Goal: Task Accomplishment & Management: Complete application form

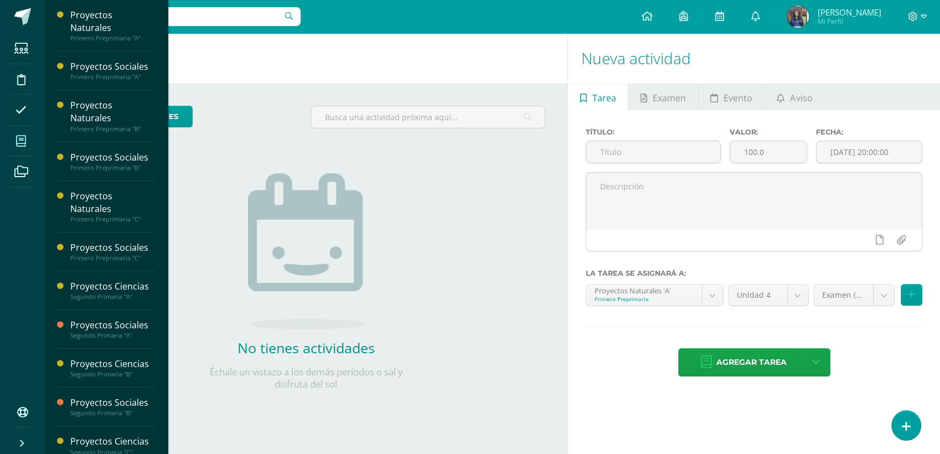
click at [23, 147] on span at bounding box center [21, 140] width 25 height 25
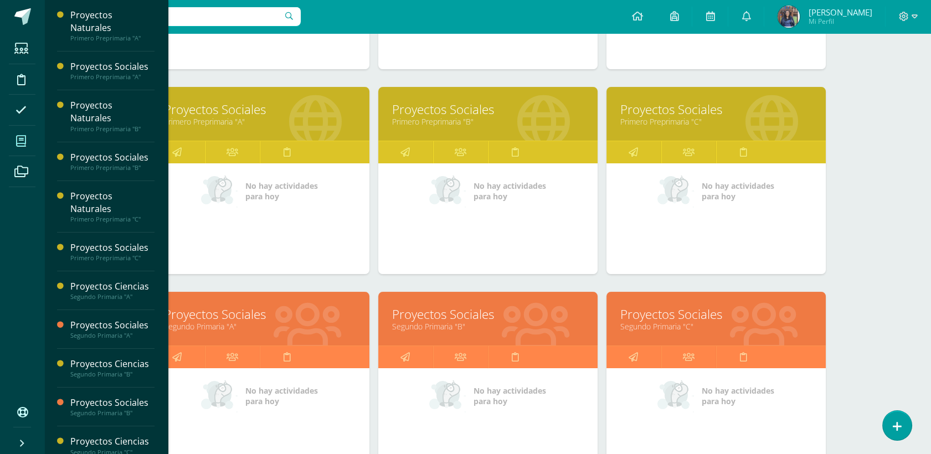
scroll to position [437, 0]
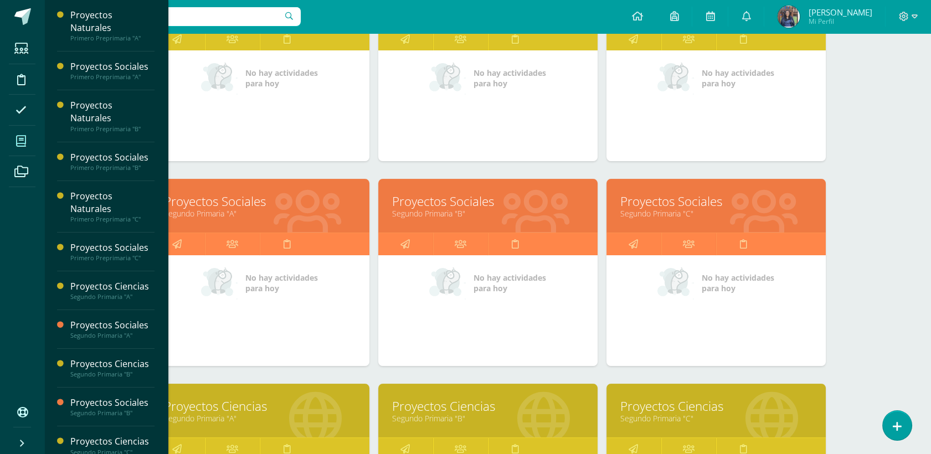
click at [220, 204] on link "Proyectos Sociales" at bounding box center [260, 201] width 192 height 17
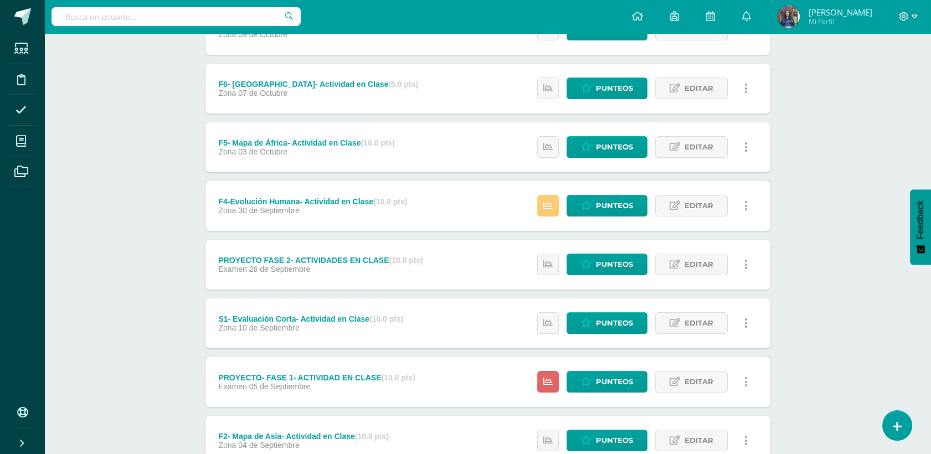
scroll to position [358, 0]
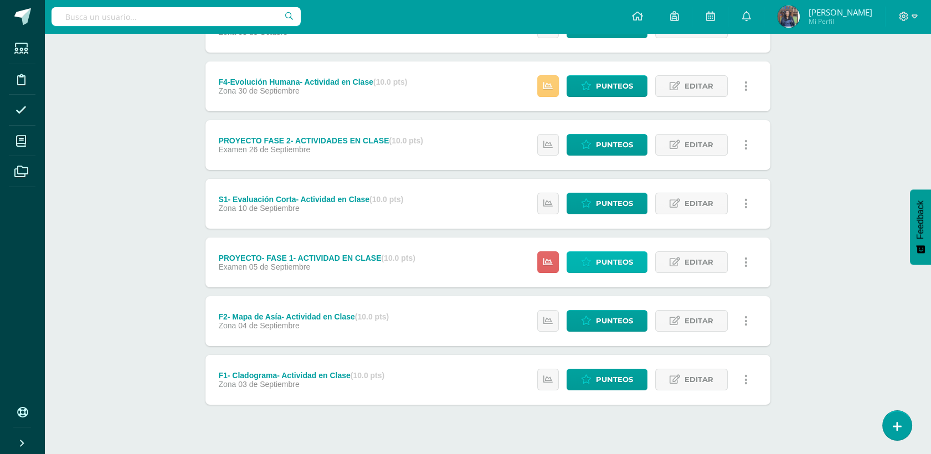
click at [618, 260] on span "Punteos" at bounding box center [614, 262] width 37 height 20
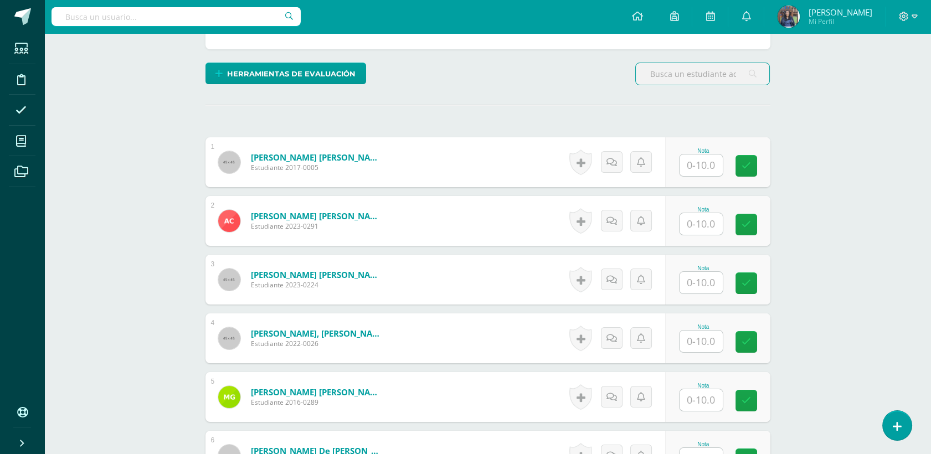
scroll to position [245, 0]
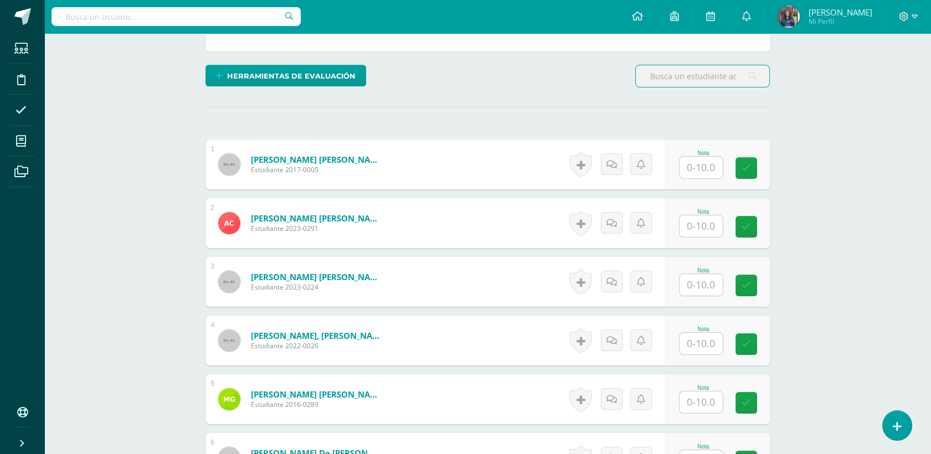
click at [701, 167] on input "text" at bounding box center [701, 168] width 43 height 22
type input "10"
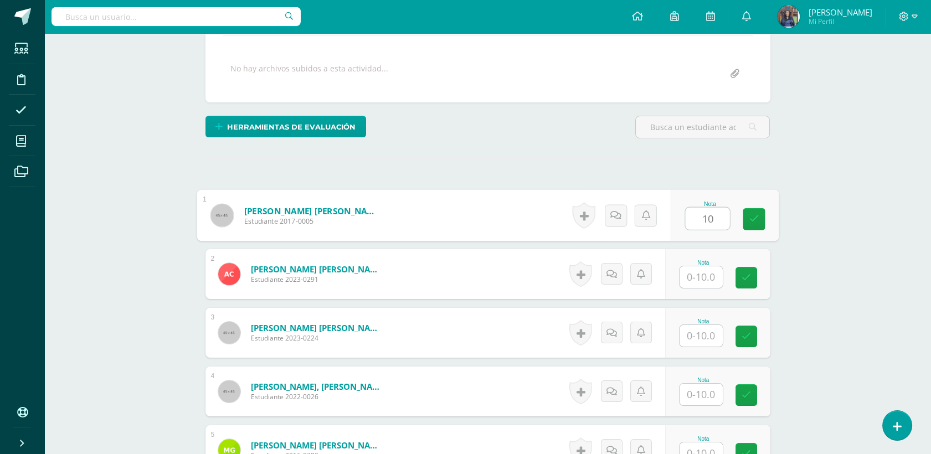
scroll to position [220, 0]
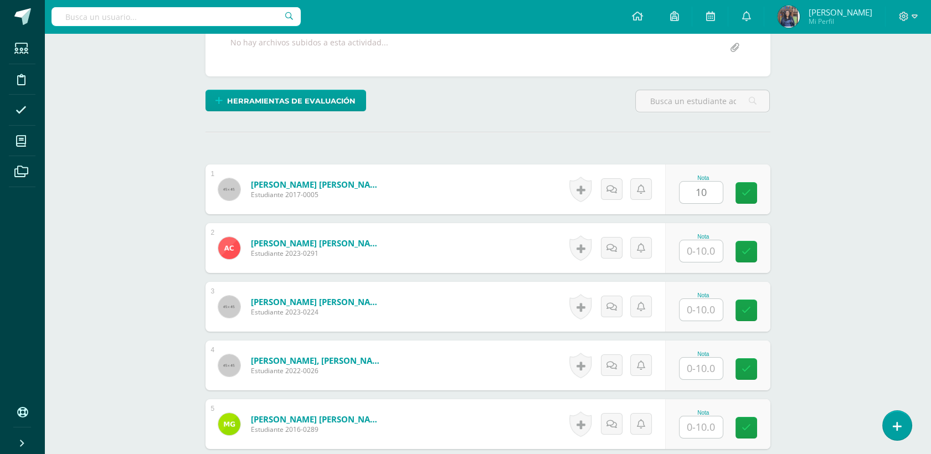
click at [726, 251] on div "Nota" at bounding box center [703, 248] width 49 height 29
click at [713, 251] on input "text" at bounding box center [701, 251] width 43 height 22
type input "10"
click at [709, 308] on input "text" at bounding box center [701, 310] width 43 height 22
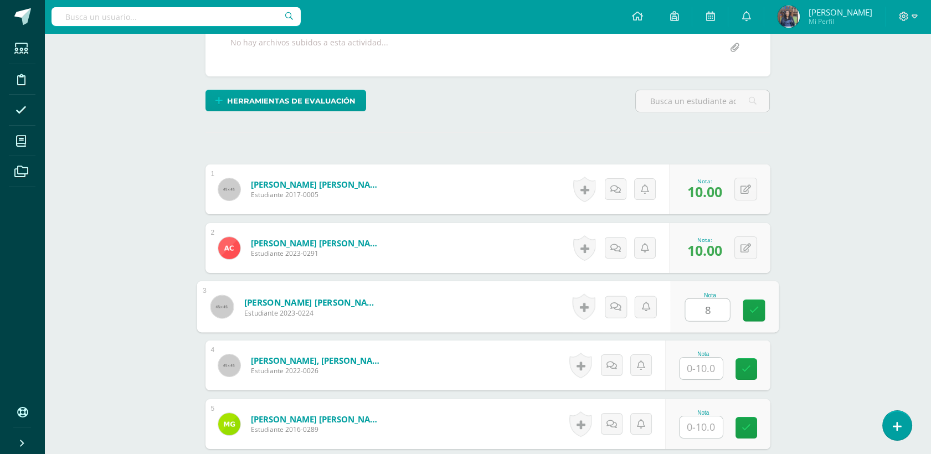
type input "8"
click at [707, 360] on input "text" at bounding box center [701, 369] width 43 height 22
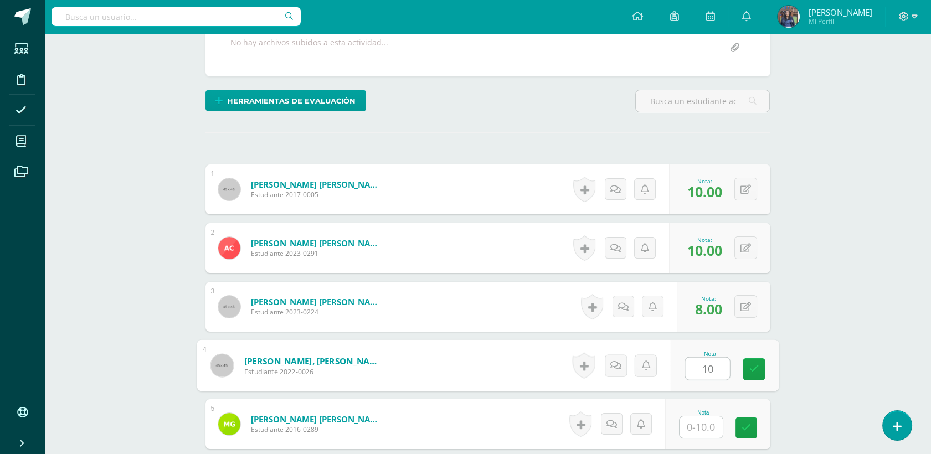
type input "10"
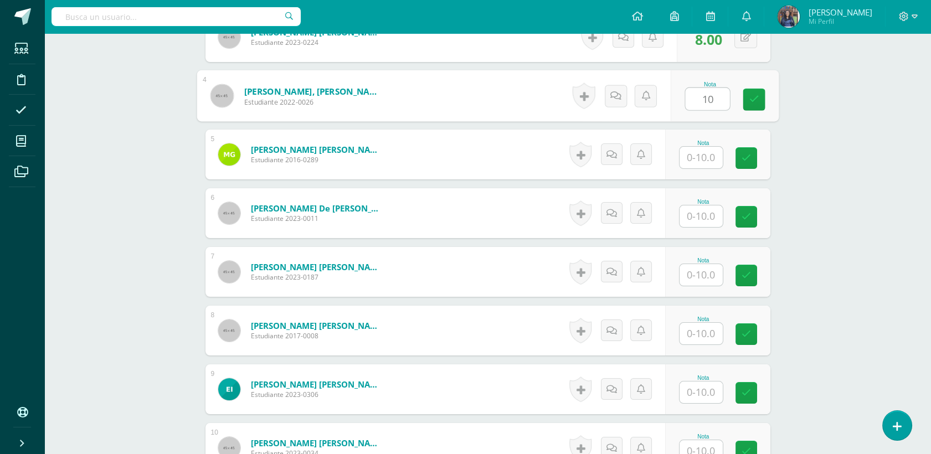
scroll to position [502, 0]
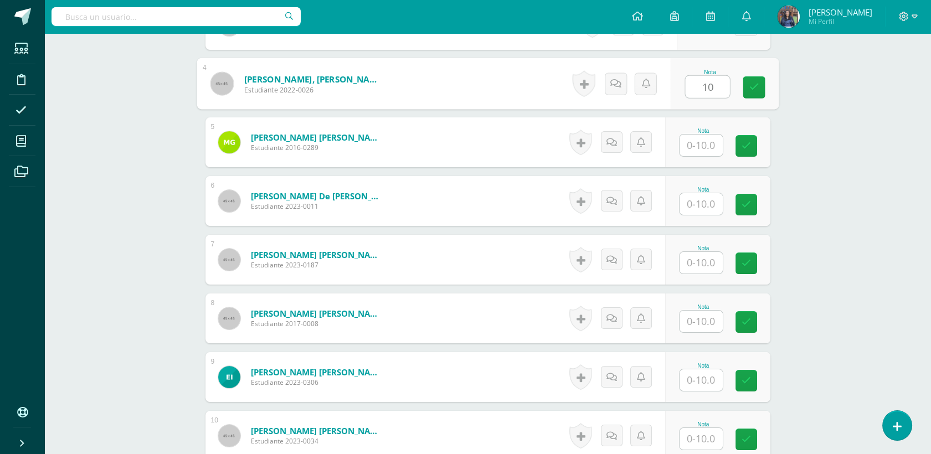
click at [907, 209] on div "Proyectos Sociales Segundo Primaria "A" Herramientas Detalle de asistencias Act…" at bounding box center [487, 382] width 887 height 1703
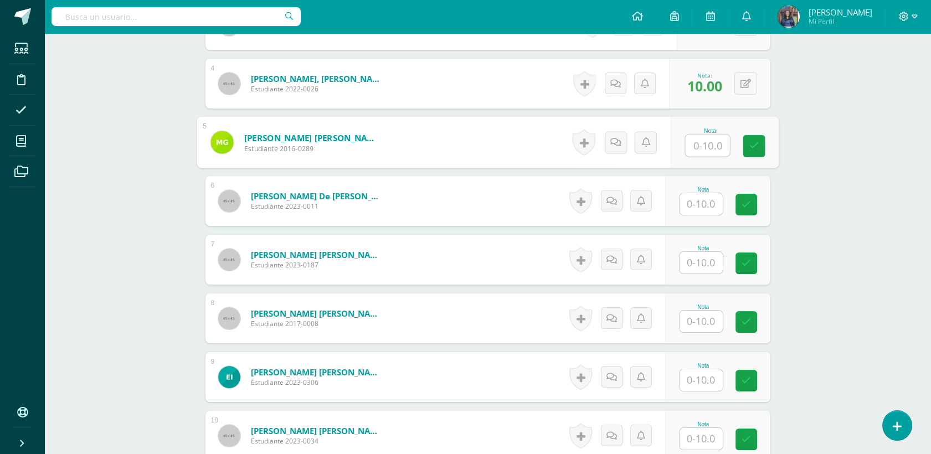
click at [694, 143] on input "text" at bounding box center [707, 146] width 44 height 22
type input "8"
click at [714, 203] on input "text" at bounding box center [701, 204] width 43 height 22
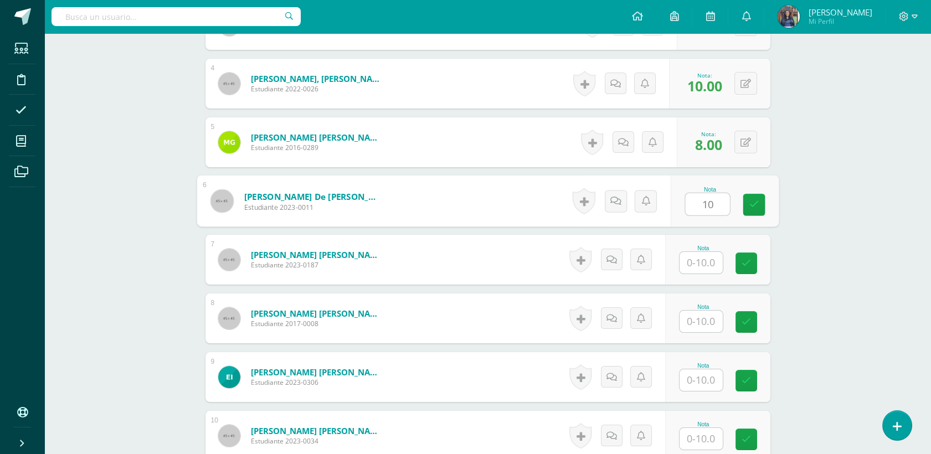
type input "10"
click at [820, 219] on div "Proyectos Sociales Segundo Primaria "A" Herramientas Detalle de asistencias Act…" at bounding box center [487, 382] width 887 height 1703
click at [700, 264] on input "text" at bounding box center [701, 263] width 43 height 22
type input "10"
click at [703, 322] on input "text" at bounding box center [701, 322] width 43 height 22
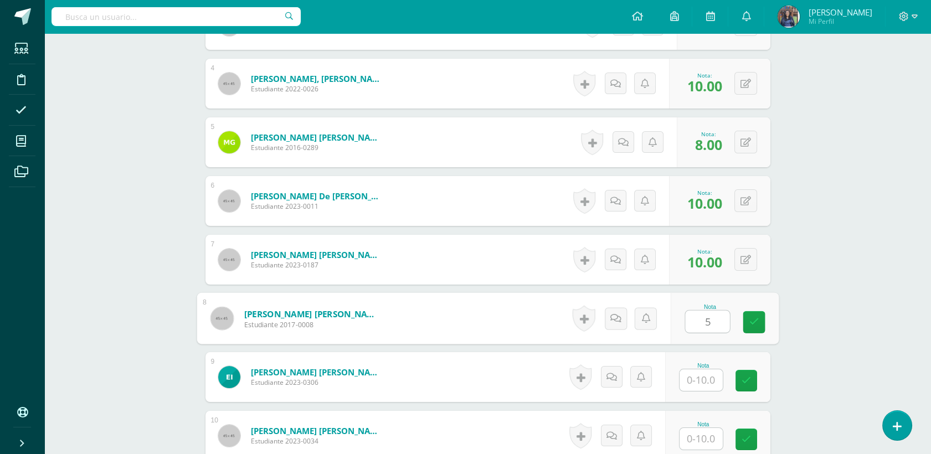
type input "5"
click at [706, 376] on input "text" at bounding box center [701, 380] width 43 height 22
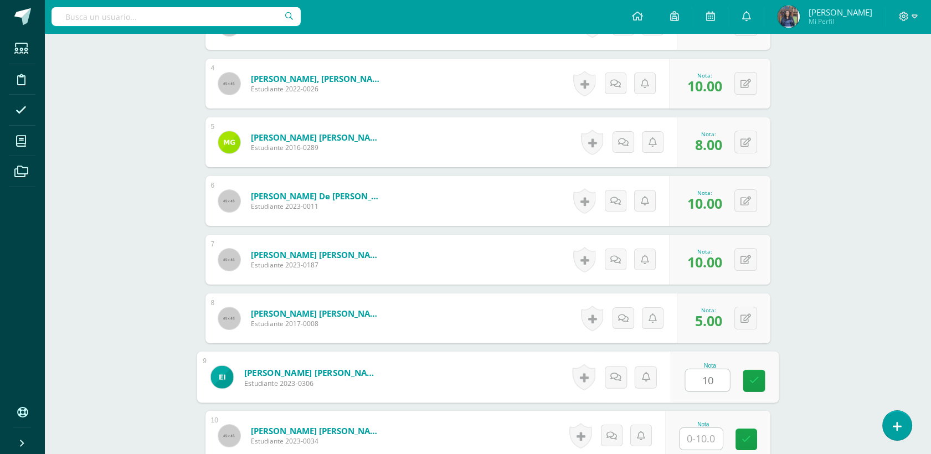
type input "10"
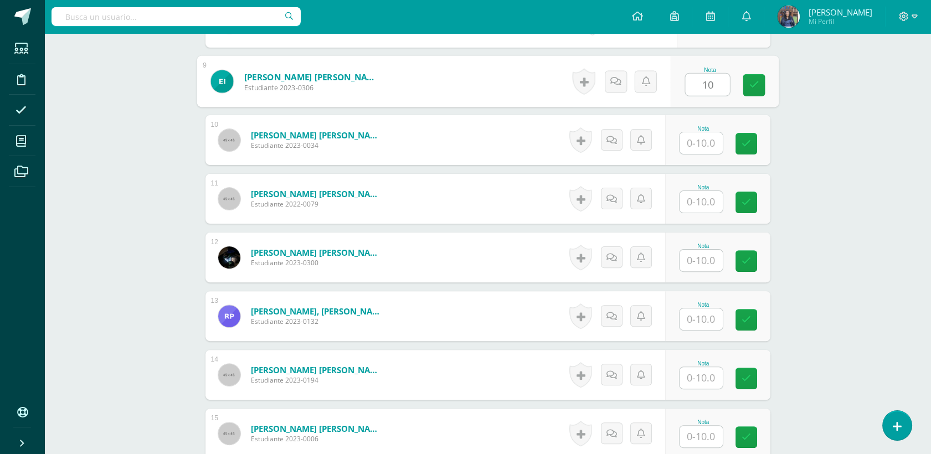
scroll to position [800, 0]
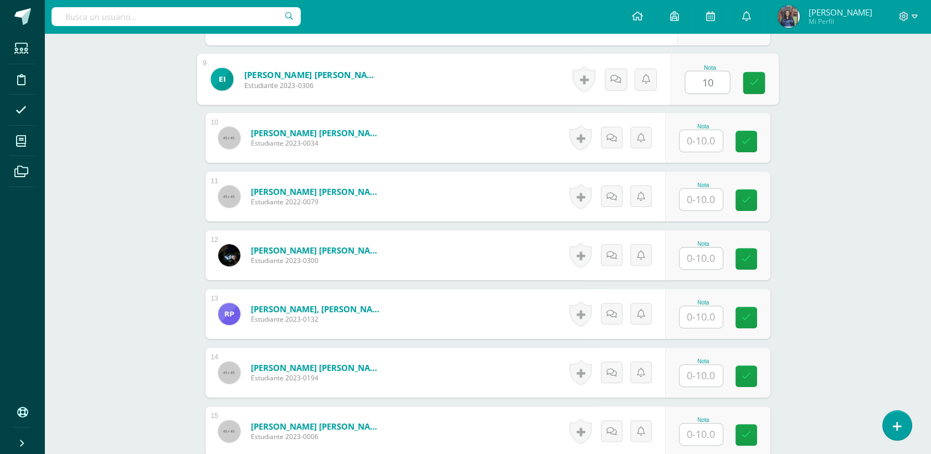
click at [872, 272] on div "Proyectos Sociales Segundo Primaria "A" Herramientas Detalle de asistencias Act…" at bounding box center [487, 84] width 887 height 1703
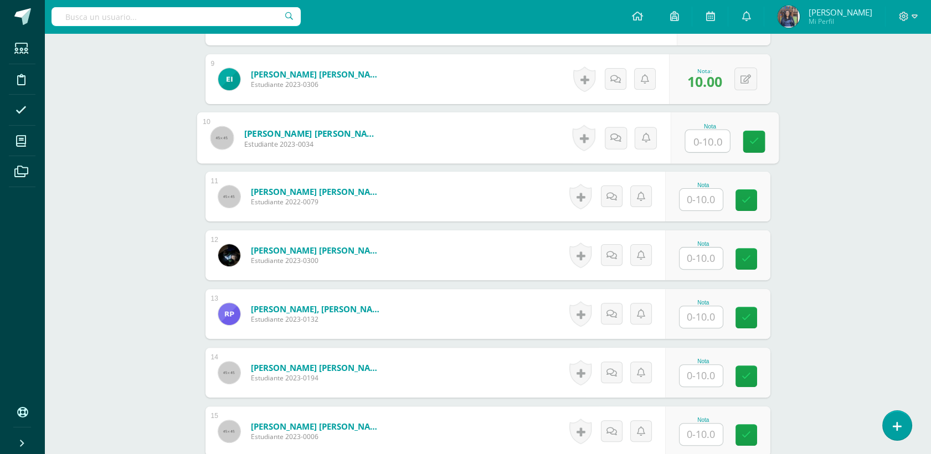
click at [702, 147] on input "text" at bounding box center [707, 141] width 44 height 22
type input "10"
click at [707, 194] on input "text" at bounding box center [701, 200] width 43 height 22
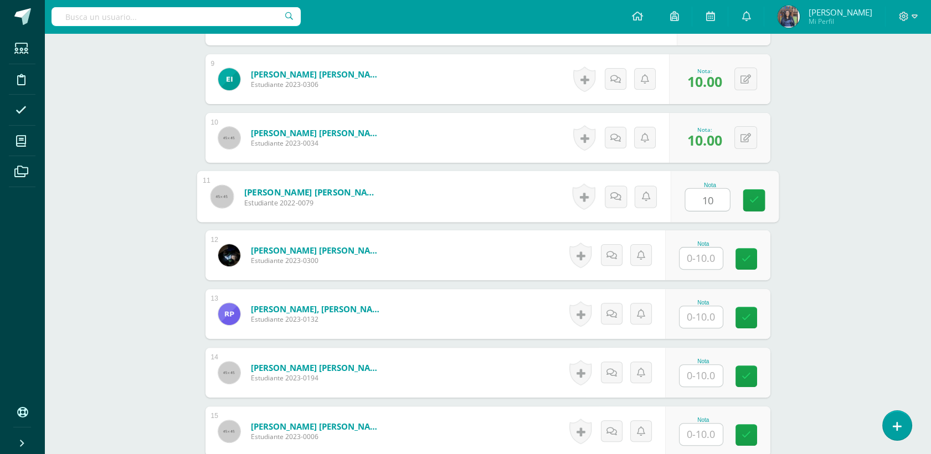
type input "10"
click at [702, 271] on div "Nota" at bounding box center [717, 255] width 105 height 50
click at [703, 263] on input "text" at bounding box center [701, 259] width 43 height 22
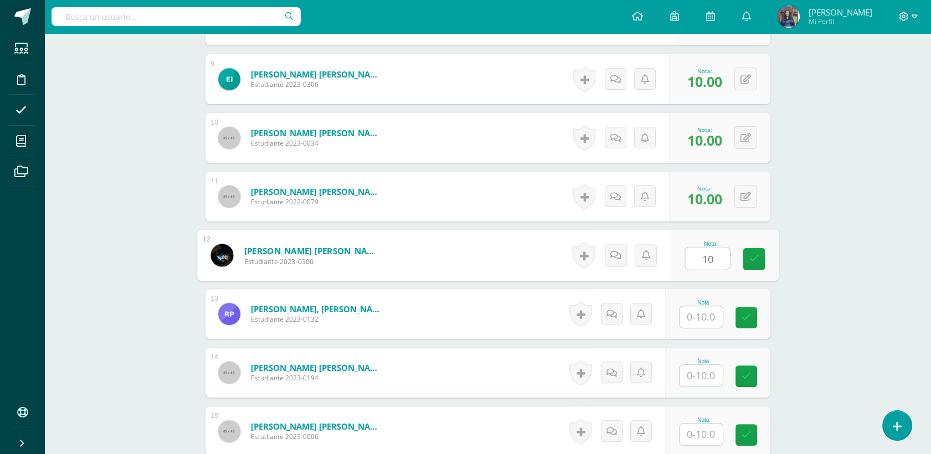
type input "10"
click at [704, 317] on input "text" at bounding box center [701, 317] width 43 height 22
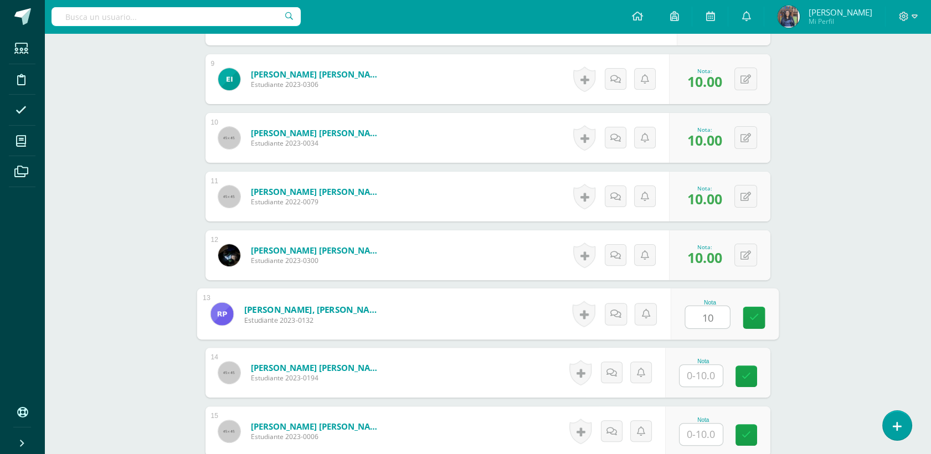
type input "10"
click at [696, 374] on input "text" at bounding box center [701, 376] width 43 height 22
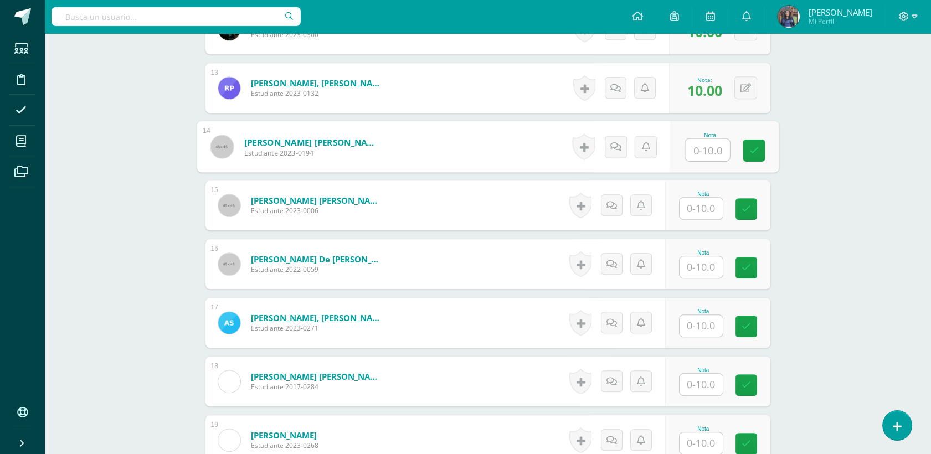
scroll to position [1064, 0]
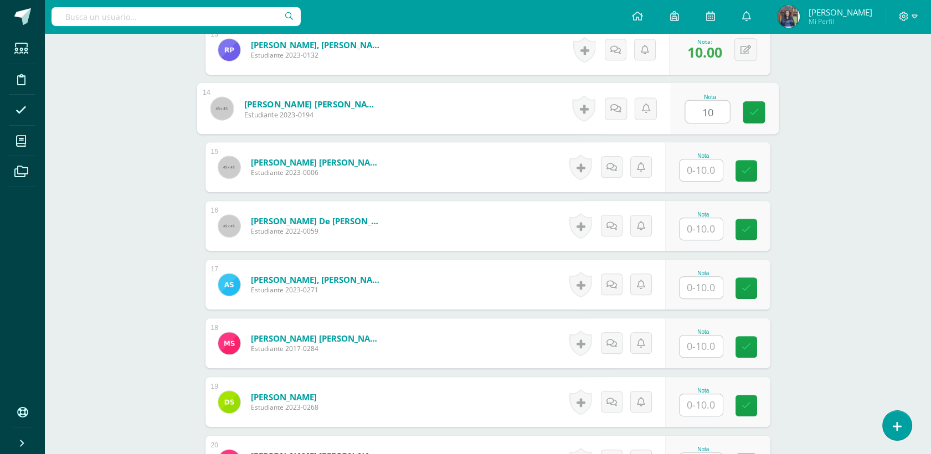
type input "10"
click at [705, 180] on div at bounding box center [701, 170] width 44 height 23
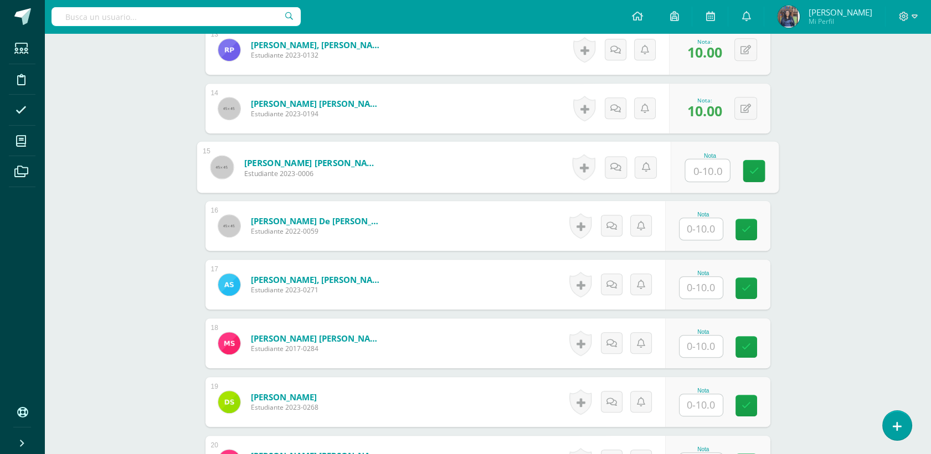
click at [705, 175] on input "text" at bounding box center [707, 171] width 44 height 22
type input "10"
click at [713, 228] on input "text" at bounding box center [701, 229] width 43 height 22
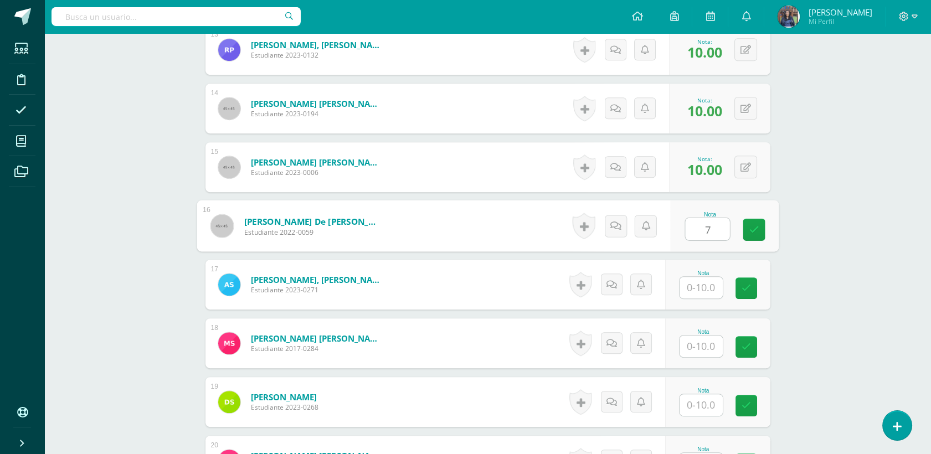
type input "7"
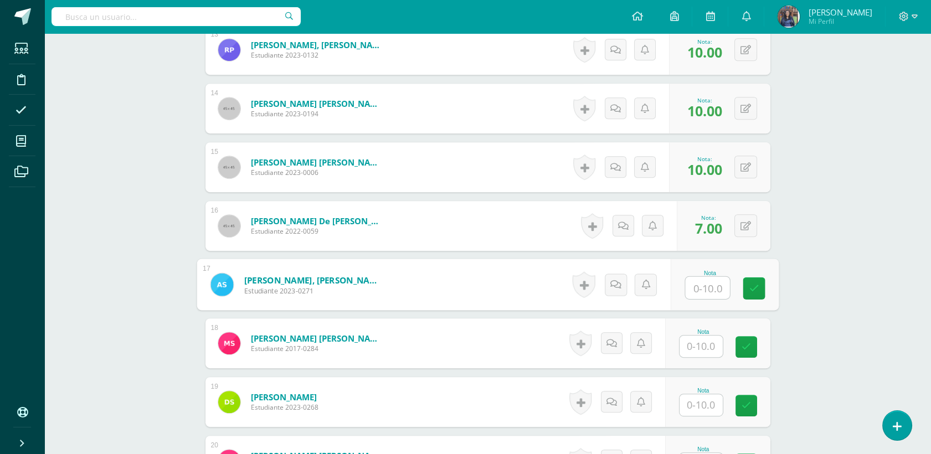
click at [701, 284] on input "text" at bounding box center [707, 288] width 44 height 22
type input "10"
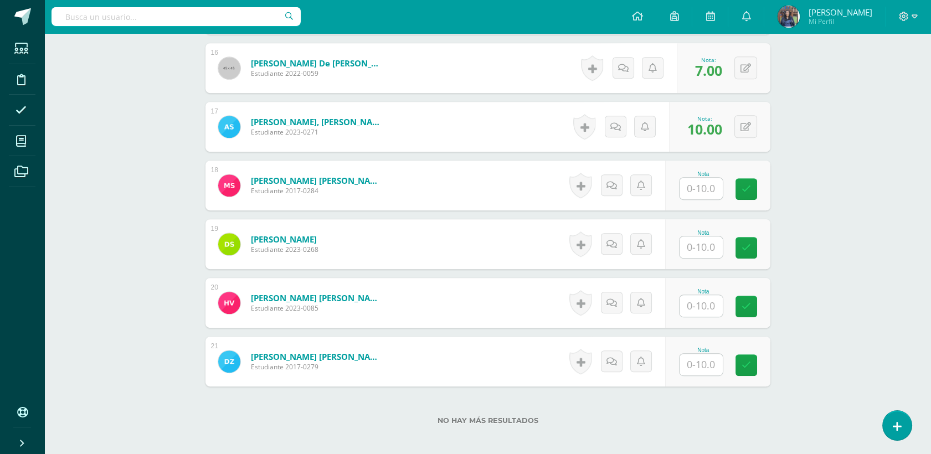
scroll to position [1226, 0]
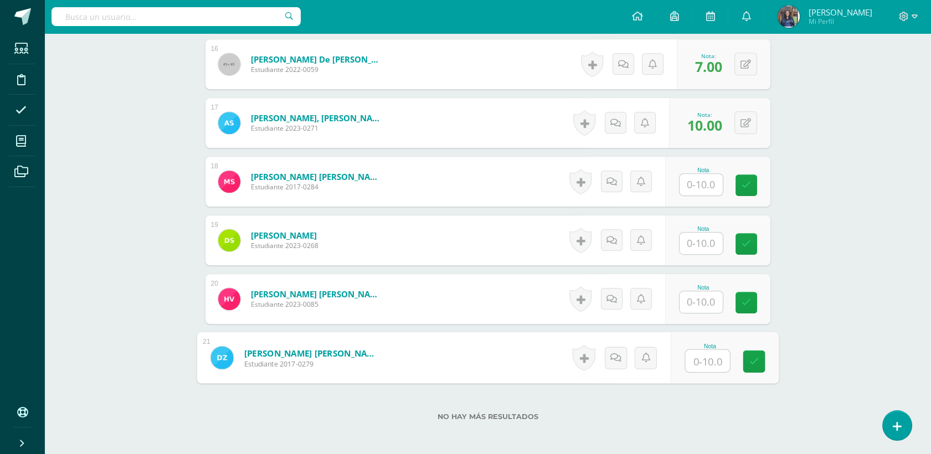
click at [711, 358] on input "text" at bounding box center [707, 361] width 44 height 22
type input "8"
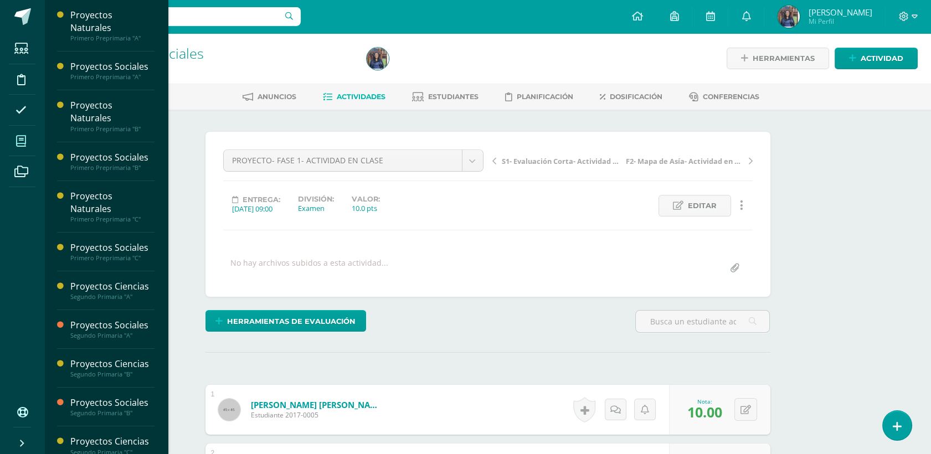
click at [24, 144] on icon at bounding box center [21, 141] width 10 height 11
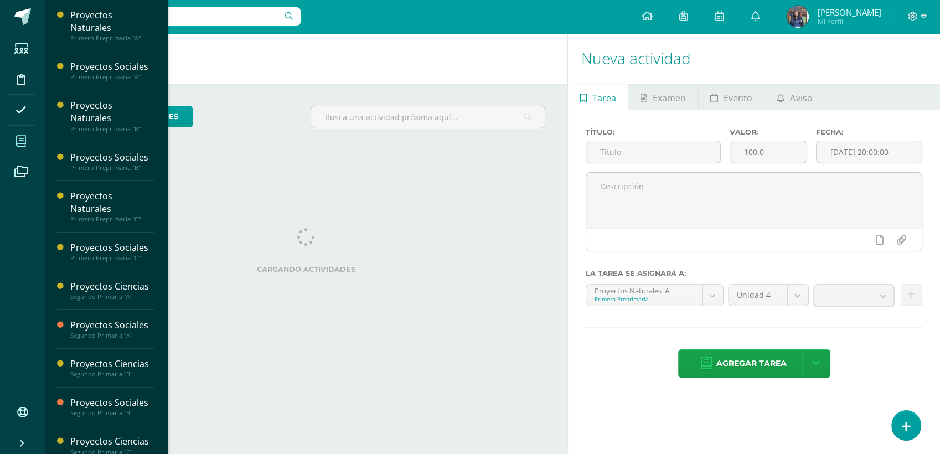
click at [23, 152] on span at bounding box center [21, 140] width 25 height 25
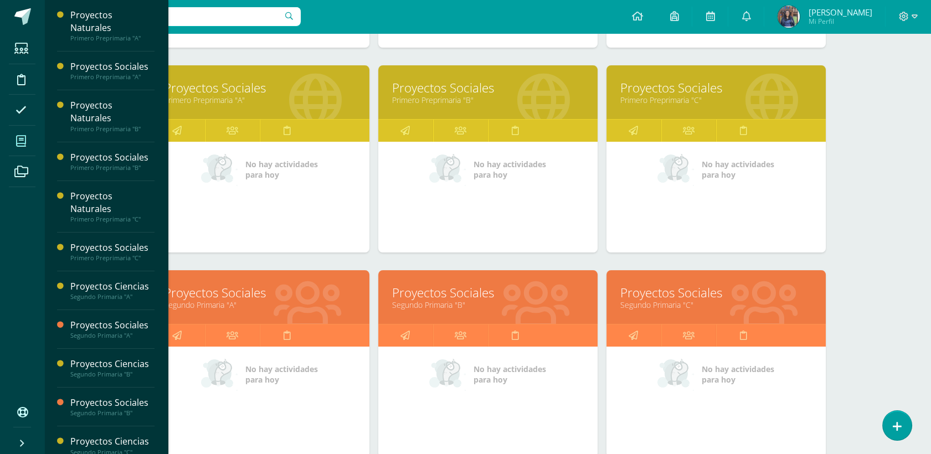
scroll to position [345, 0]
click at [275, 302] on link "Segundo Primaria "A"" at bounding box center [260, 305] width 192 height 11
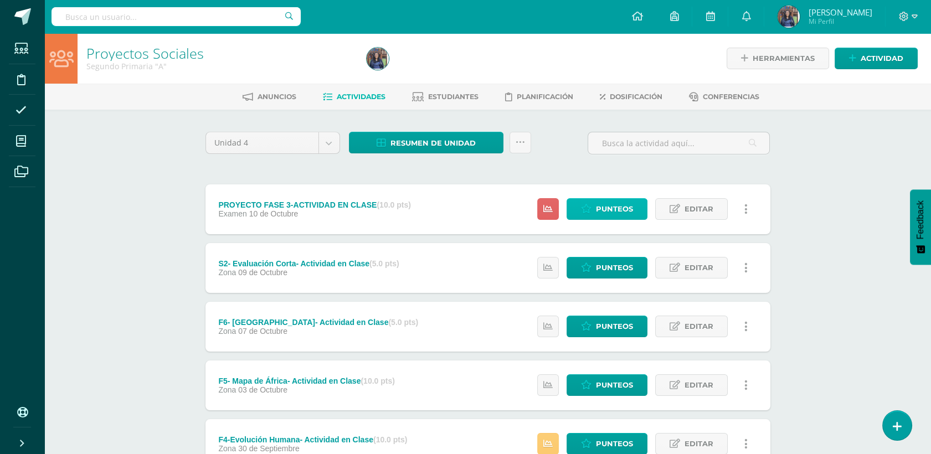
click at [600, 215] on span "Punteos" at bounding box center [614, 209] width 37 height 20
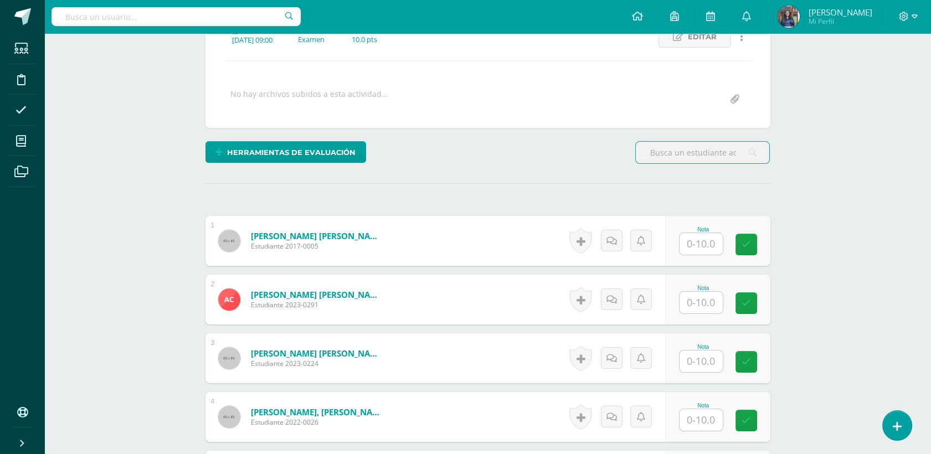
scroll to position [212, 0]
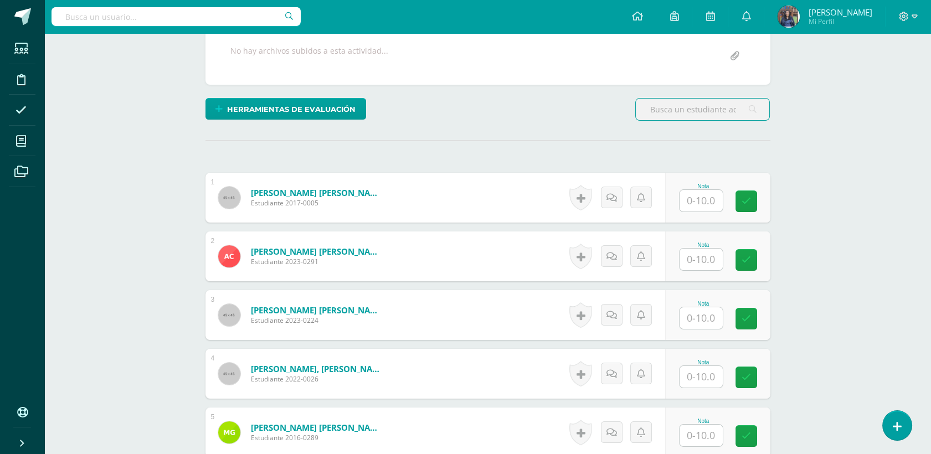
click at [691, 205] on input "text" at bounding box center [701, 201] width 43 height 22
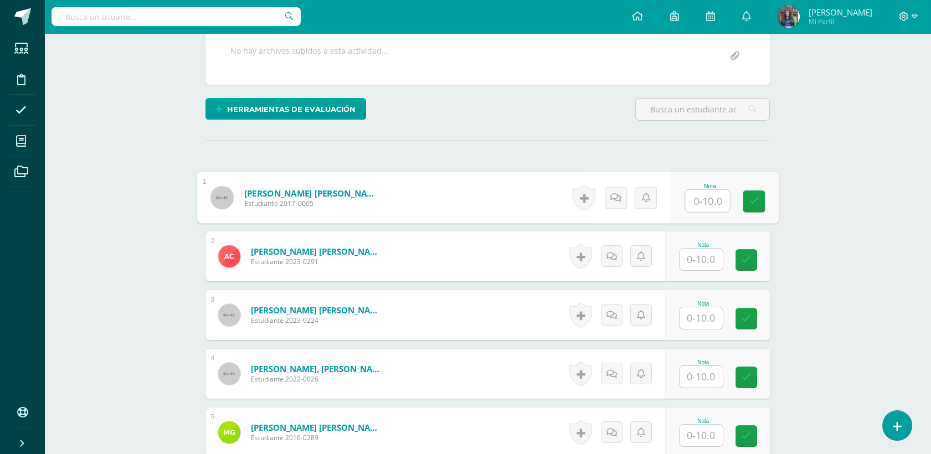
scroll to position [213, 0]
type input "10"
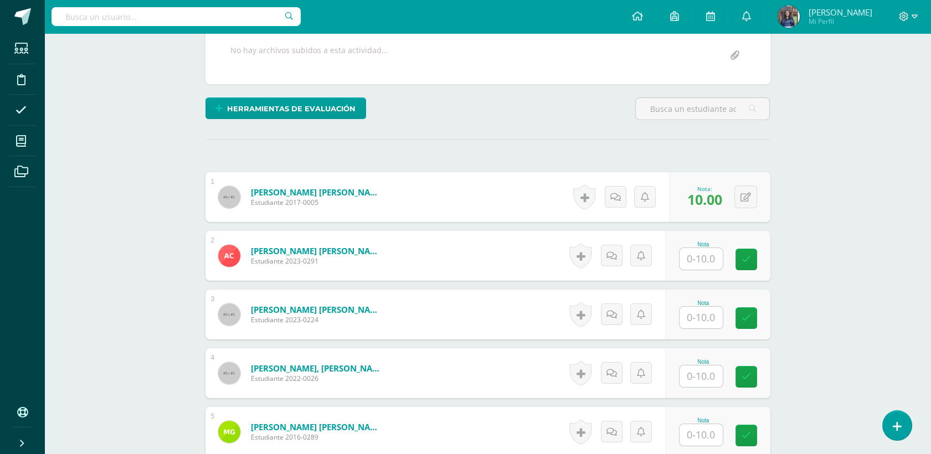
click at [692, 264] on input "text" at bounding box center [701, 259] width 43 height 22
type input "10"
click at [678, 312] on div "Nota" at bounding box center [717, 315] width 105 height 50
type input "8"
click at [709, 378] on input "text" at bounding box center [701, 377] width 43 height 22
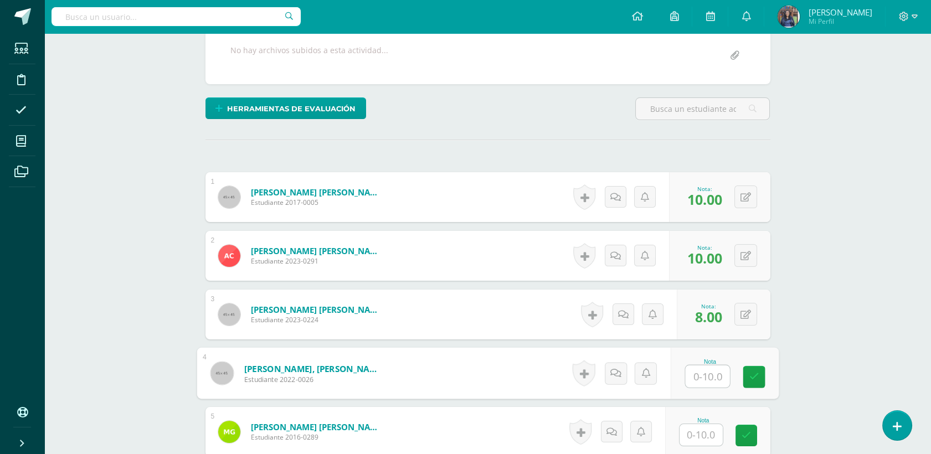
type input "0"
type input "10"
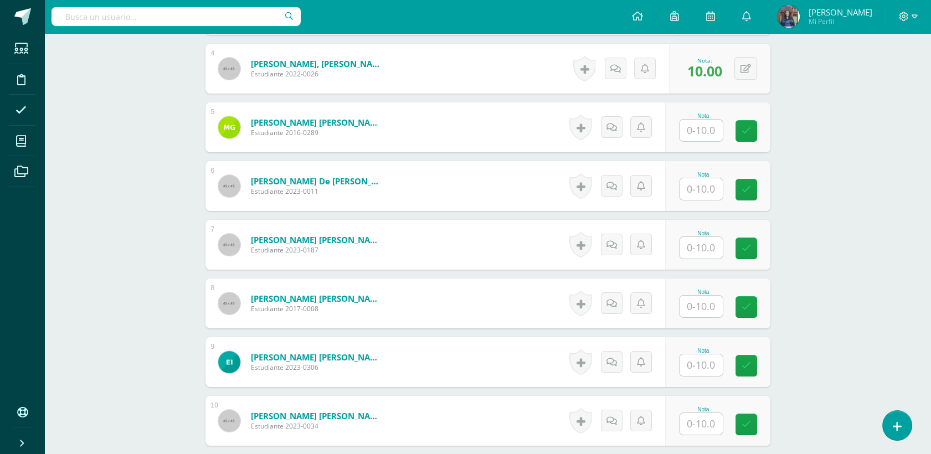
scroll to position [521, 0]
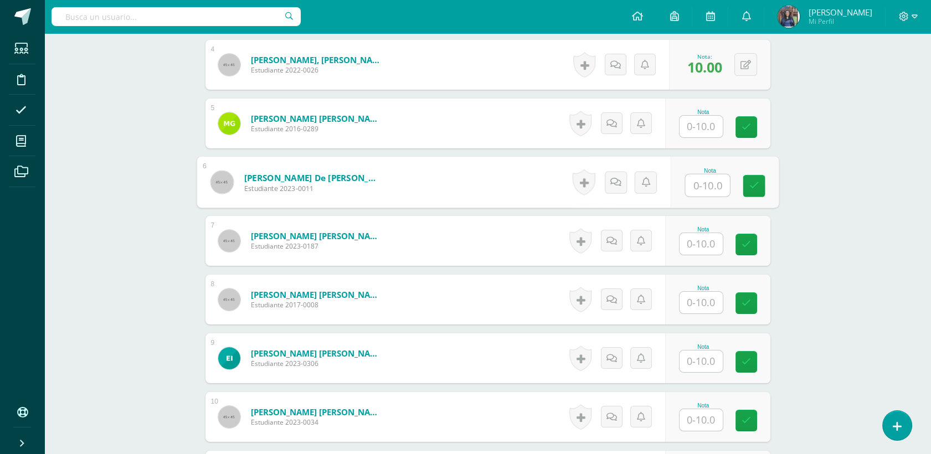
click at [704, 176] on input "text" at bounding box center [707, 185] width 44 height 22
type input "10"
click at [719, 243] on input "text" at bounding box center [707, 244] width 44 height 22
type input "10"
click at [703, 304] on input "text" at bounding box center [707, 303] width 44 height 22
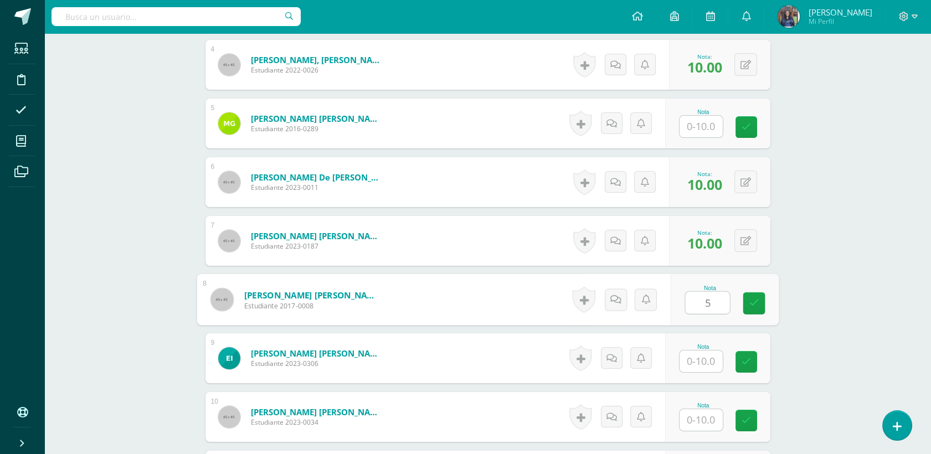
type input "5"
click at [689, 361] on input "text" at bounding box center [707, 362] width 44 height 22
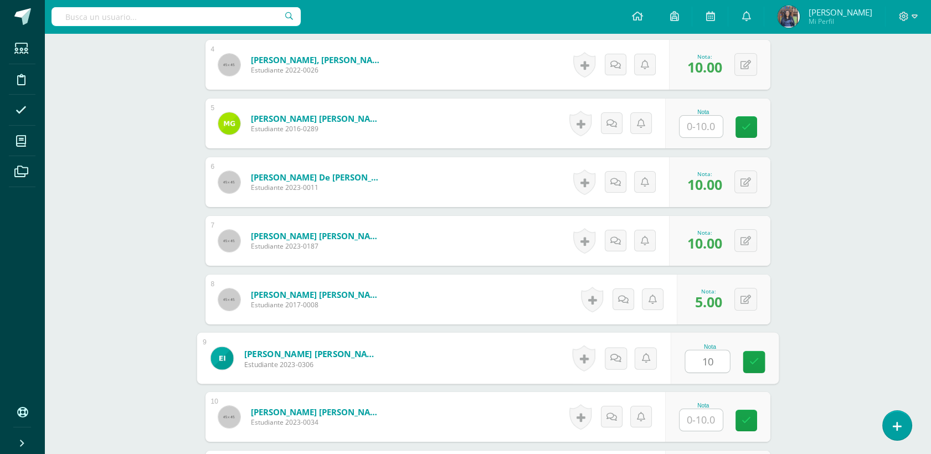
type input "10"
click at [880, 314] on div "Proyectos Sociales Segundo Primaria "A" Herramientas Detalle de asistencias Act…" at bounding box center [487, 363] width 887 height 1703
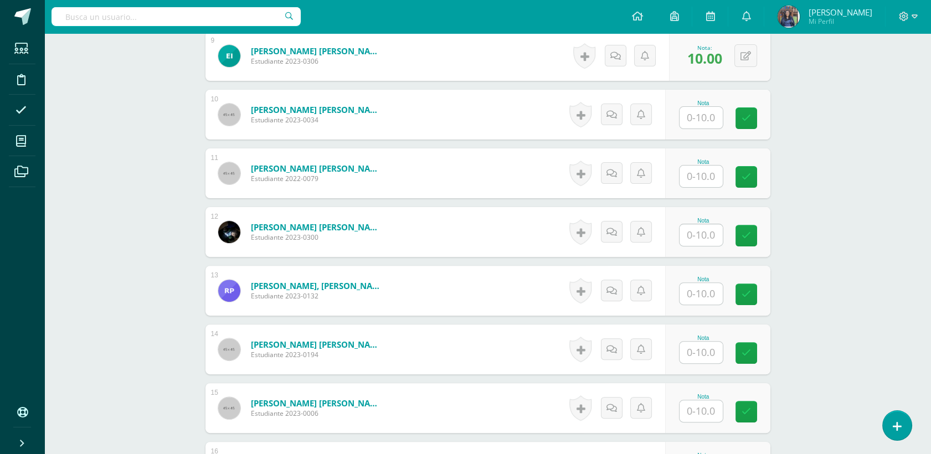
scroll to position [815, 0]
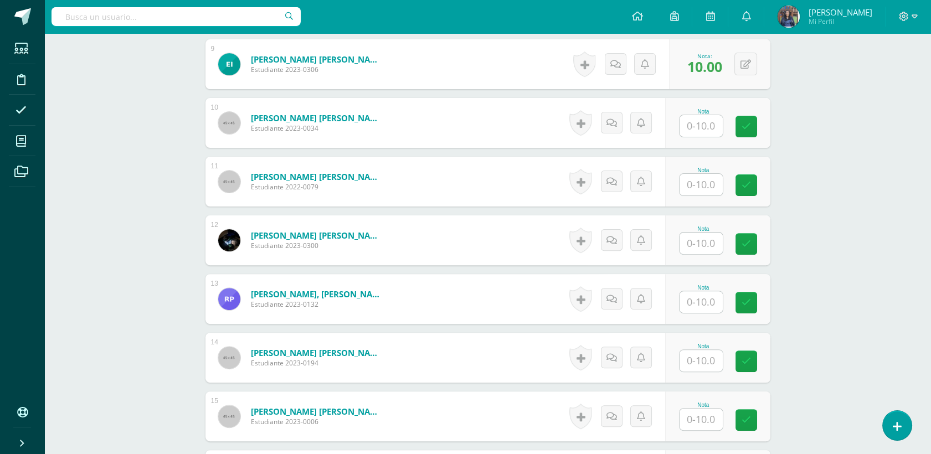
click at [694, 126] on input "text" at bounding box center [701, 126] width 43 height 22
type input "10"
click at [707, 180] on input "text" at bounding box center [701, 185] width 43 height 22
type input "10"
click at [721, 234] on input "text" at bounding box center [701, 244] width 43 height 22
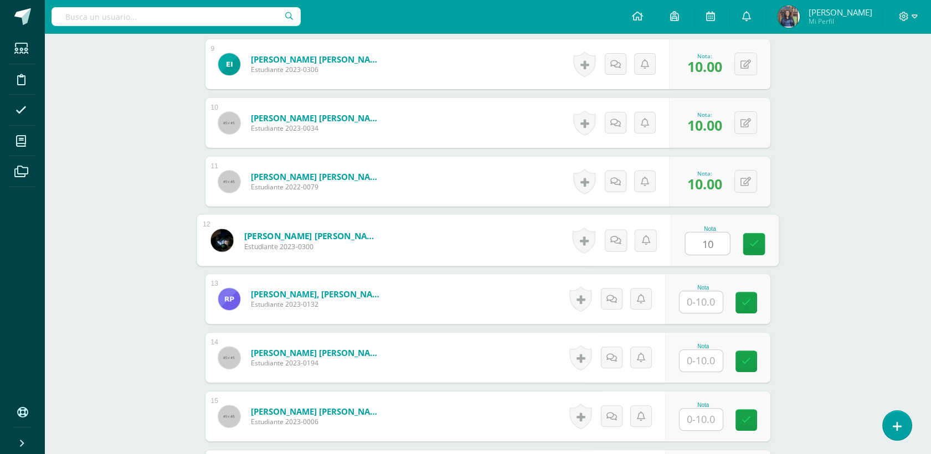
type input "10"
click at [697, 306] on input "text" at bounding box center [701, 302] width 43 height 22
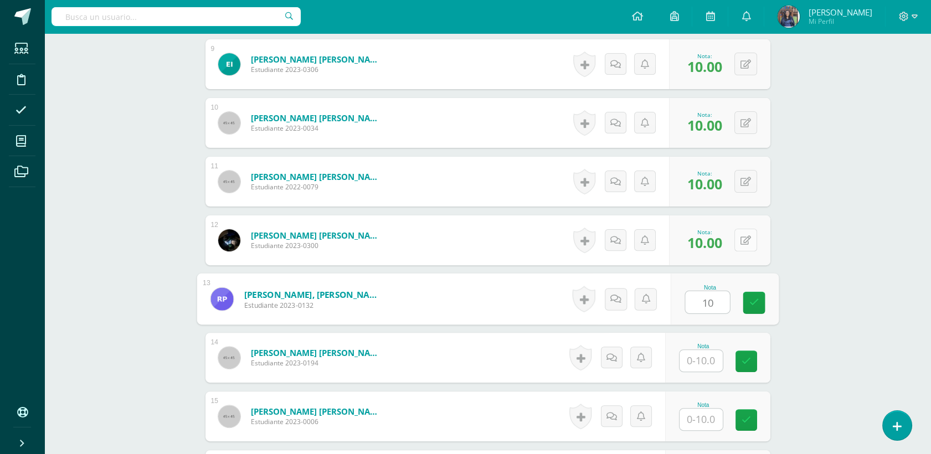
type input "10"
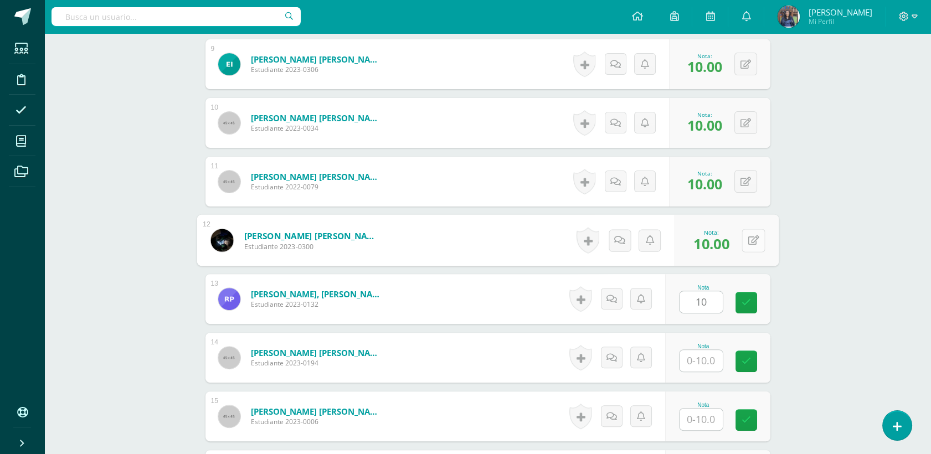
click at [742, 247] on button at bounding box center [753, 240] width 23 height 23
click at [794, 227] on div "Proyectos Sociales Segundo Primaria "A" Herramientas Detalle de asistencias Act…" at bounding box center [487, 69] width 887 height 1703
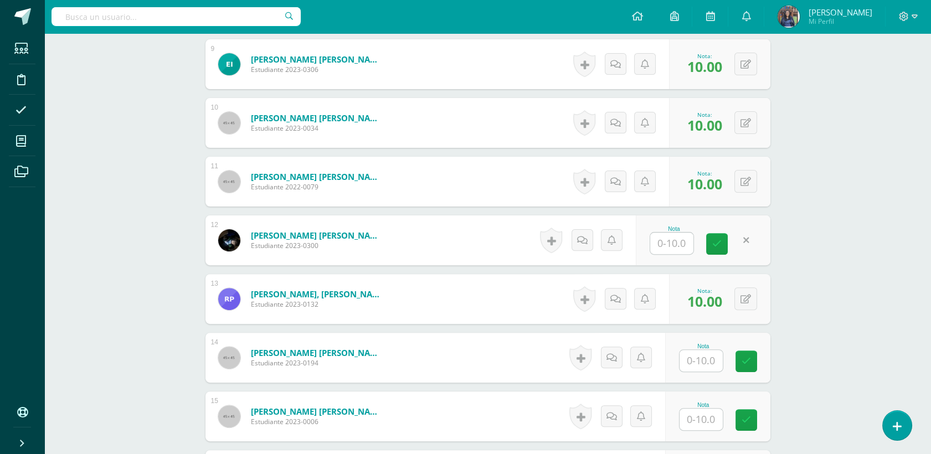
click at [711, 372] on div "Nota" at bounding box center [717, 358] width 105 height 50
click at [709, 366] on input "text" at bounding box center [701, 361] width 43 height 22
type input "10"
click at [833, 306] on div "Proyectos Sociales Segundo Primaria "A" Herramientas Detalle de asistencias Act…" at bounding box center [487, 69] width 887 height 1703
click at [702, 423] on input "text" at bounding box center [707, 420] width 44 height 22
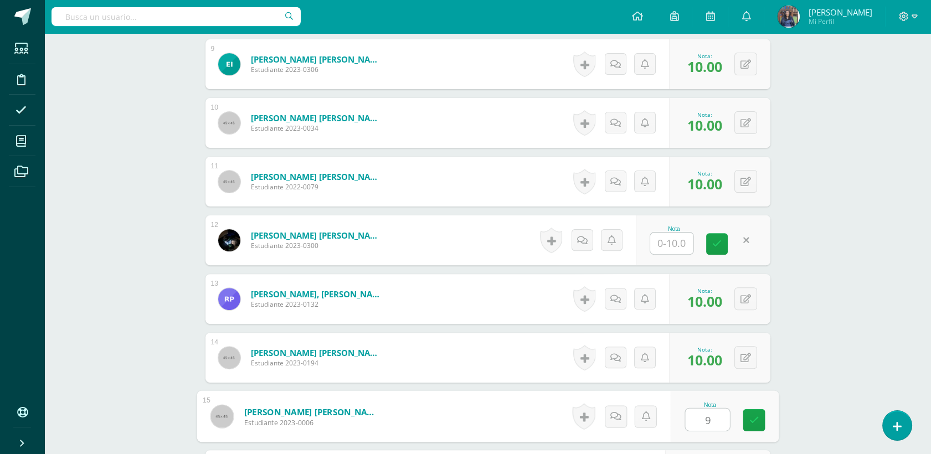
type input "9"
click at [794, 354] on div "Proyectos Sociales Segundo Primaria "A" Herramientas Detalle de asistencias Act…" at bounding box center [487, 69] width 887 height 1703
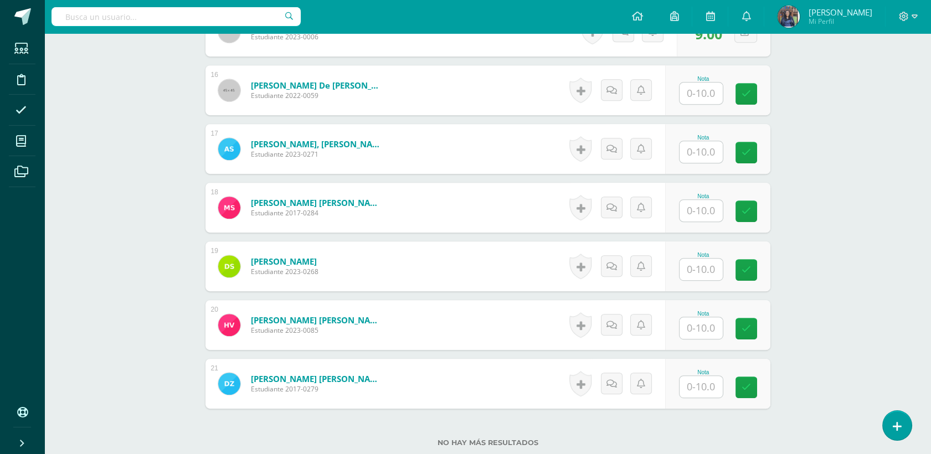
scroll to position [1202, 0]
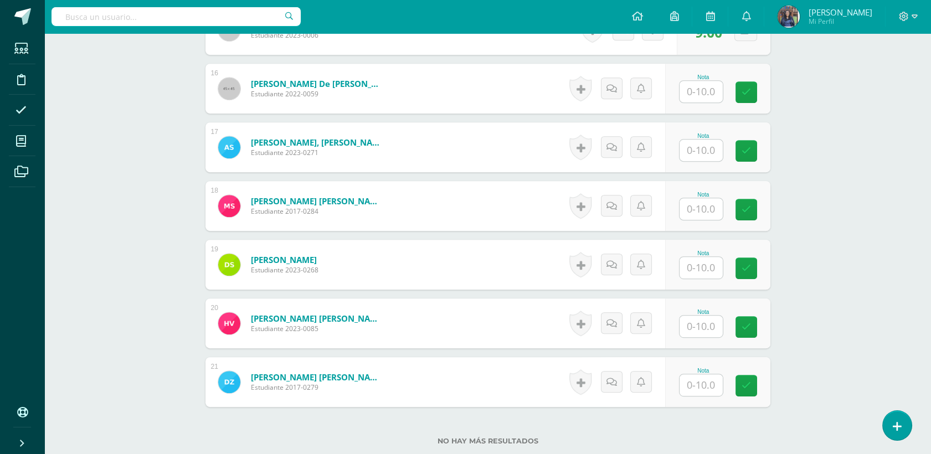
click at [691, 88] on input "text" at bounding box center [701, 92] width 43 height 22
type input "10"
click at [709, 150] on input "text" at bounding box center [701, 151] width 43 height 22
type input "10"
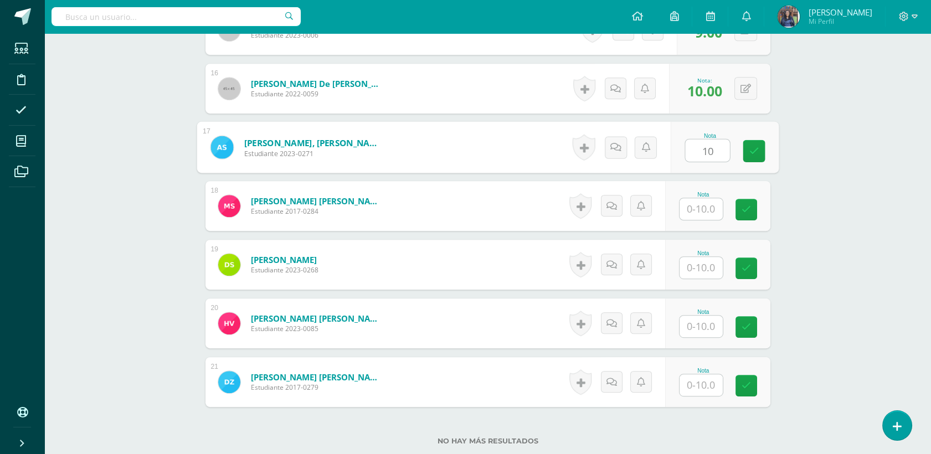
click at [770, 150] on div "Nota 10" at bounding box center [724, 148] width 108 height 52
click at [708, 385] on input "text" at bounding box center [701, 385] width 43 height 22
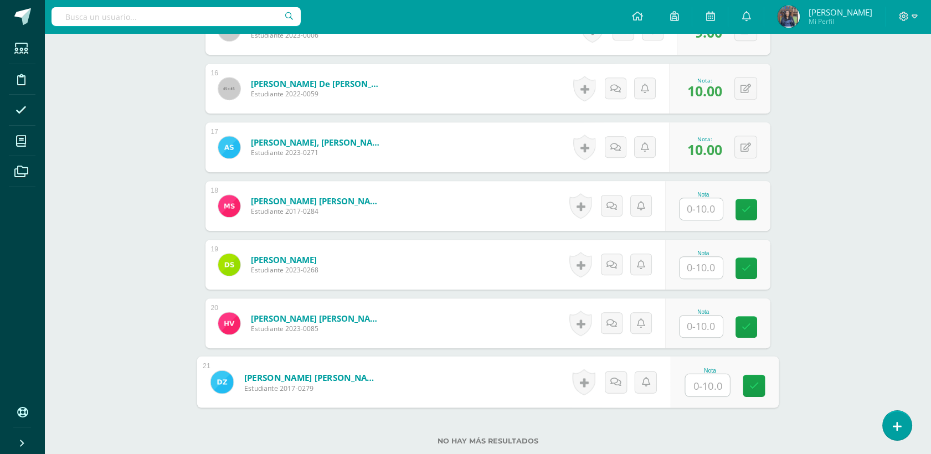
type input "8"
type input "7"
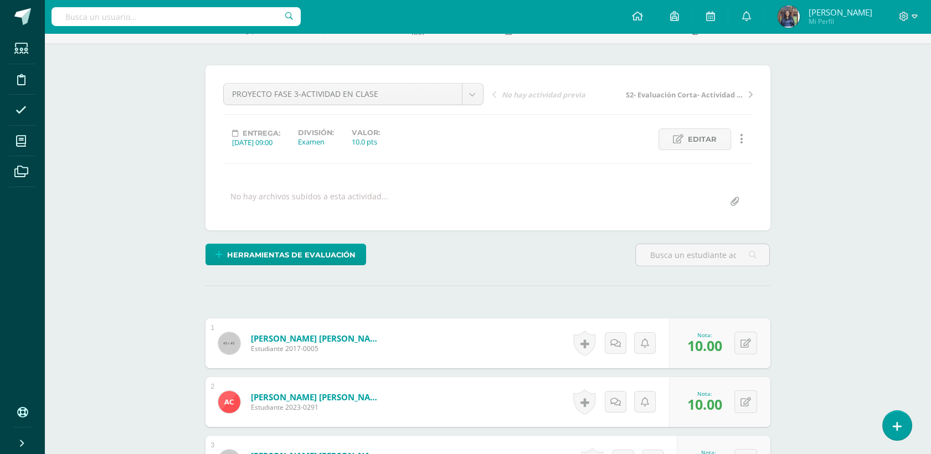
scroll to position [0, 0]
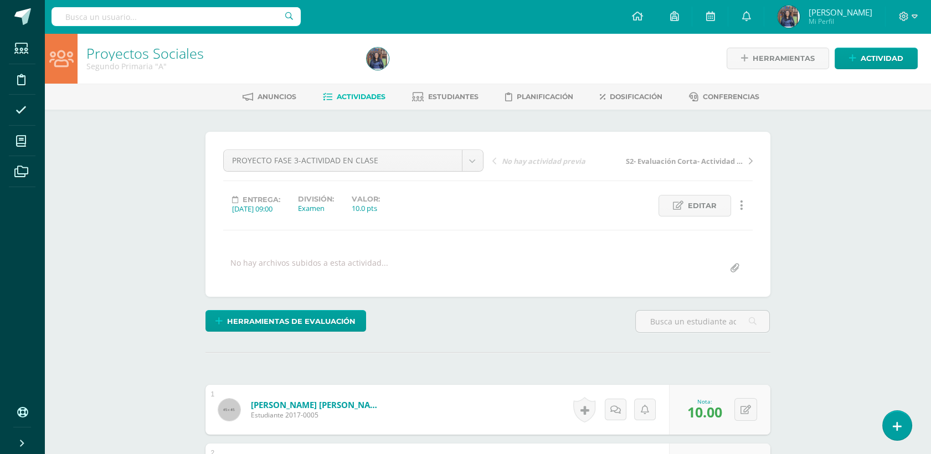
click at [362, 94] on span "Actividades" at bounding box center [361, 96] width 49 height 8
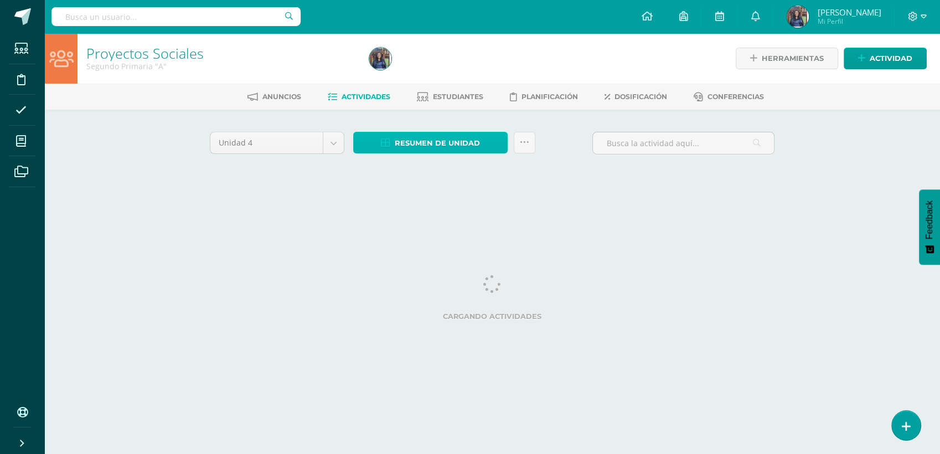
click at [479, 145] on span "Resumen de unidad" at bounding box center [437, 143] width 85 height 20
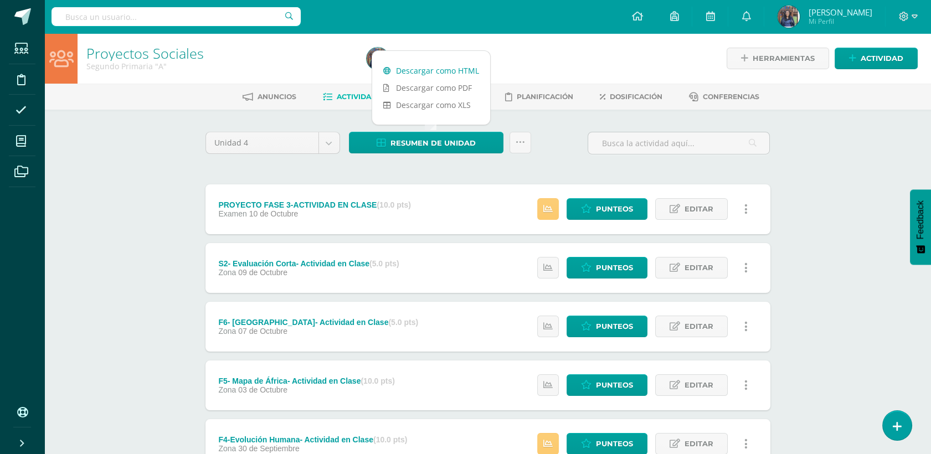
click at [458, 65] on link "Descargar como HTML" at bounding box center [431, 70] width 118 height 17
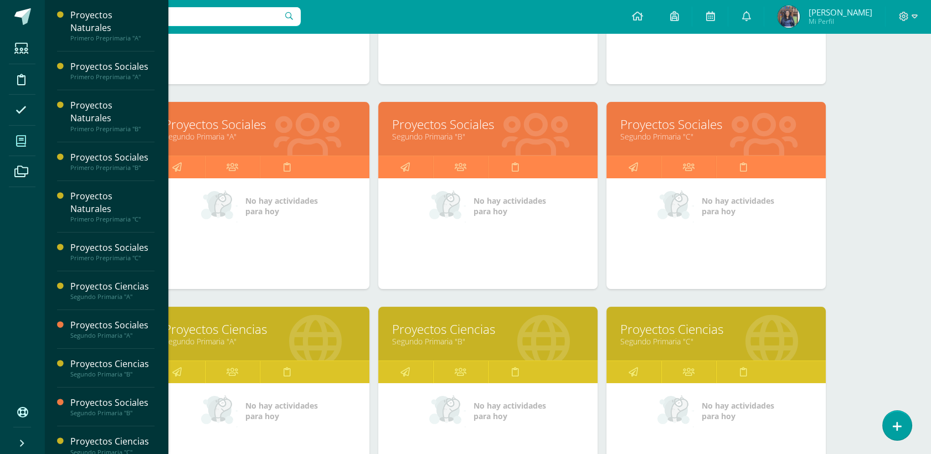
scroll to position [515, 0]
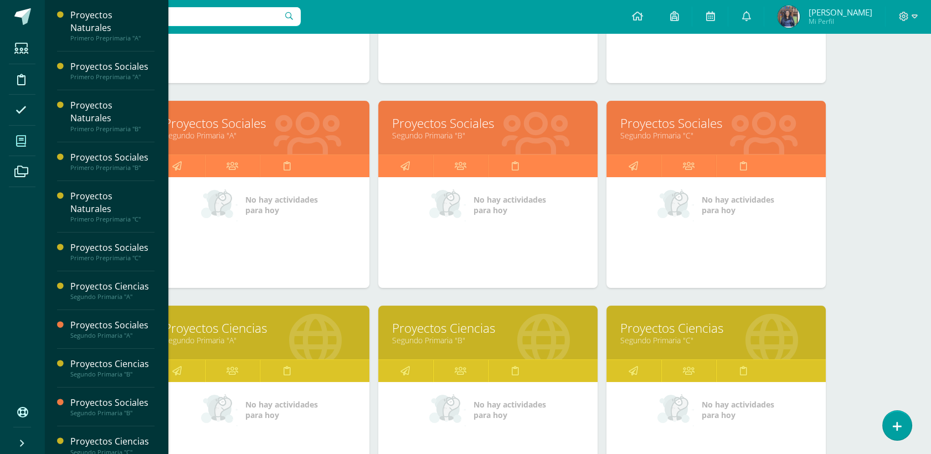
click at [265, 326] on link "Proyectos Ciencias" at bounding box center [260, 328] width 192 height 17
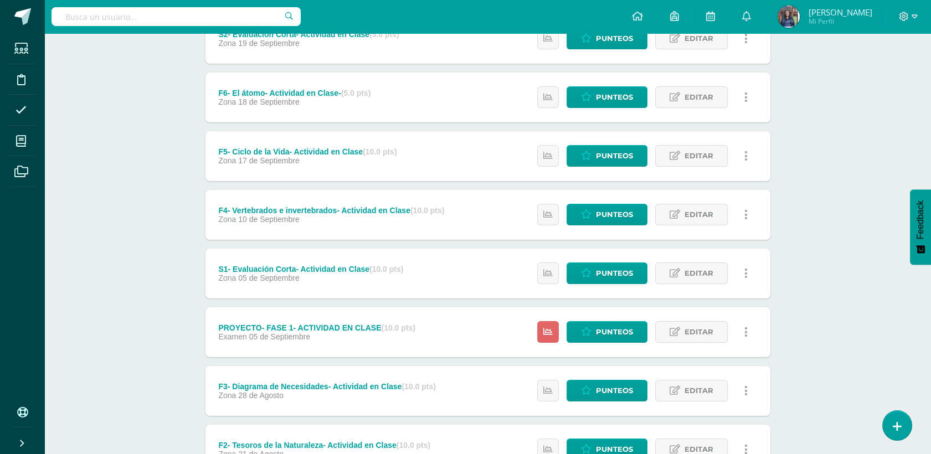
scroll to position [293, 0]
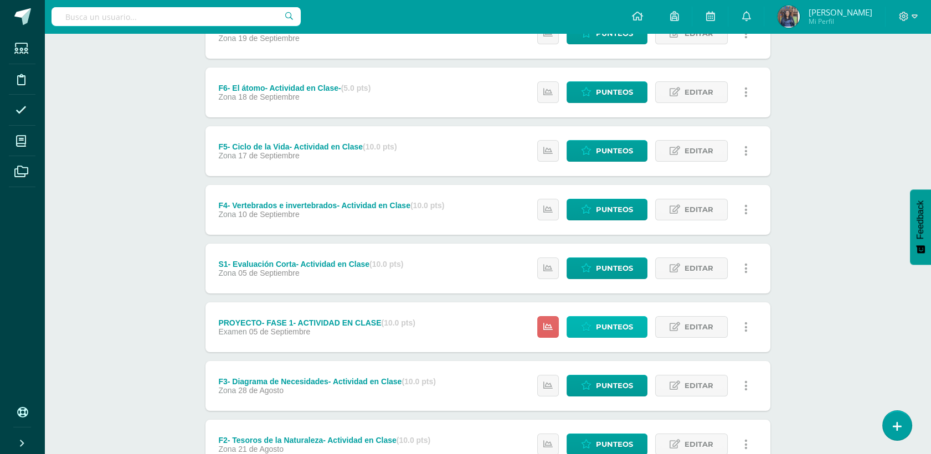
click at [611, 330] on span "Punteos" at bounding box center [614, 327] width 37 height 20
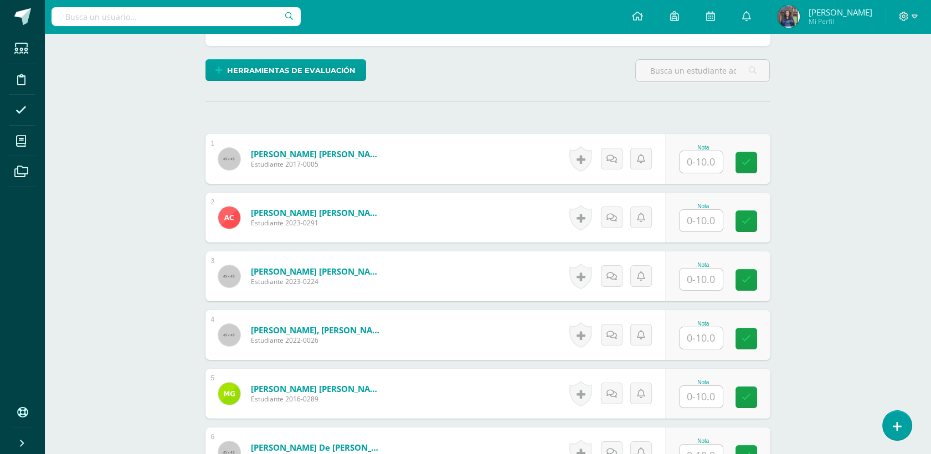
scroll to position [236, 0]
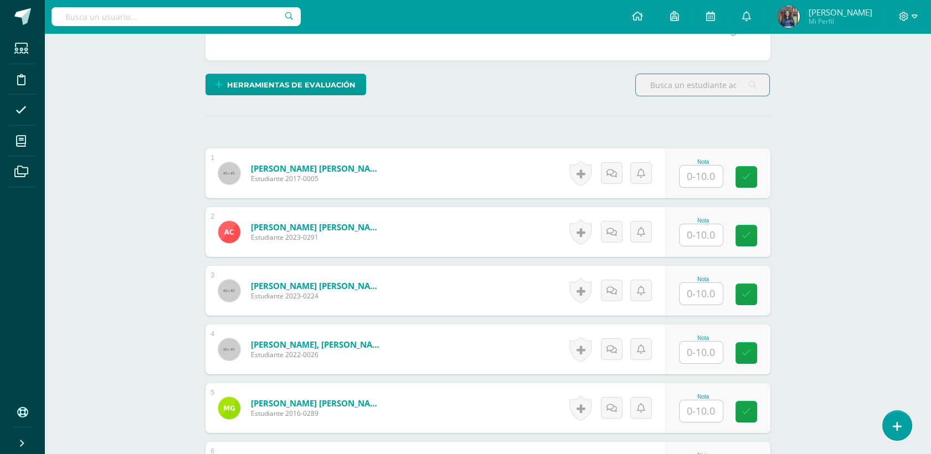
click at [693, 176] on input "text" at bounding box center [701, 177] width 43 height 22
type input "10"
click at [696, 232] on input "text" at bounding box center [701, 235] width 43 height 22
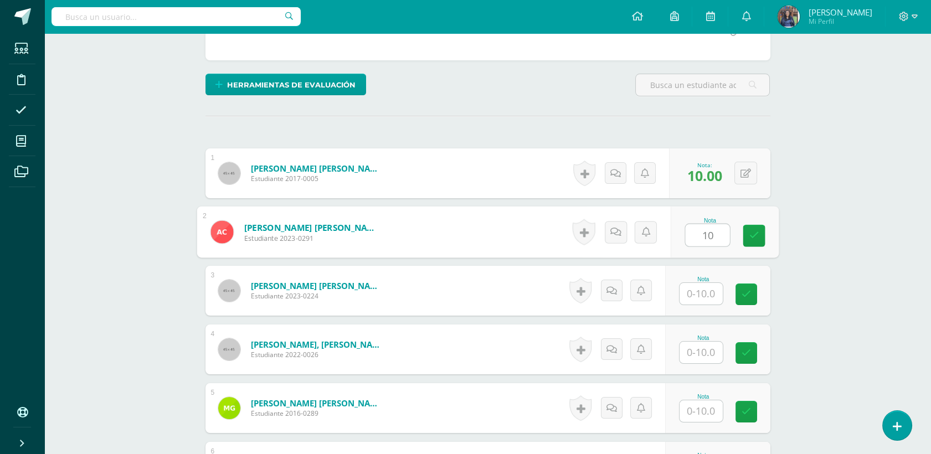
type input "10"
click at [706, 295] on input "text" at bounding box center [701, 294] width 43 height 22
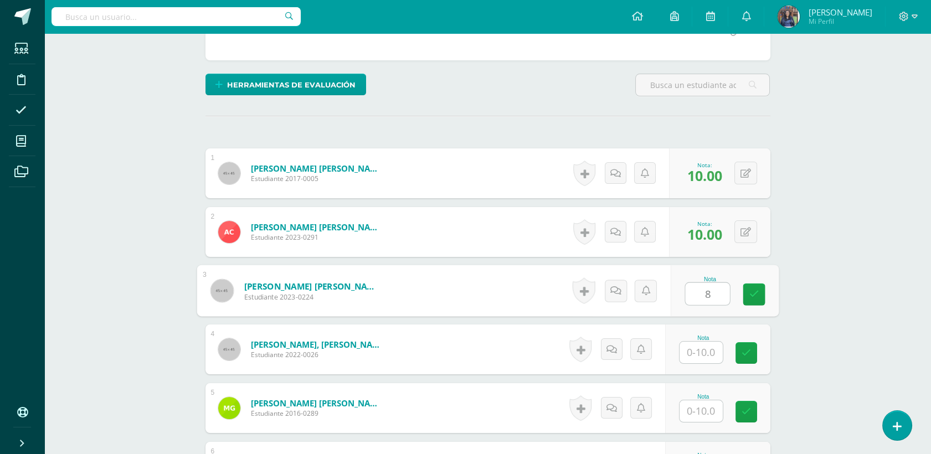
type input "8"
click at [707, 358] on input "text" at bounding box center [701, 353] width 43 height 22
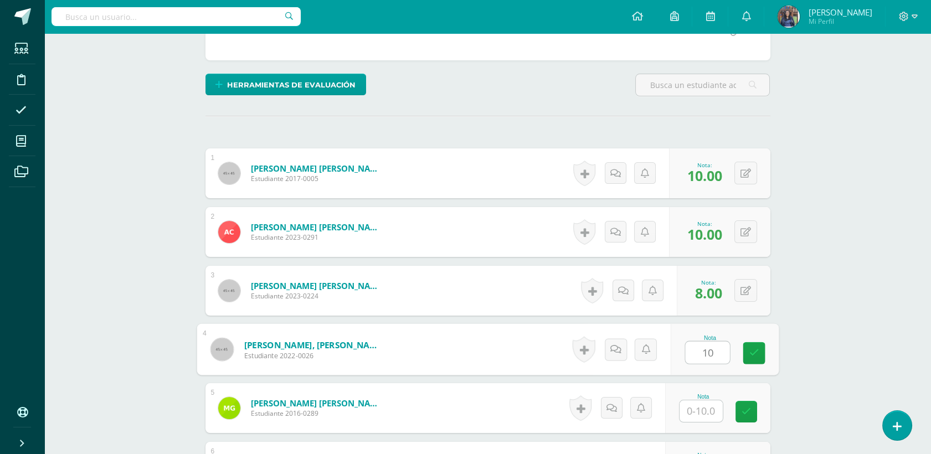
type input "10"
click at [713, 407] on input "text" at bounding box center [701, 411] width 43 height 22
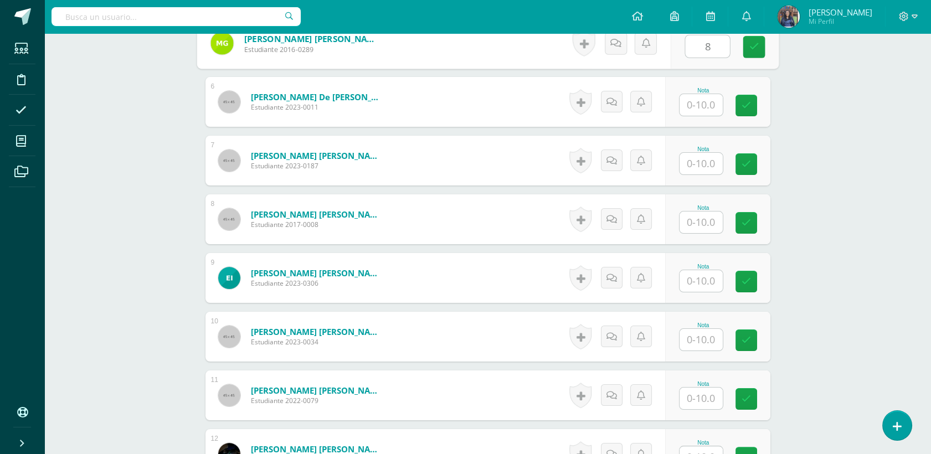
scroll to position [605, 0]
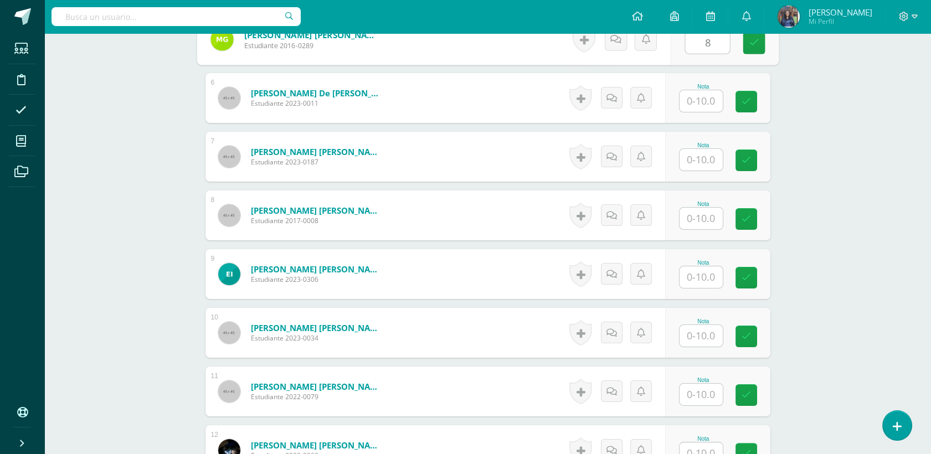
type input "8"
click at [704, 101] on input "text" at bounding box center [701, 101] width 43 height 22
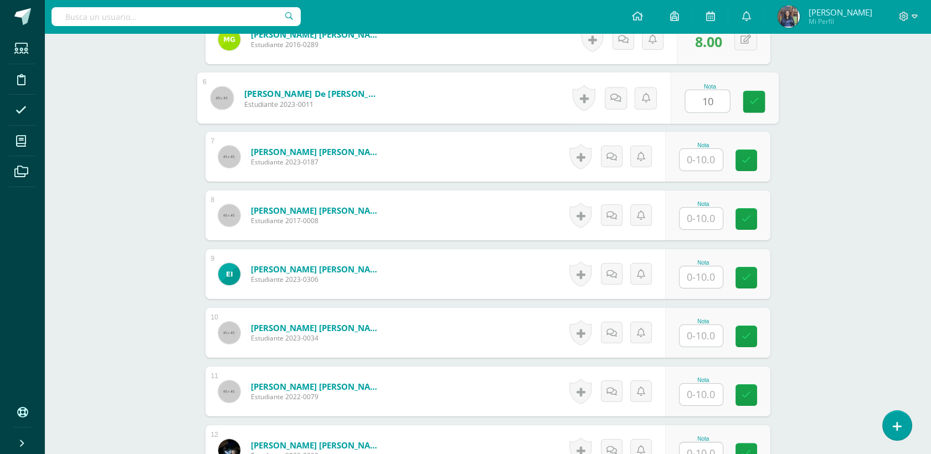
type input "10"
click at [716, 163] on input "text" at bounding box center [701, 160] width 43 height 22
type input "10"
click at [696, 224] on input "text" at bounding box center [701, 219] width 43 height 22
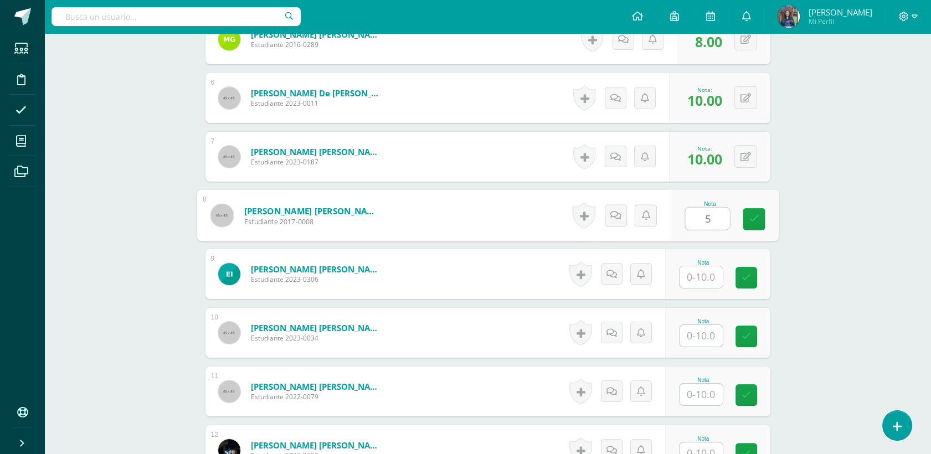
type input "5"
click at [694, 283] on input "text" at bounding box center [701, 277] width 43 height 22
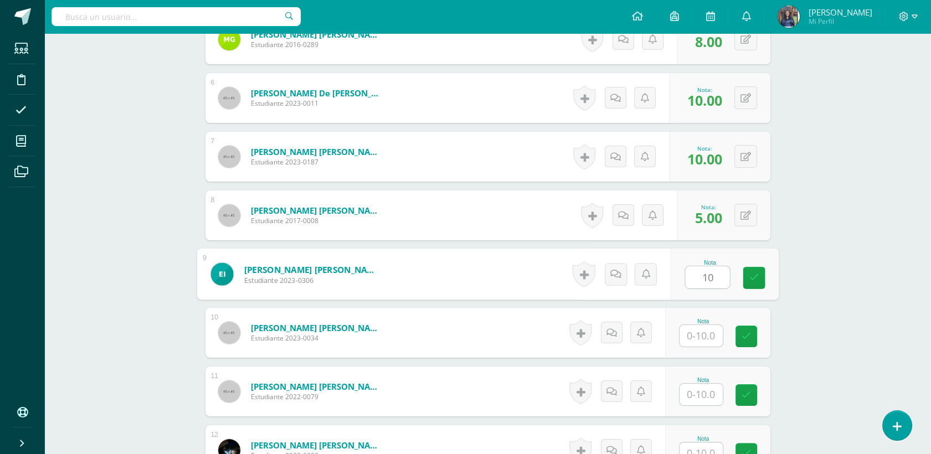
type input "10"
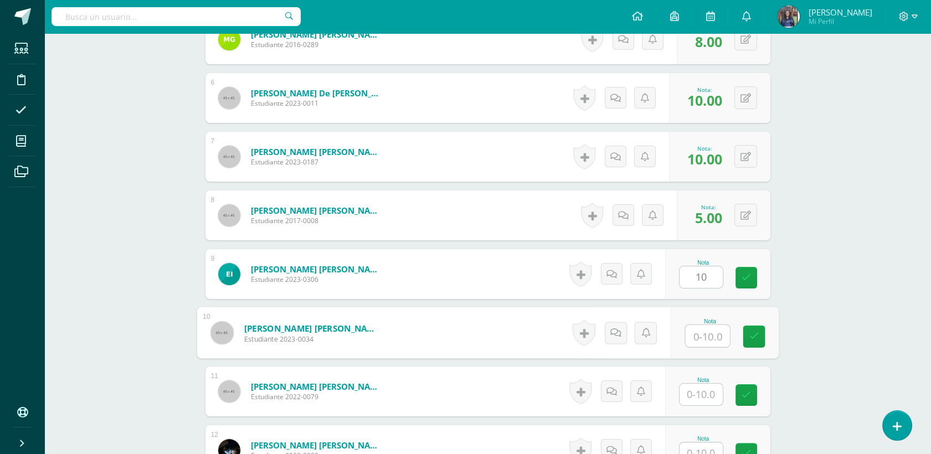
click at [697, 332] on input "text" at bounding box center [707, 336] width 44 height 22
type input "10"
click at [709, 391] on input "text" at bounding box center [701, 395] width 43 height 22
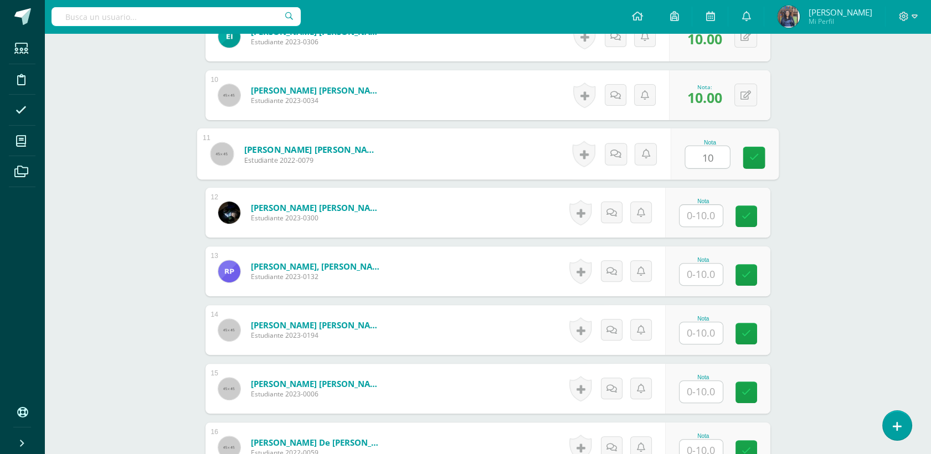
scroll to position [845, 0]
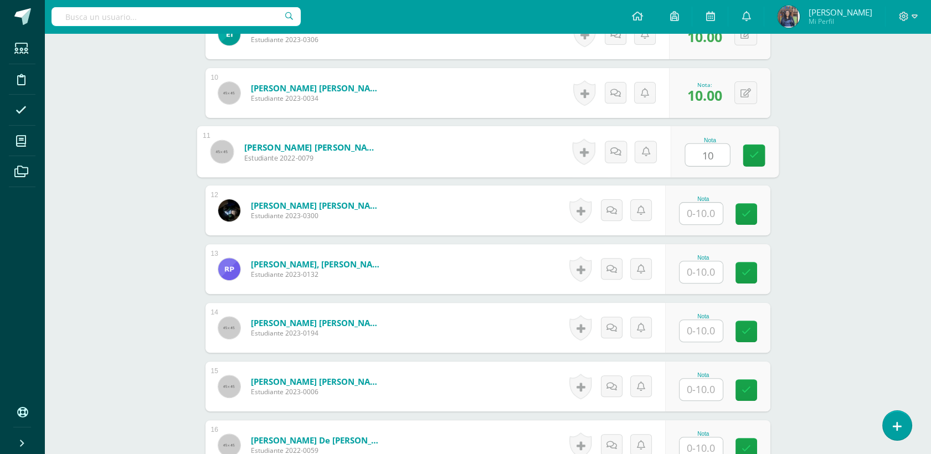
type input "10"
click at [714, 219] on input "text" at bounding box center [701, 214] width 43 height 22
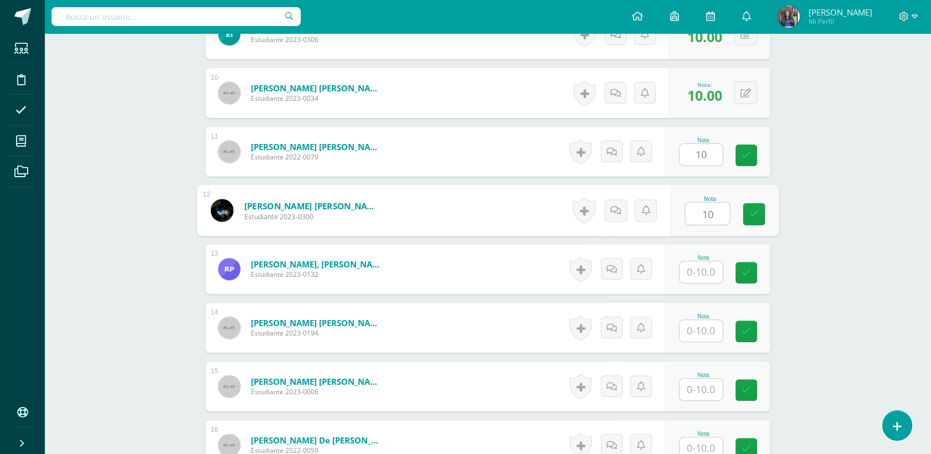
type input "10"
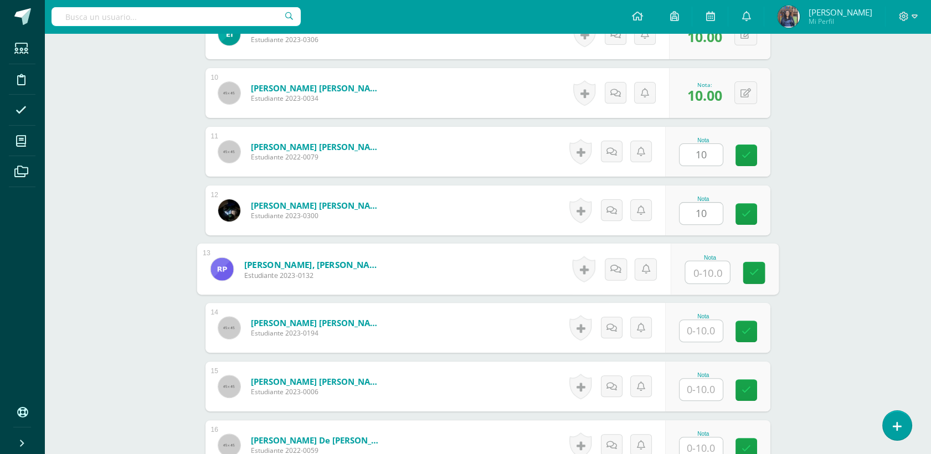
click at [712, 263] on input "text" at bounding box center [707, 272] width 44 height 22
type input "10"
click at [701, 335] on input "text" at bounding box center [701, 331] width 43 height 22
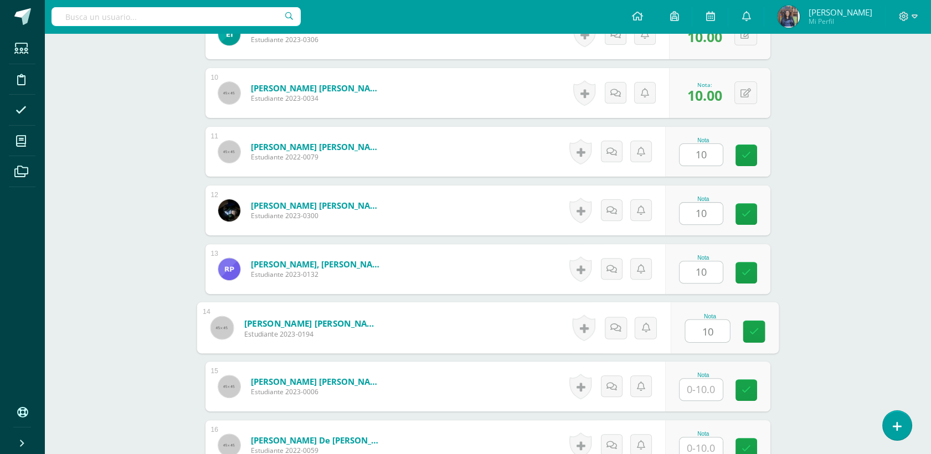
type input "10"
click at [708, 395] on input "1" at bounding box center [701, 390] width 43 height 22
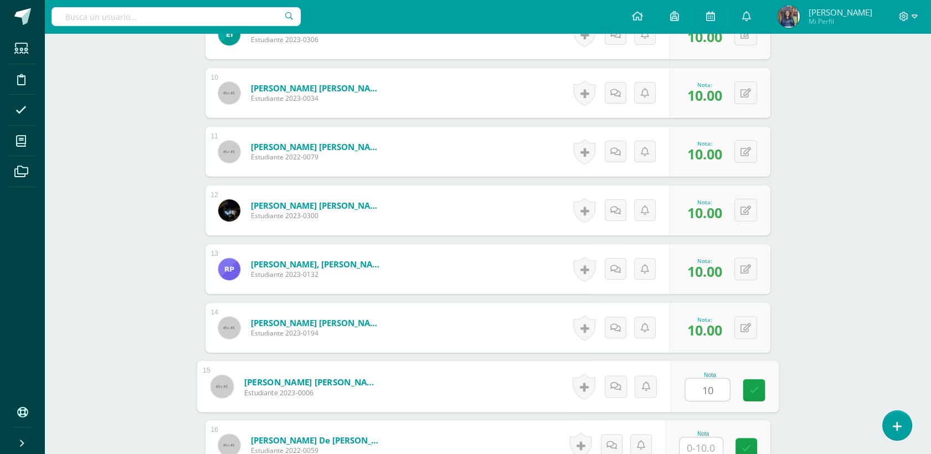
type input "10"
click at [709, 450] on input "text" at bounding box center [701, 449] width 43 height 22
type input "7"
click at [806, 175] on div "Proyectos Ciencias Segundo Primaria "A" Herramientas Detalle de asistencias Act…" at bounding box center [487, 39] width 887 height 1703
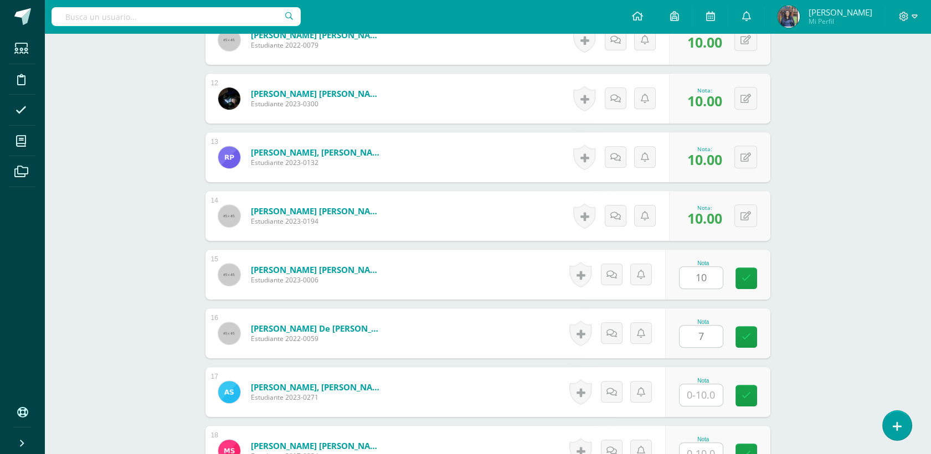
scroll to position [1040, 0]
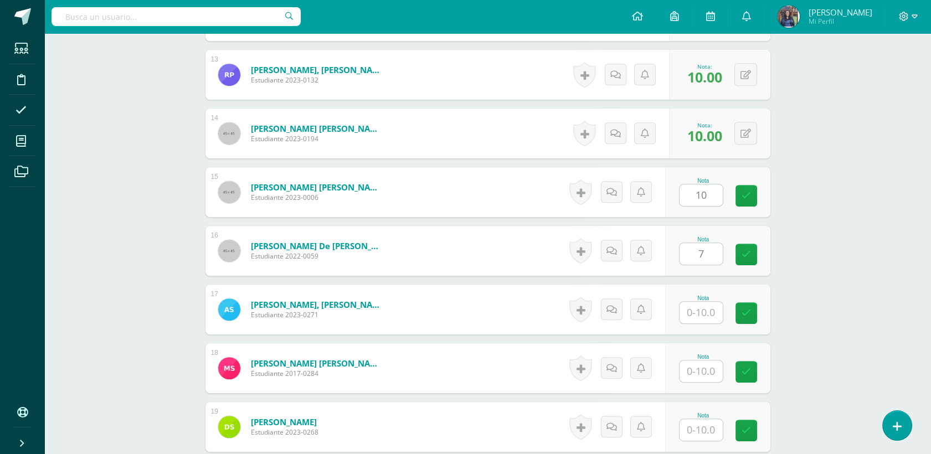
type input "10.00"
click at [754, 193] on button at bounding box center [745, 192] width 23 height 23
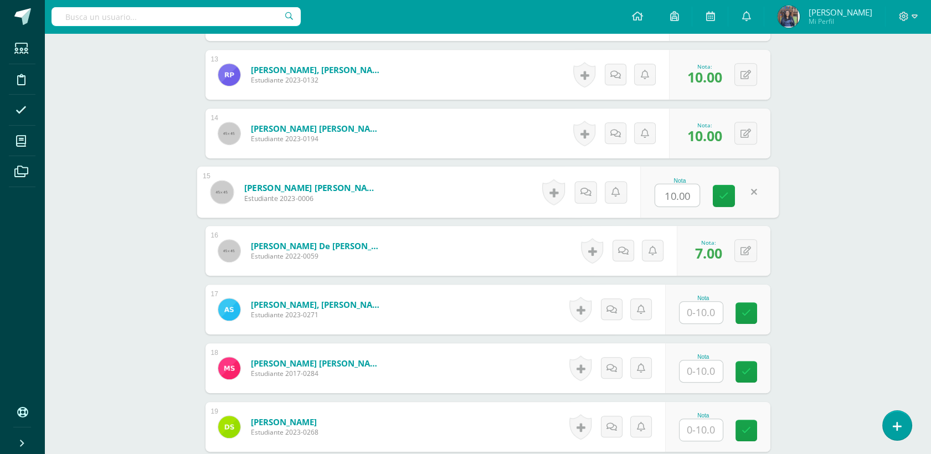
click at [768, 50] on div "0 Logros Logros obtenidos Aún no hay logros agregados Nota: 10.00" at bounding box center [719, 75] width 101 height 50
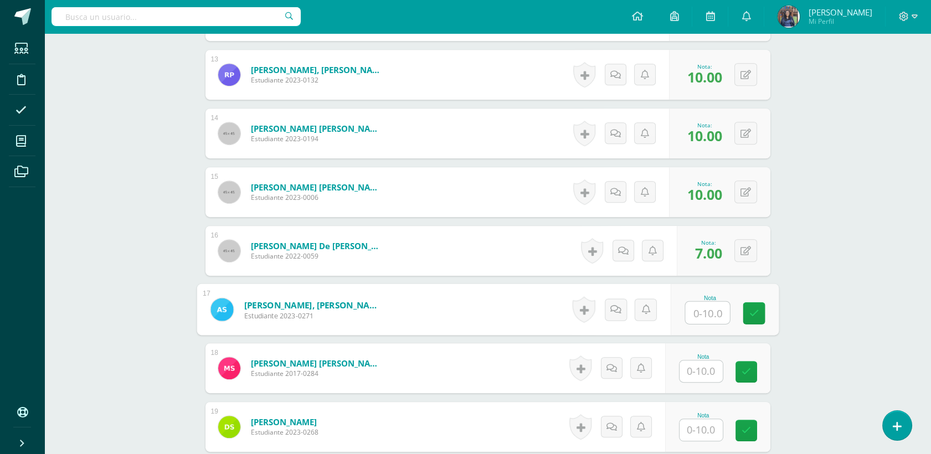
click at [703, 308] on input "text" at bounding box center [707, 313] width 44 height 22
type input "10"
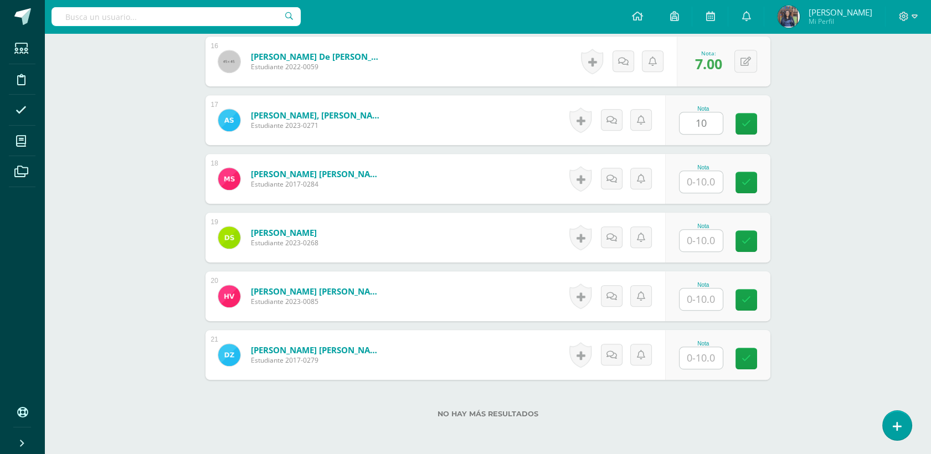
scroll to position [1231, 0]
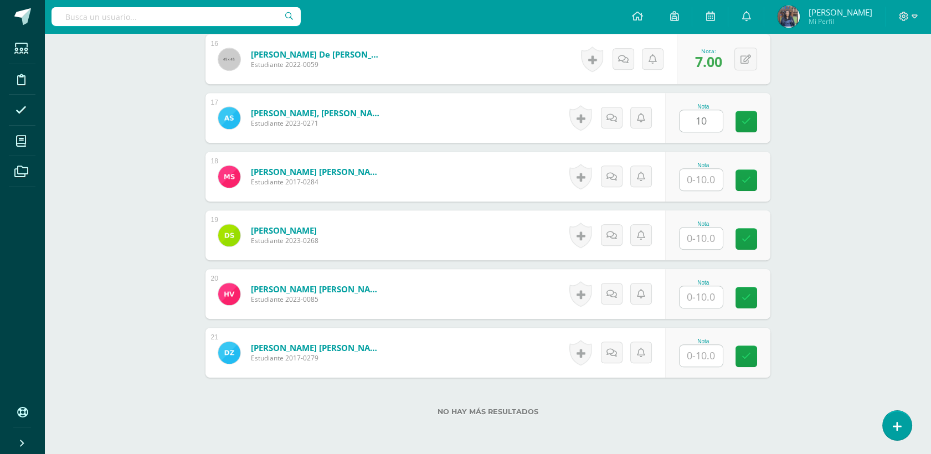
click at [740, 122] on link at bounding box center [747, 122] width 22 height 22
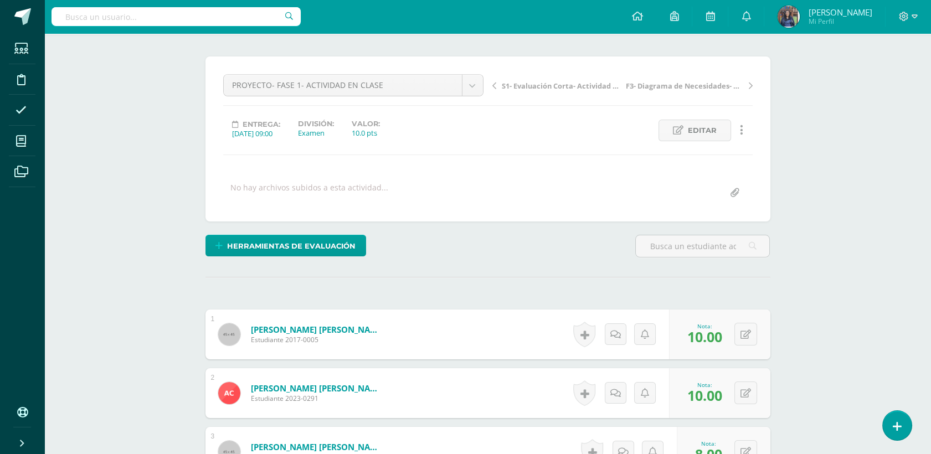
scroll to position [0, 0]
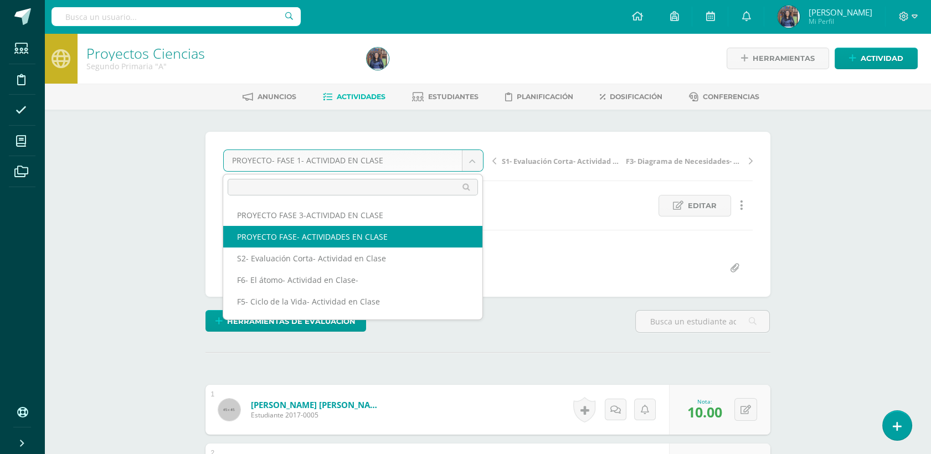
select select "/dashboard/teacher/grade-activity/50260/"
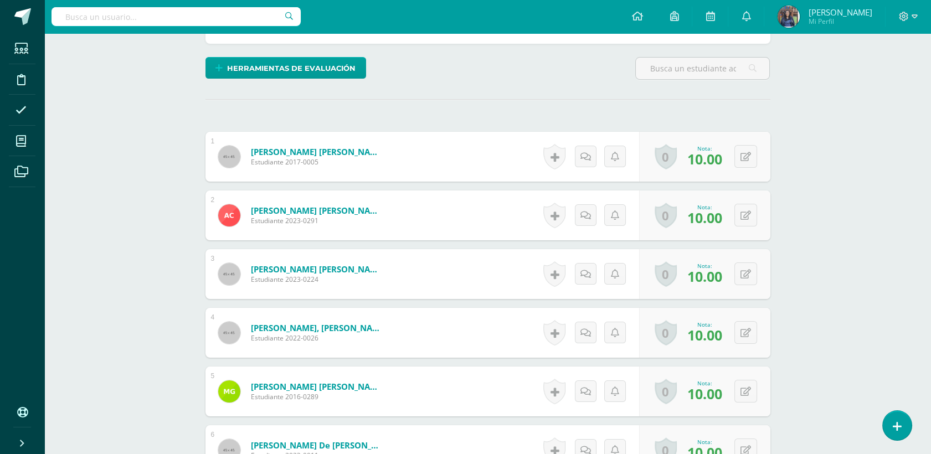
scroll to position [22, 0]
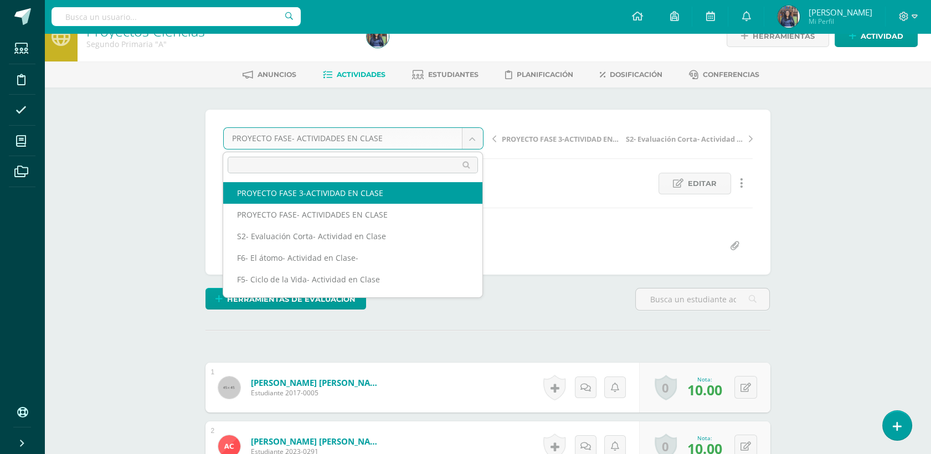
select select "/dashboard/teacher/grade-activity/50272/"
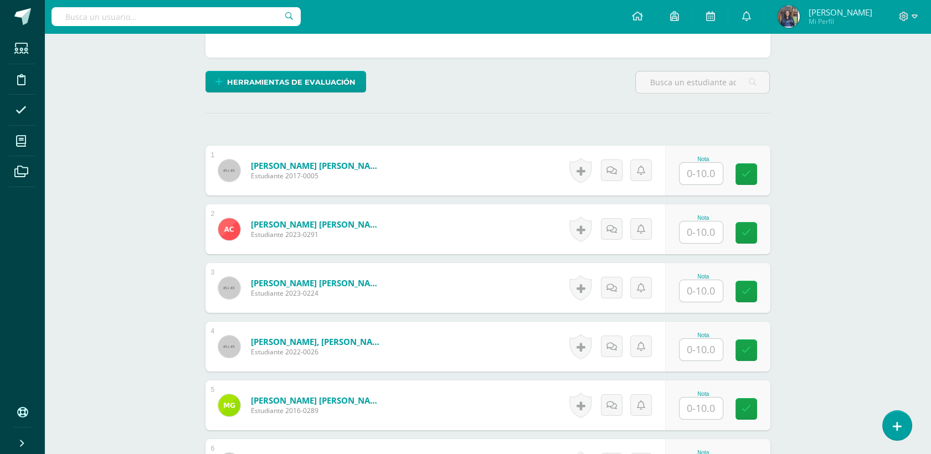
scroll to position [245, 0]
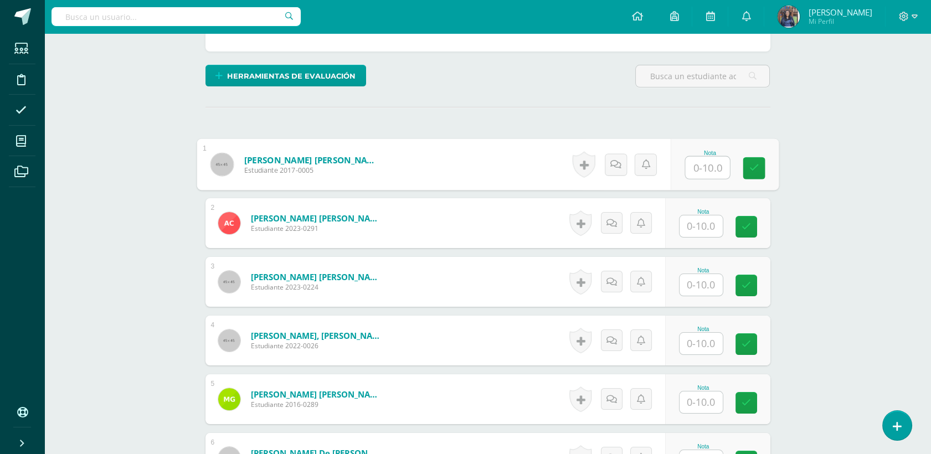
click at [696, 160] on input "text" at bounding box center [707, 168] width 44 height 22
type input "10"
click at [700, 227] on input "text" at bounding box center [707, 226] width 44 height 22
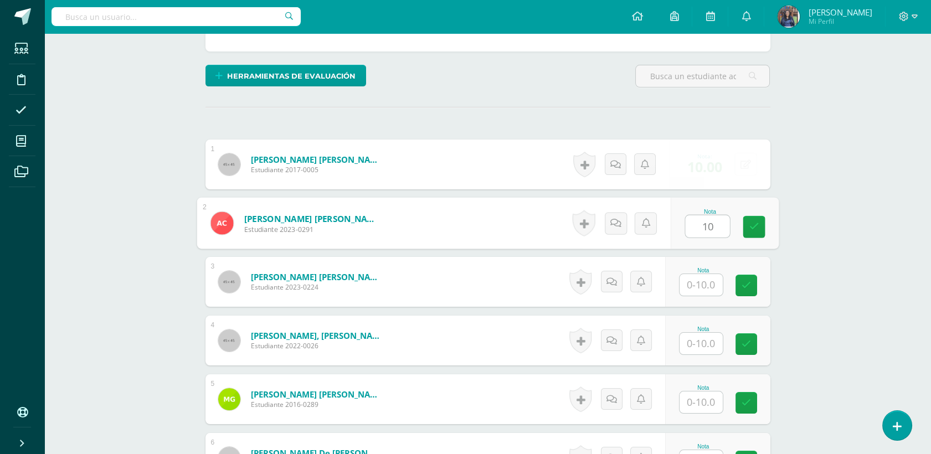
type input "10"
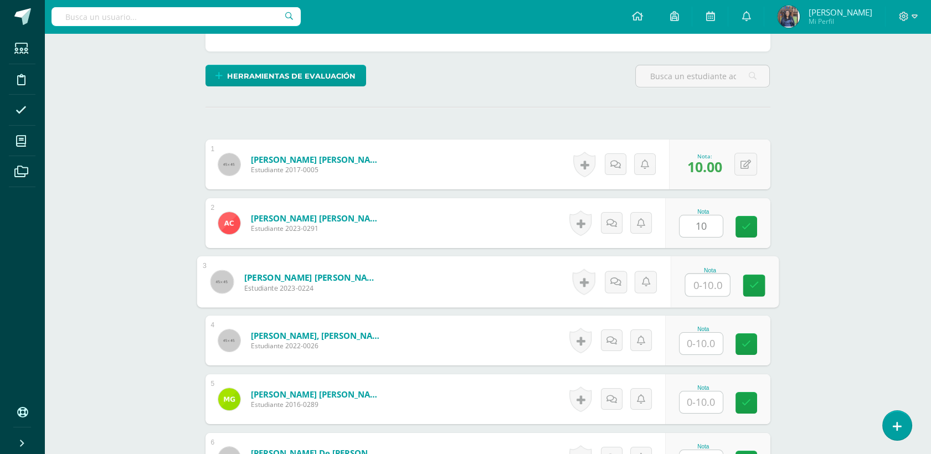
click at [710, 284] on input "text" at bounding box center [707, 285] width 44 height 22
type input "8"
click at [704, 345] on input "text" at bounding box center [701, 344] width 43 height 22
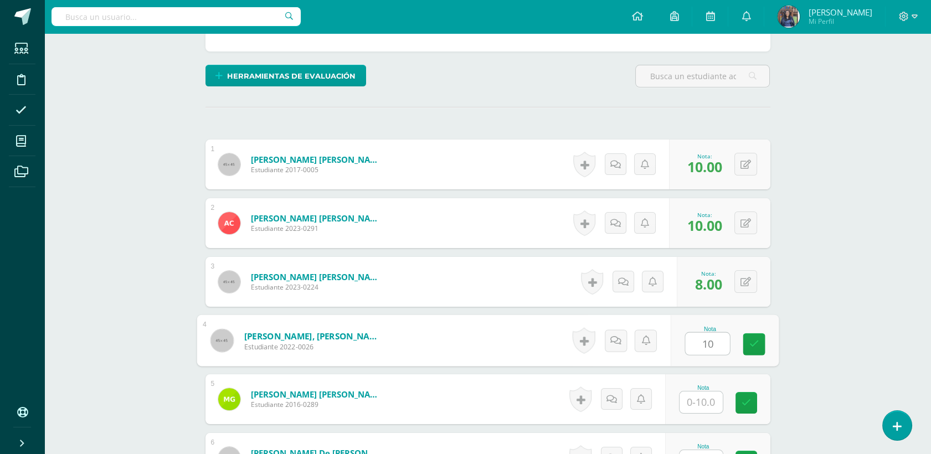
type input "10"
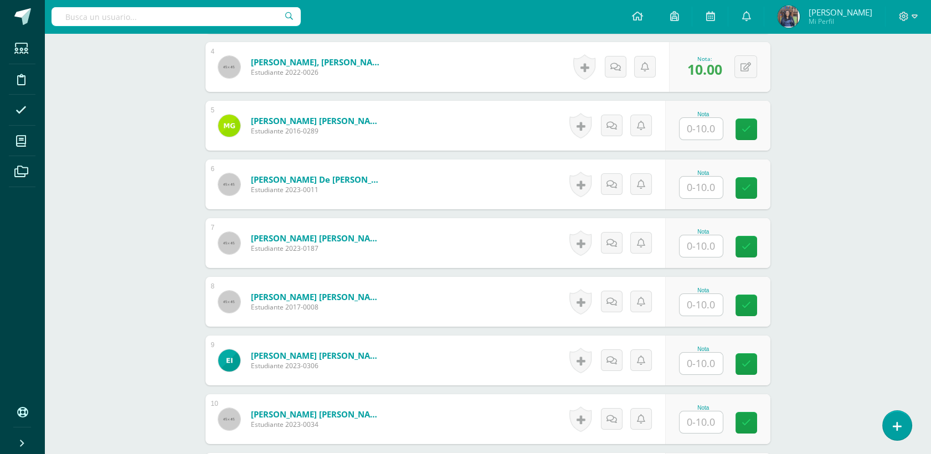
scroll to position [537, 0]
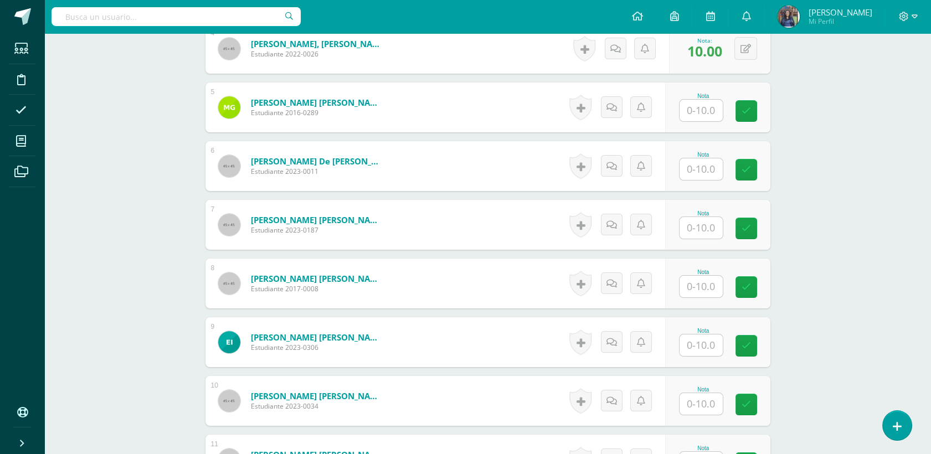
click at [715, 171] on input "text" at bounding box center [701, 169] width 43 height 22
type input "10"
click at [704, 223] on input "text" at bounding box center [707, 228] width 44 height 22
type input "10"
click at [698, 282] on input "text" at bounding box center [701, 287] width 43 height 22
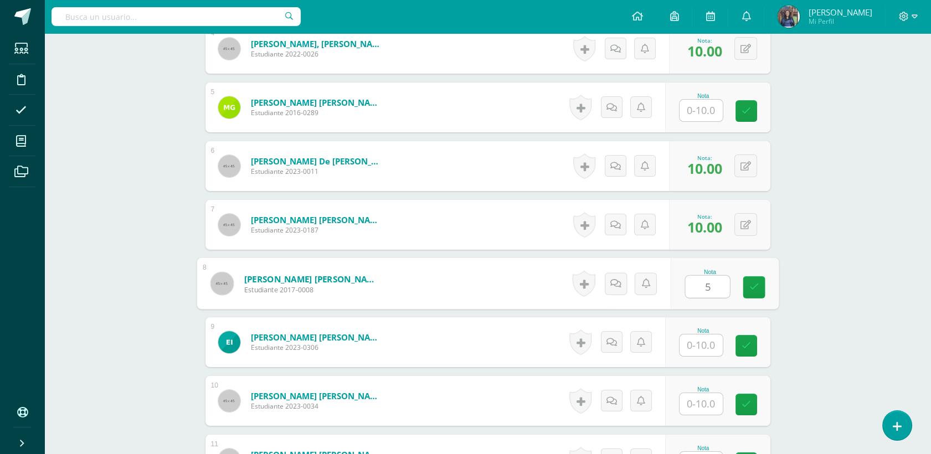
type input "5"
click at [704, 341] on input "text" at bounding box center [701, 346] width 43 height 22
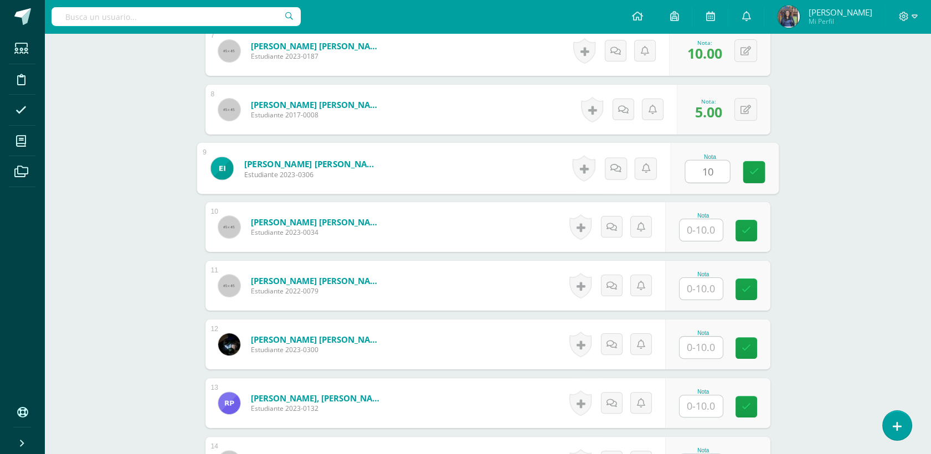
scroll to position [733, 0]
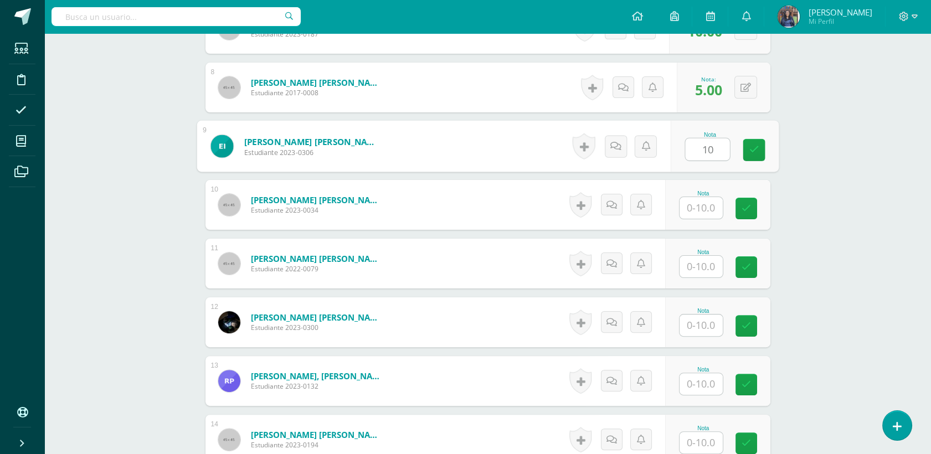
type input "10"
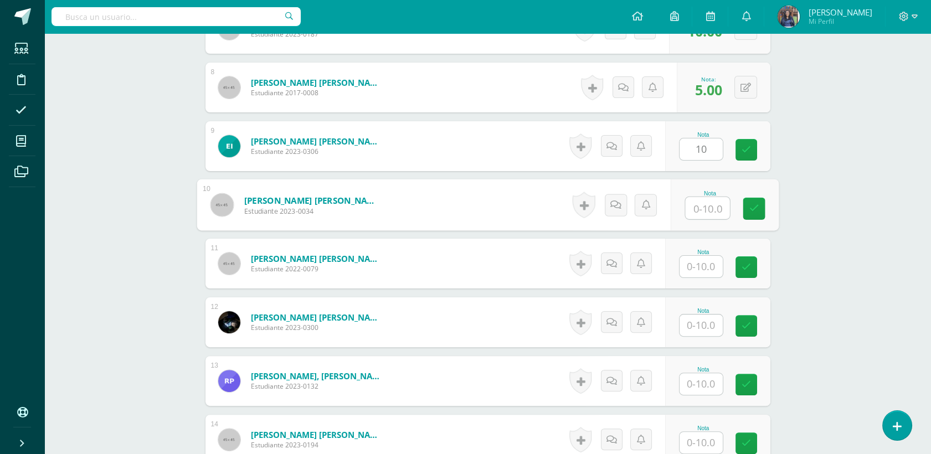
click at [697, 202] on input "text" at bounding box center [707, 208] width 44 height 22
type input "10"
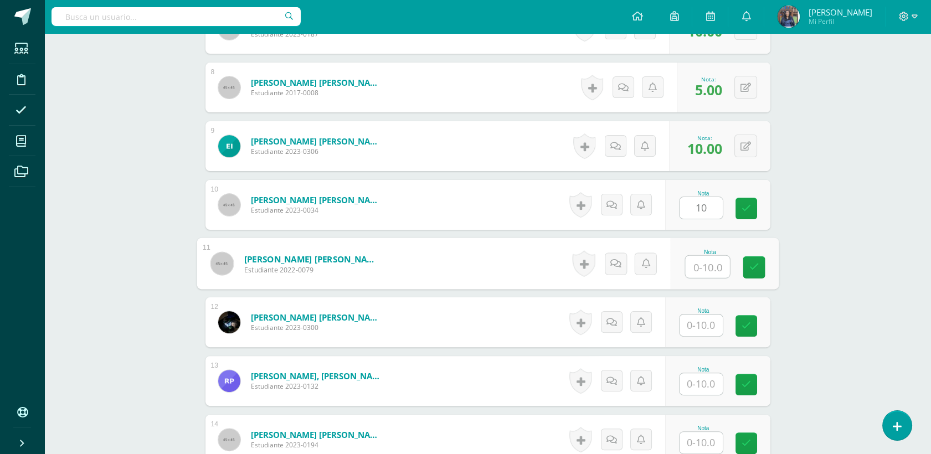
click at [702, 275] on input "text" at bounding box center [707, 267] width 44 height 22
type input "10"
click at [709, 319] on input "text" at bounding box center [701, 326] width 43 height 22
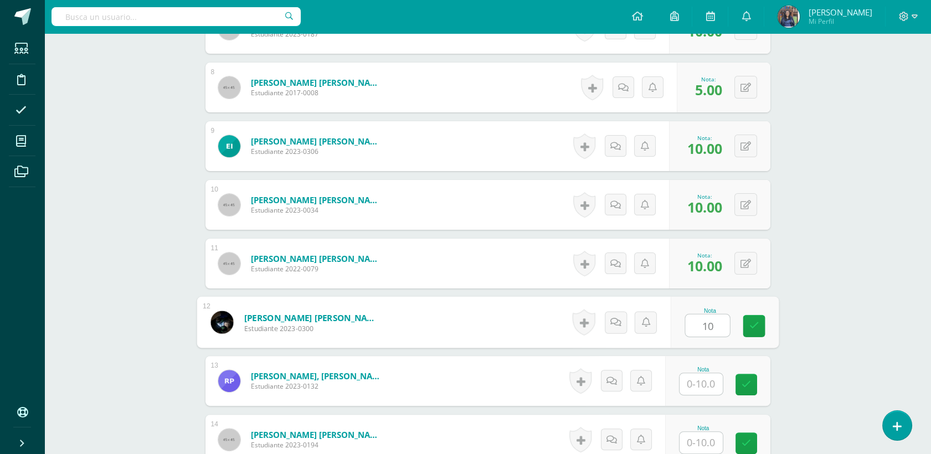
type input "1"
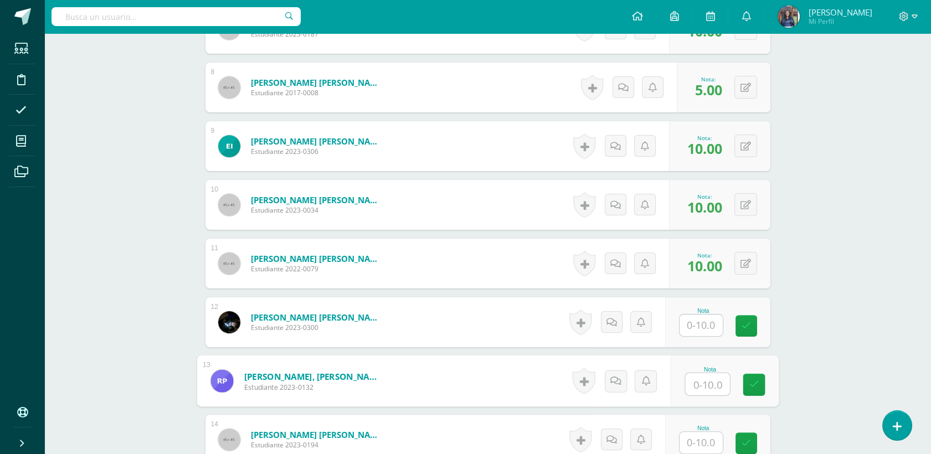
click at [713, 381] on input "text" at bounding box center [707, 384] width 44 height 22
type input "10"
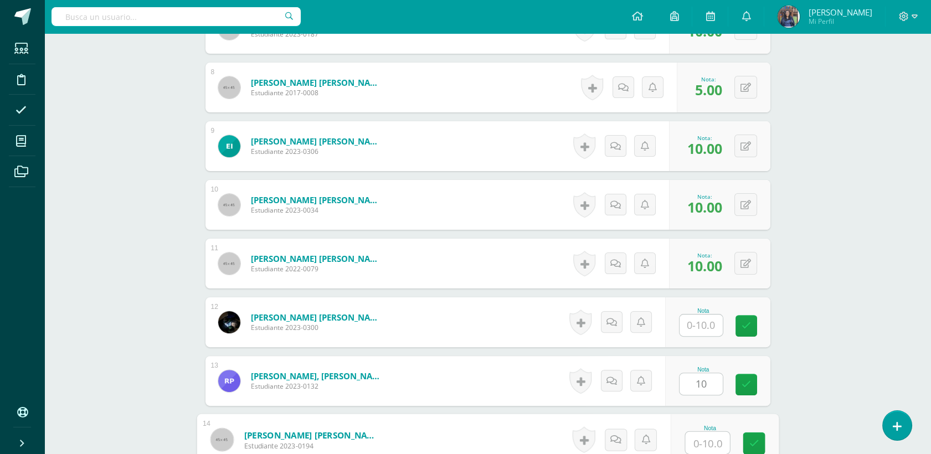
click at [701, 447] on input "text" at bounding box center [707, 443] width 44 height 22
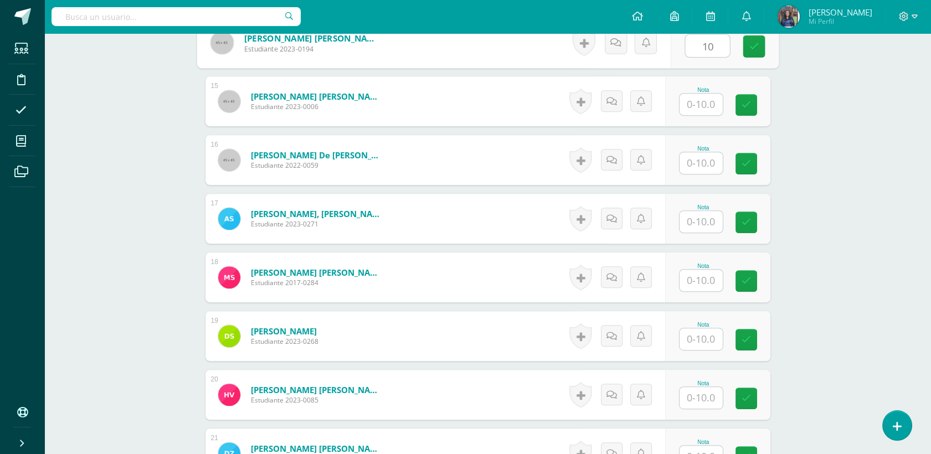
scroll to position [1121, 0]
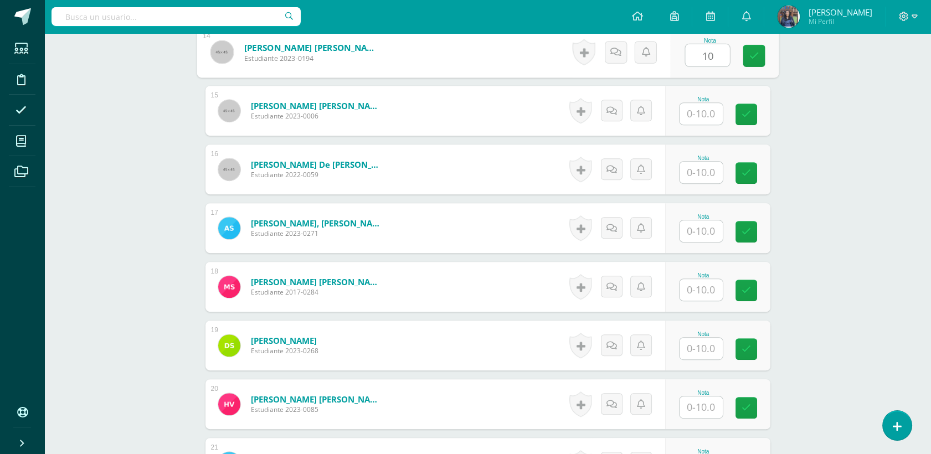
type input "10"
click at [699, 117] on input "text" at bounding box center [707, 114] width 44 height 22
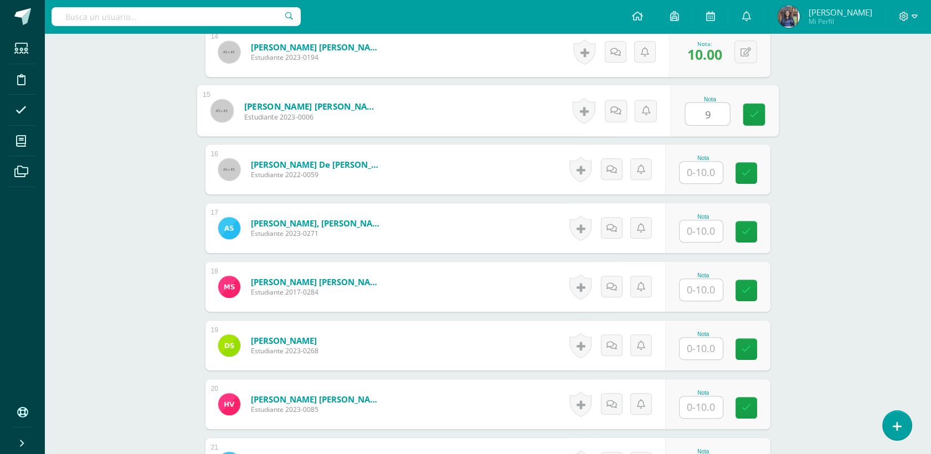
type input "9"
click at [712, 179] on input "text" at bounding box center [701, 173] width 43 height 22
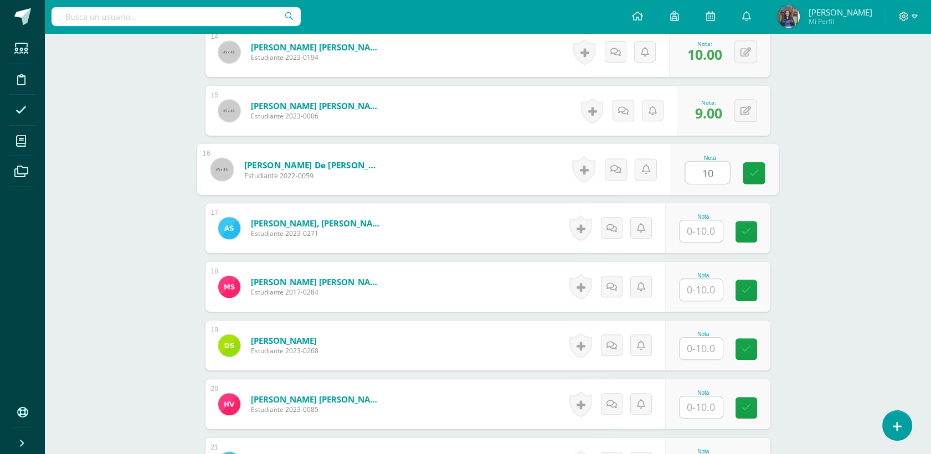
type input "10"
click at [699, 240] on input "text" at bounding box center [701, 231] width 43 height 22
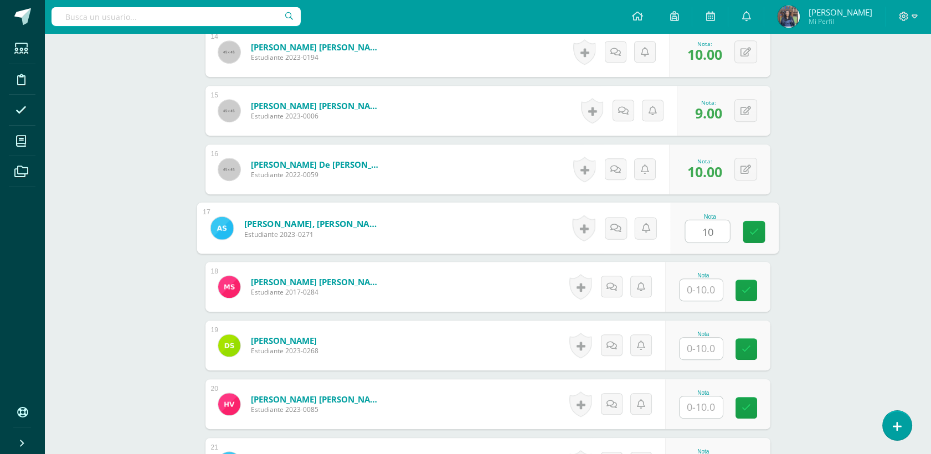
type input "10"
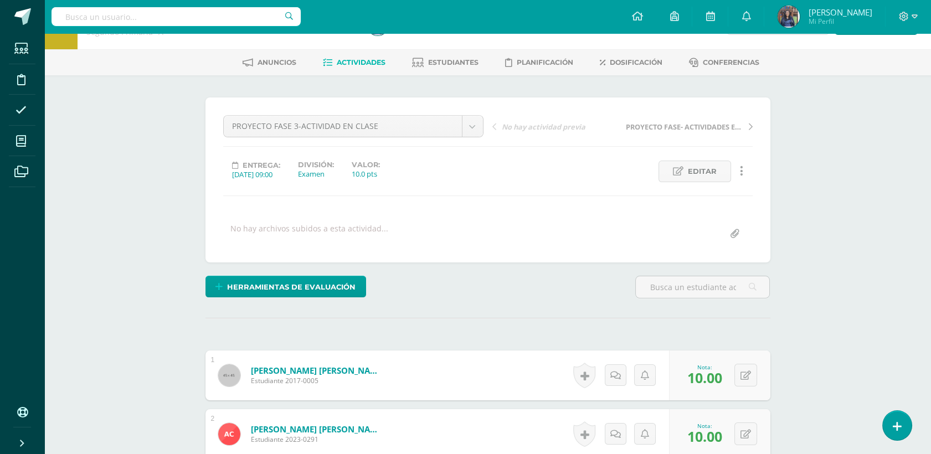
scroll to position [0, 0]
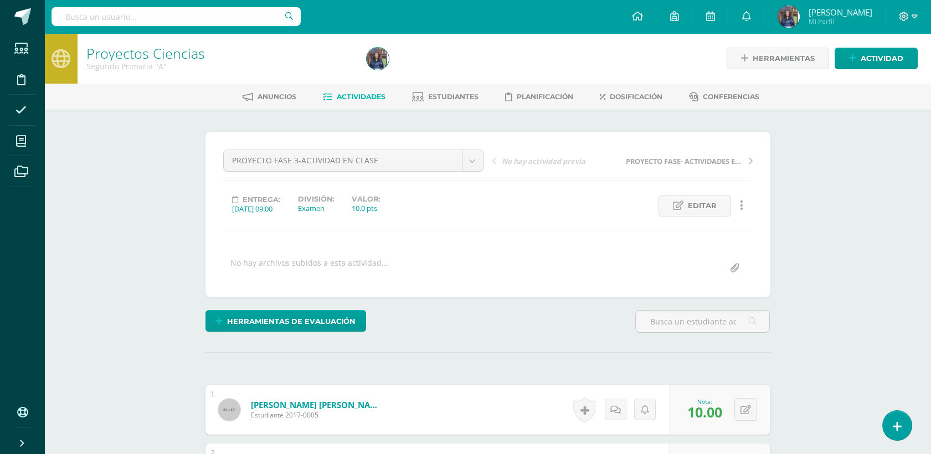
click at [368, 103] on link "Actividades" at bounding box center [354, 97] width 63 height 18
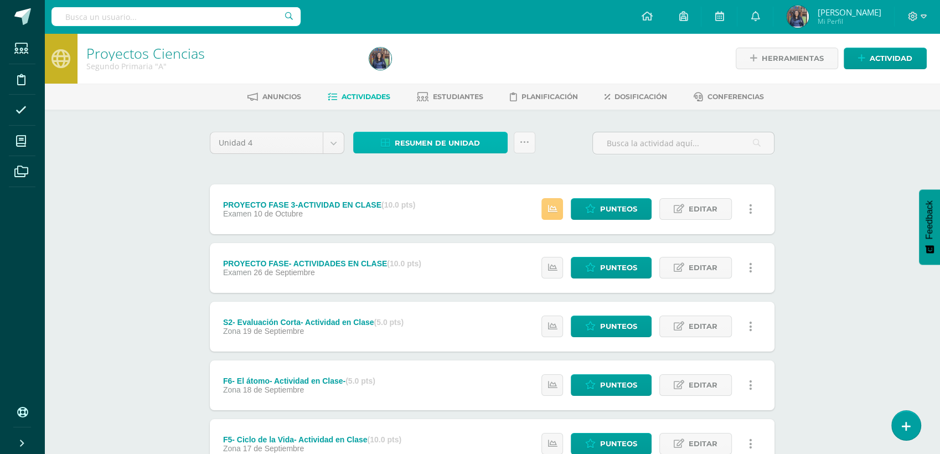
click at [449, 140] on span "Resumen de unidad" at bounding box center [437, 143] width 85 height 20
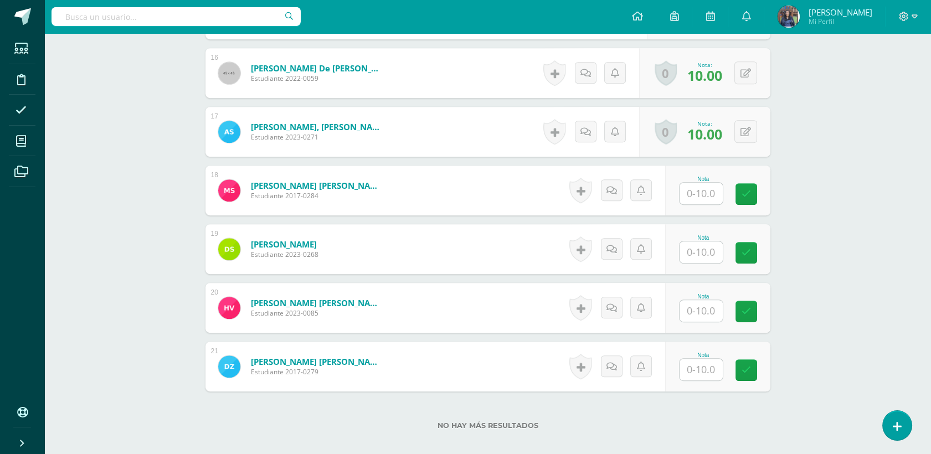
scroll to position [1229, 0]
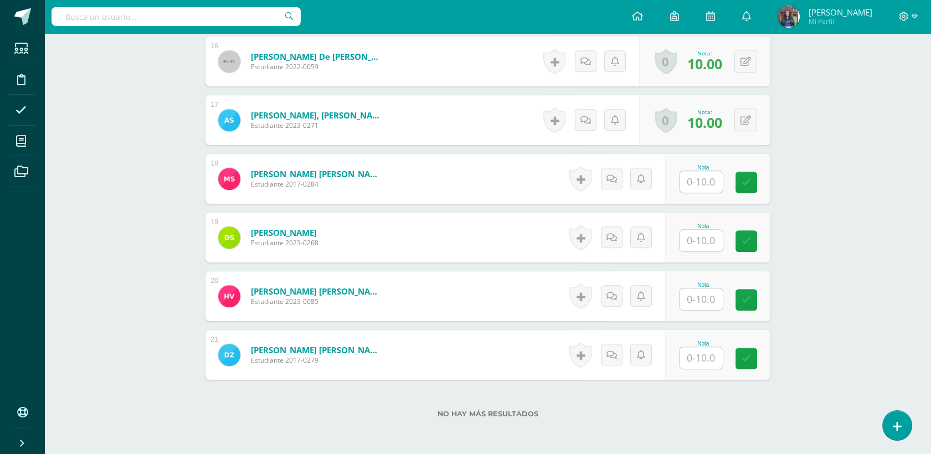
click at [702, 366] on input "text" at bounding box center [701, 358] width 43 height 22
type input "7"
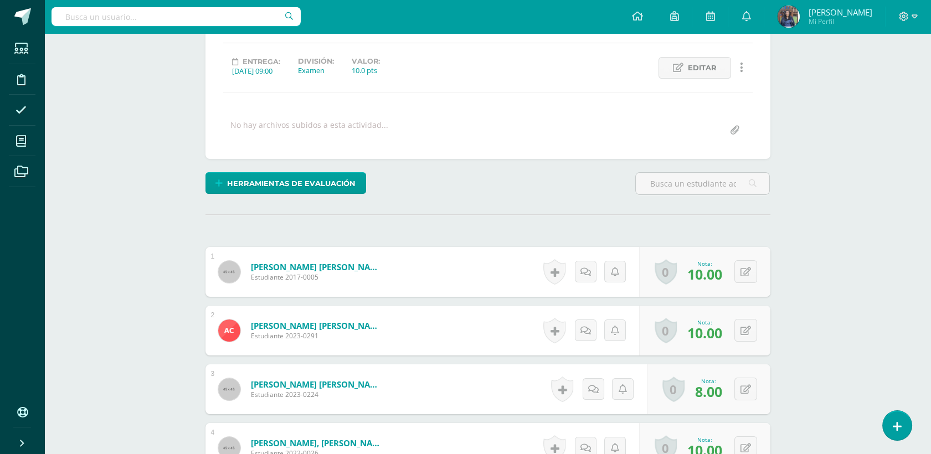
scroll to position [0, 0]
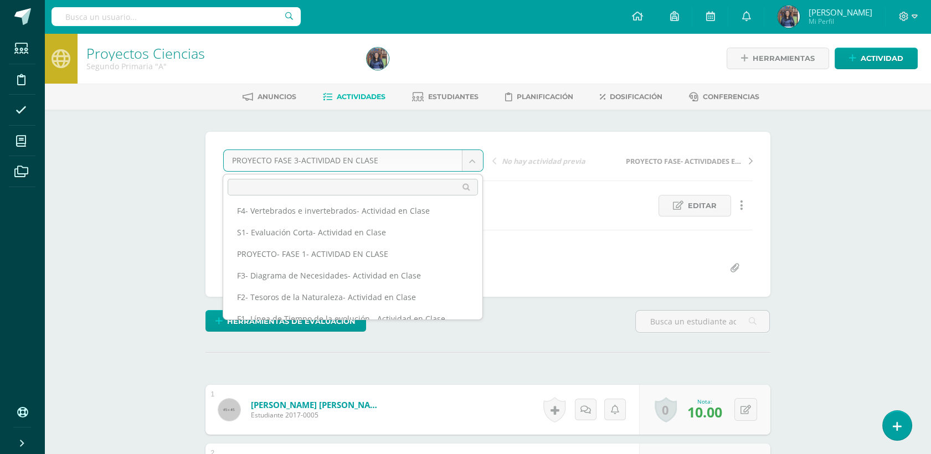
scroll to position [126, 0]
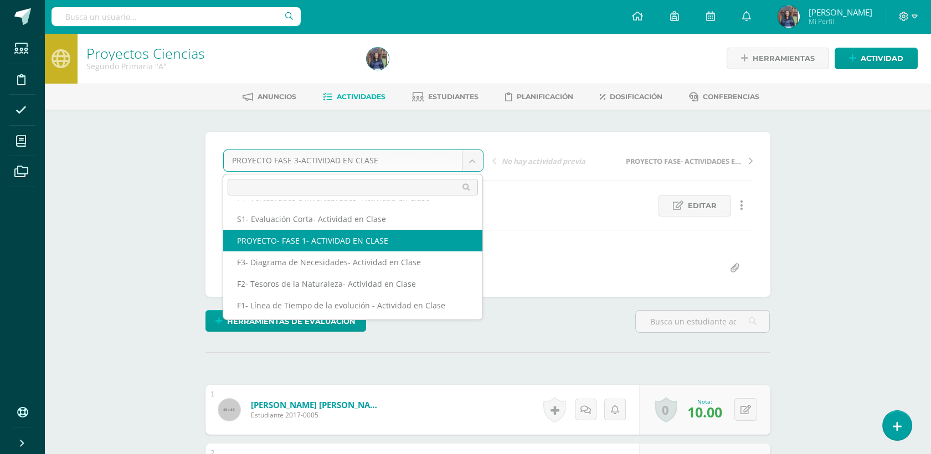
select select "/dashboard/teacher/grade-activity/50248/"
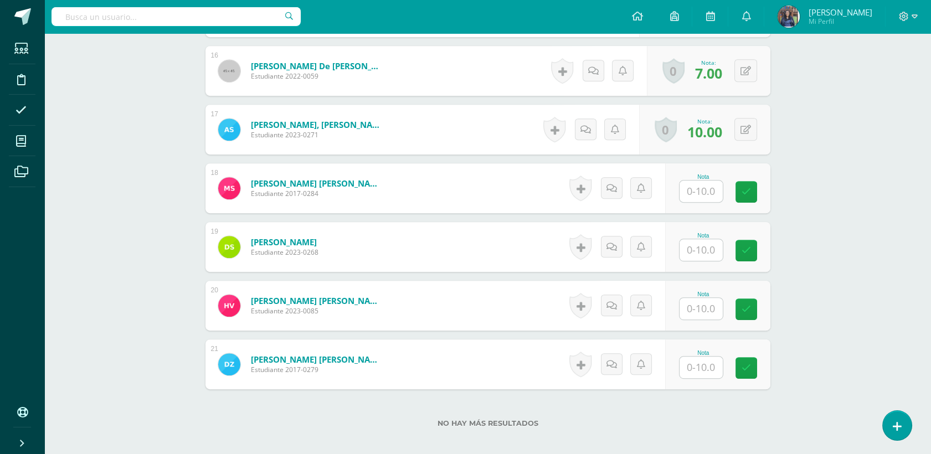
scroll to position [1220, 0]
click at [700, 366] on input "text" at bounding box center [707, 367] width 44 height 22
type input "8"
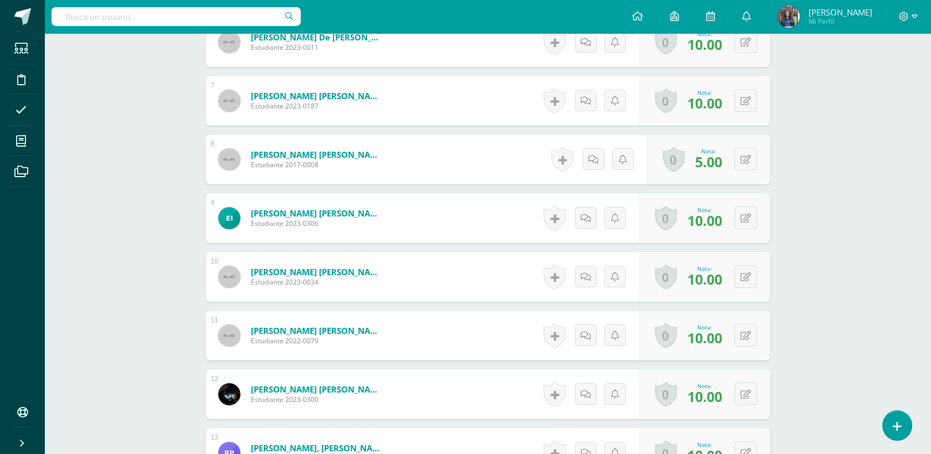
scroll to position [664, 0]
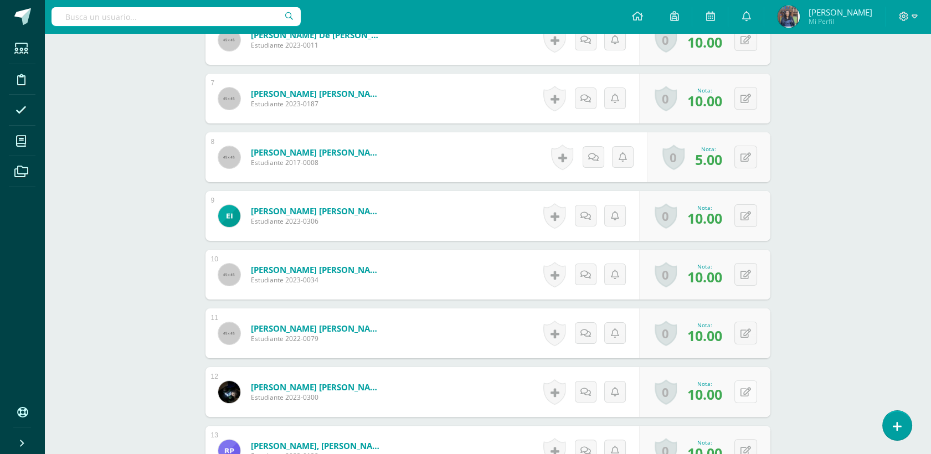
click at [754, 388] on button at bounding box center [745, 391] width 23 height 23
click at [716, 401] on link at bounding box center [724, 396] width 22 height 22
type input "10"
click at [759, 399] on link at bounding box center [754, 396] width 22 height 22
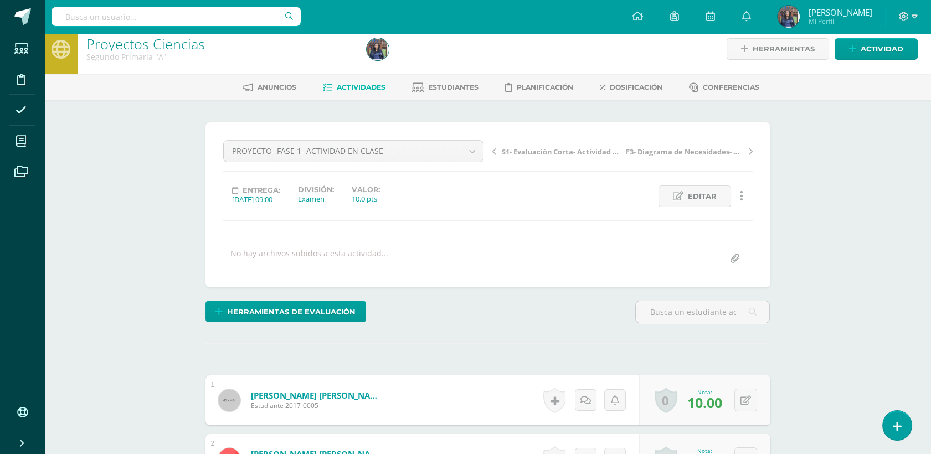
scroll to position [0, 0]
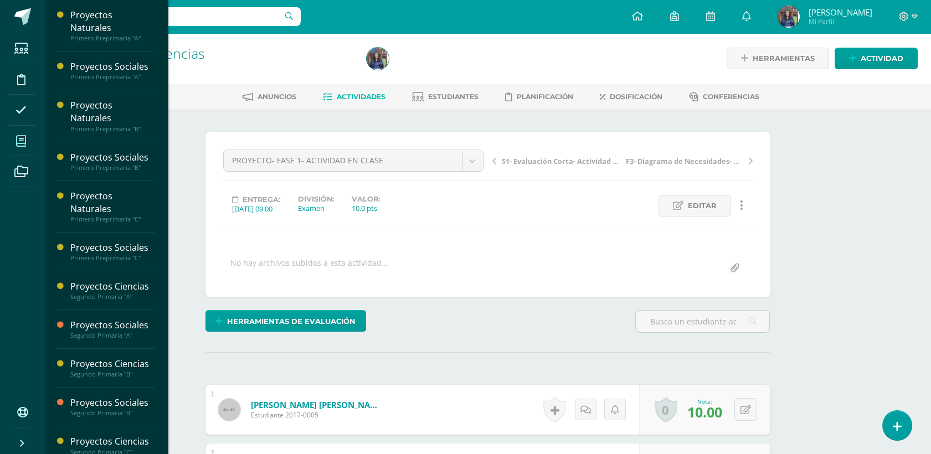
click at [13, 138] on span at bounding box center [21, 140] width 25 height 25
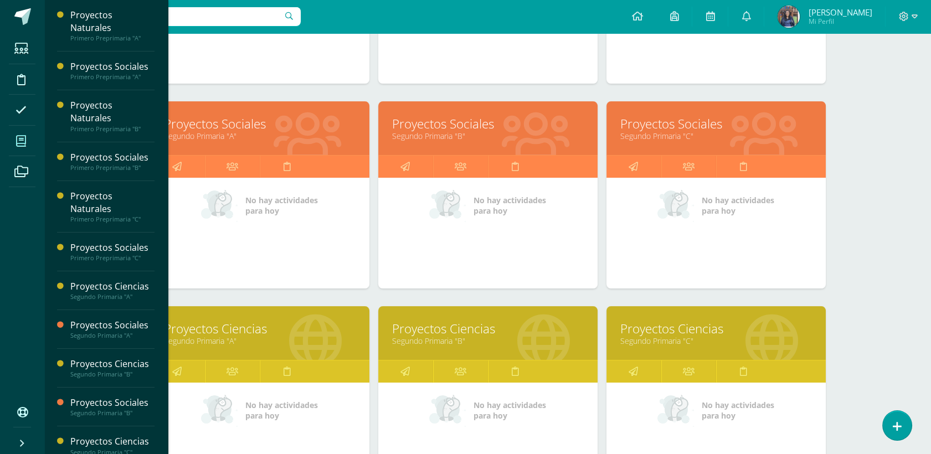
scroll to position [530, 0]
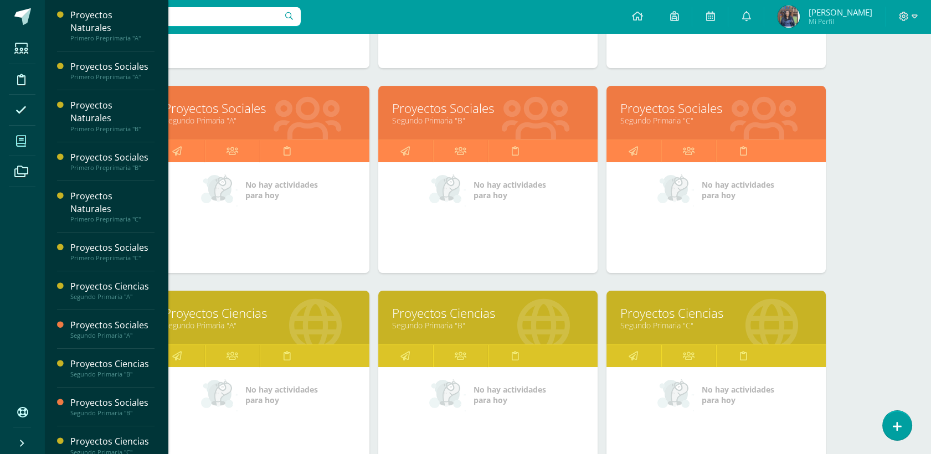
click at [223, 119] on link "Segundo Primaria "A"" at bounding box center [260, 120] width 192 height 11
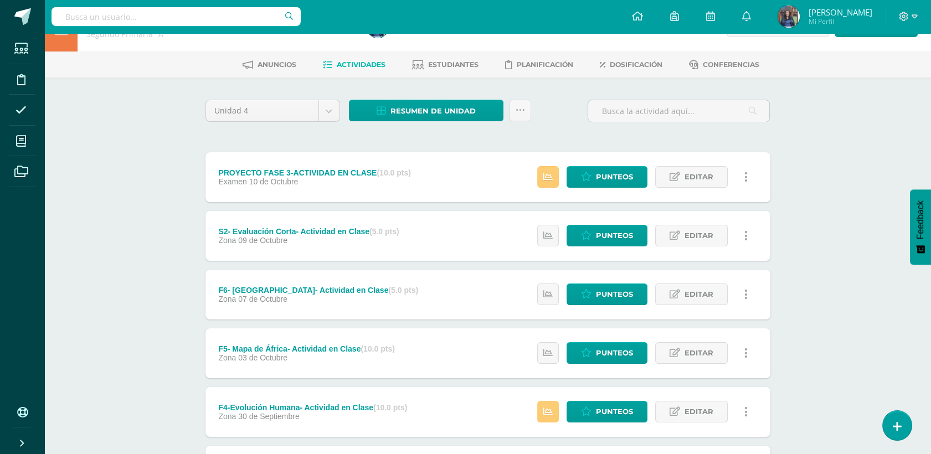
scroll to position [33, 0]
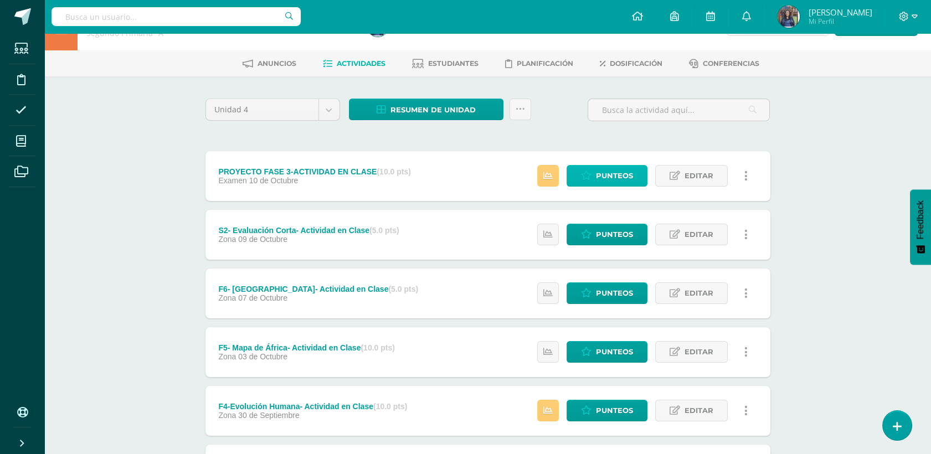
click at [620, 172] on span "Punteos" at bounding box center [614, 176] width 37 height 20
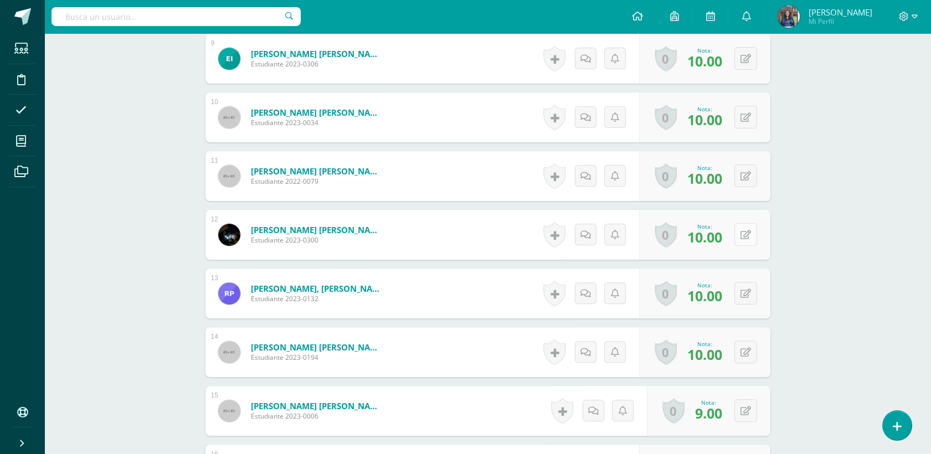
scroll to position [821, 0]
click at [738, 231] on div "0 [GEOGRAPHIC_DATA] Logros obtenidos Aún no hay logros agregados Nota: 10.00" at bounding box center [704, 234] width 131 height 50
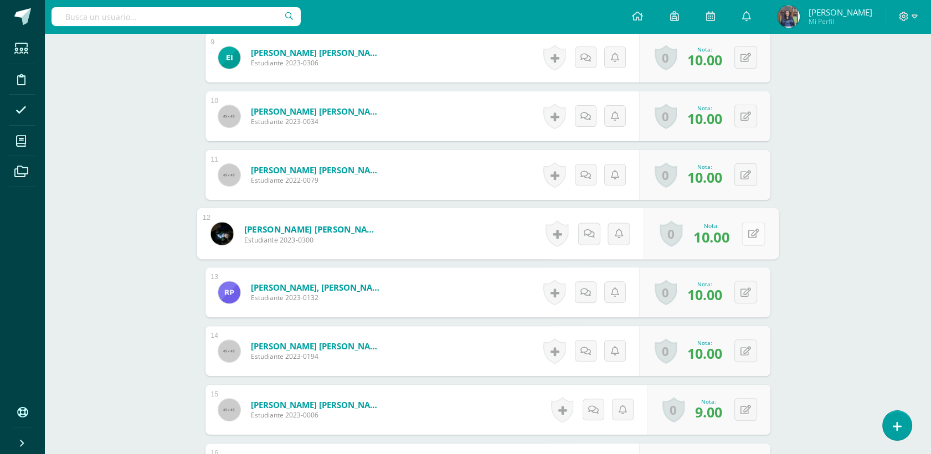
click at [756, 233] on icon at bounding box center [753, 233] width 11 height 9
click at [717, 236] on link at bounding box center [724, 238] width 22 height 22
click at [842, 179] on div "Proyectos Sociales Segundo Primaria "A" Herramientas Detalle de asistencias Act…" at bounding box center [487, 62] width 887 height 1703
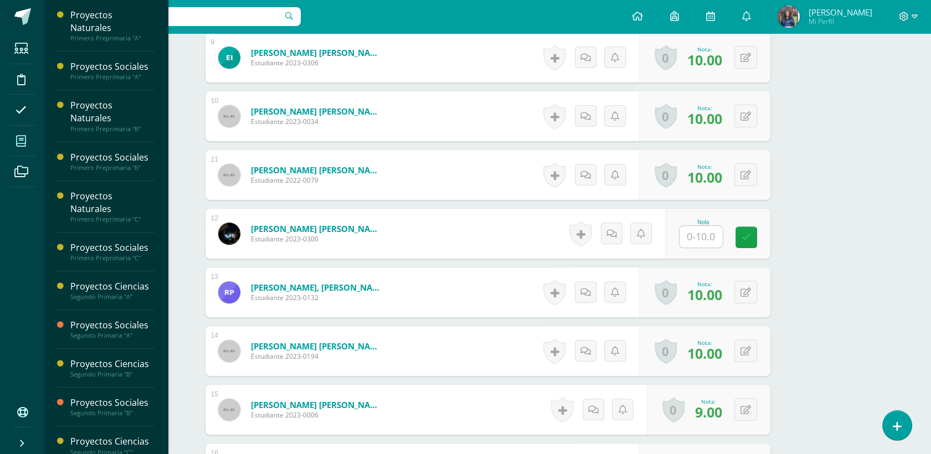
click at [24, 144] on icon at bounding box center [21, 141] width 10 height 11
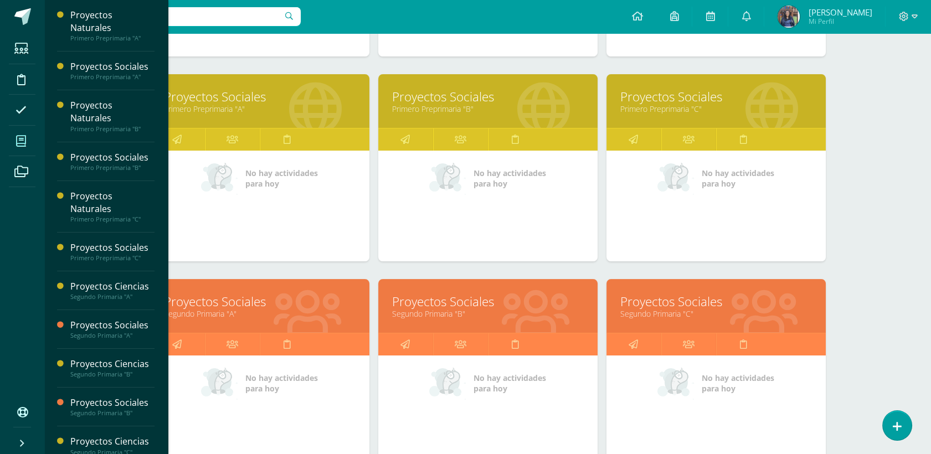
scroll to position [437, 0]
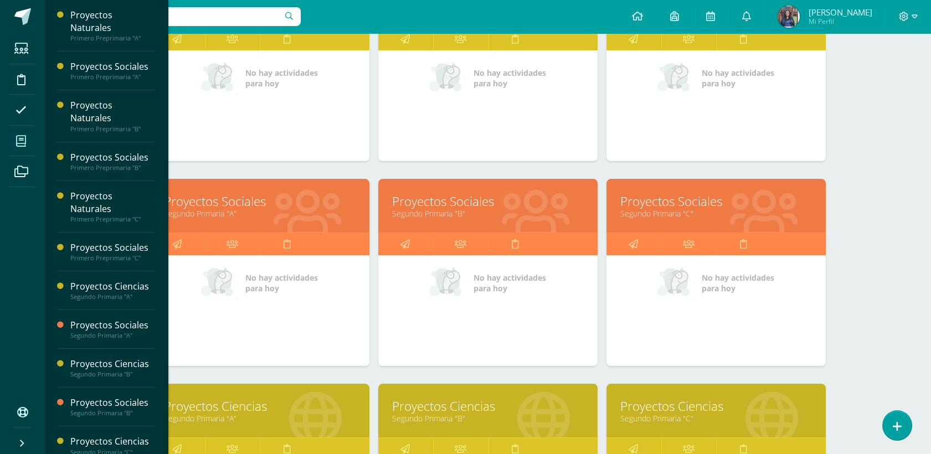
click at [456, 205] on link "Proyectos Sociales" at bounding box center [488, 201] width 192 height 17
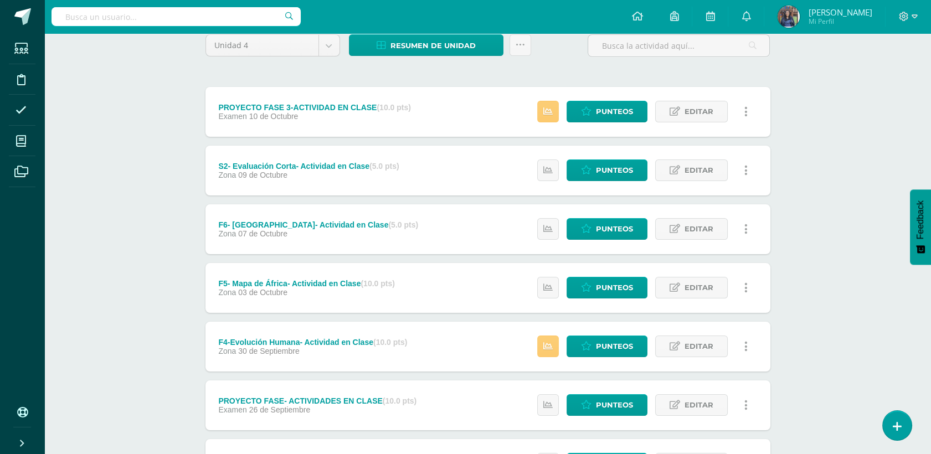
scroll to position [145, 0]
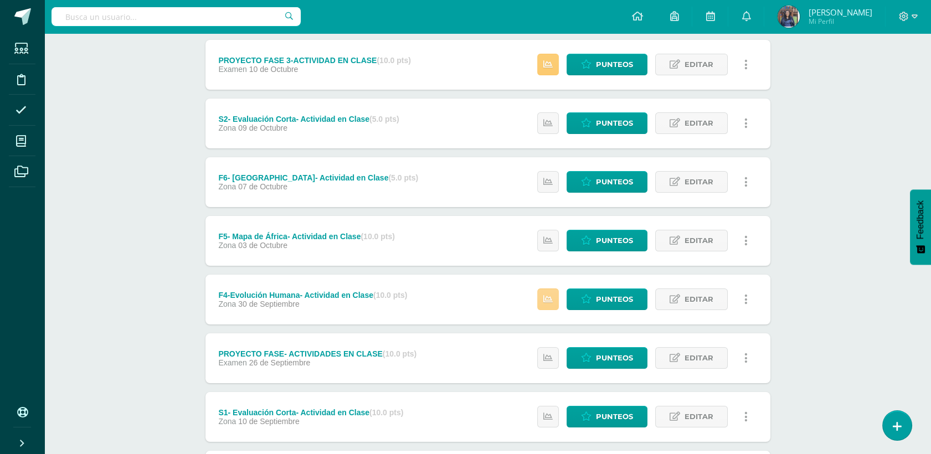
click at [556, 299] on link at bounding box center [548, 300] width 22 height 22
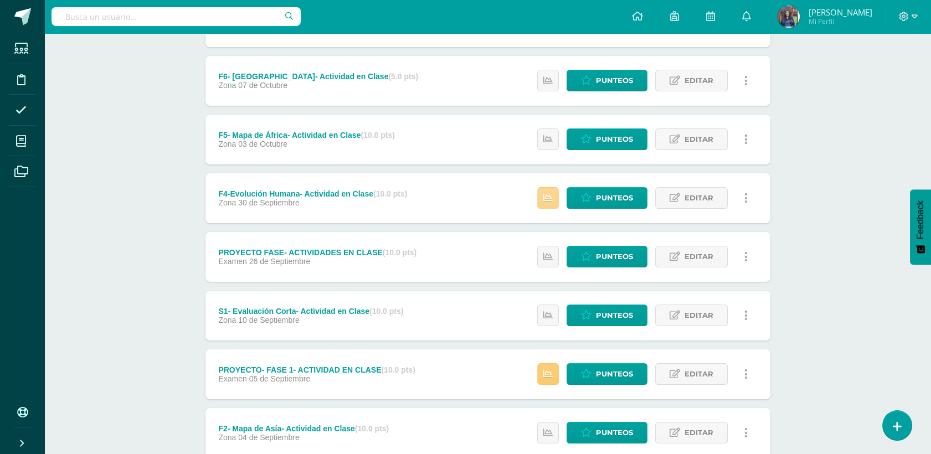
scroll to position [292, 0]
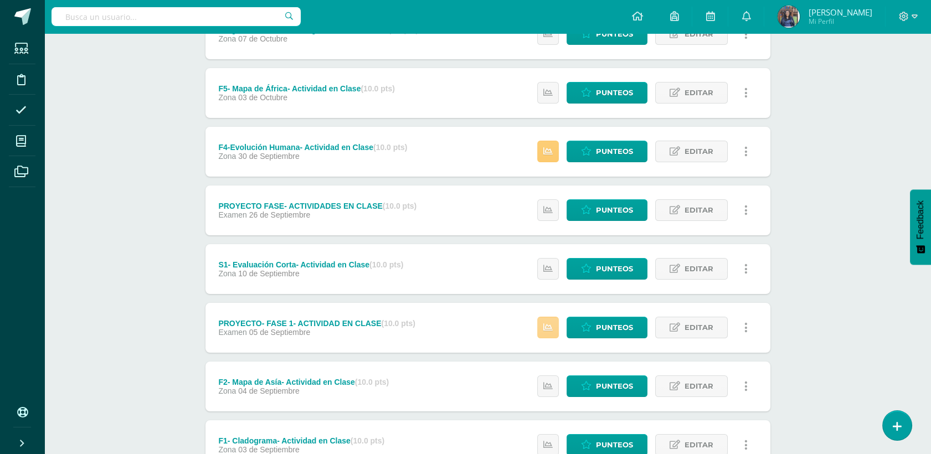
click at [551, 328] on icon at bounding box center [547, 327] width 9 height 9
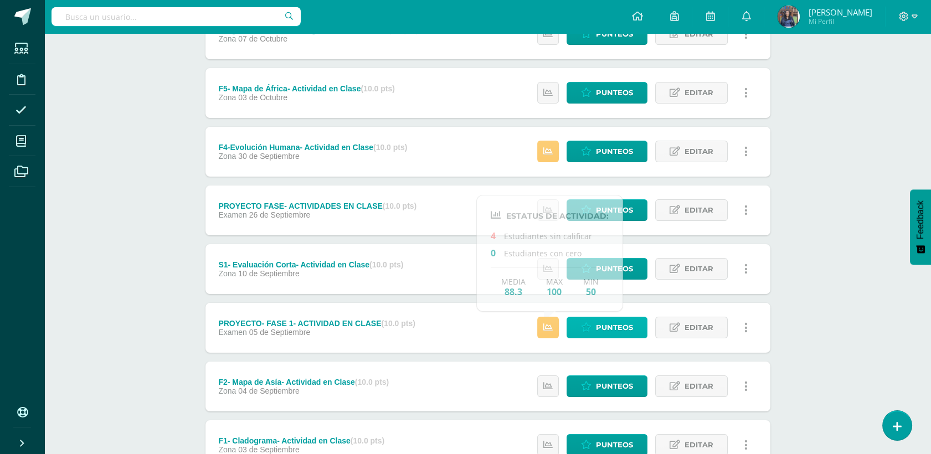
click at [593, 327] on link "Punteos" at bounding box center [607, 328] width 81 height 22
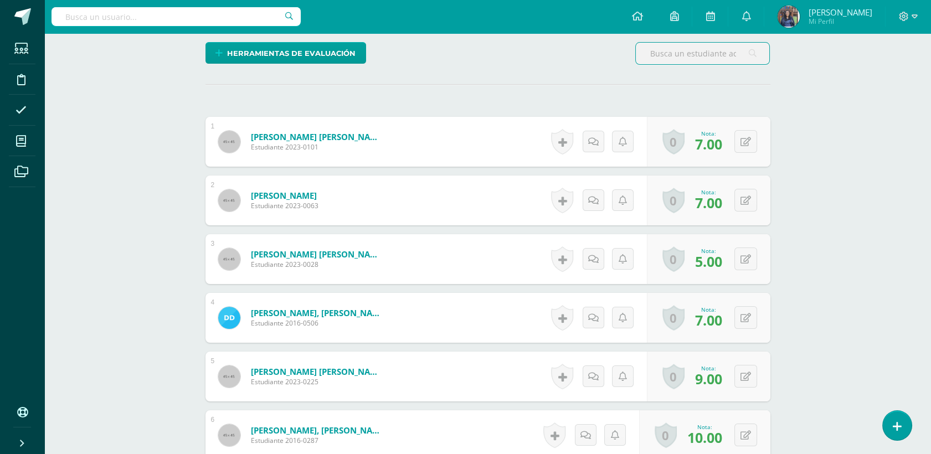
scroll to position [314, 0]
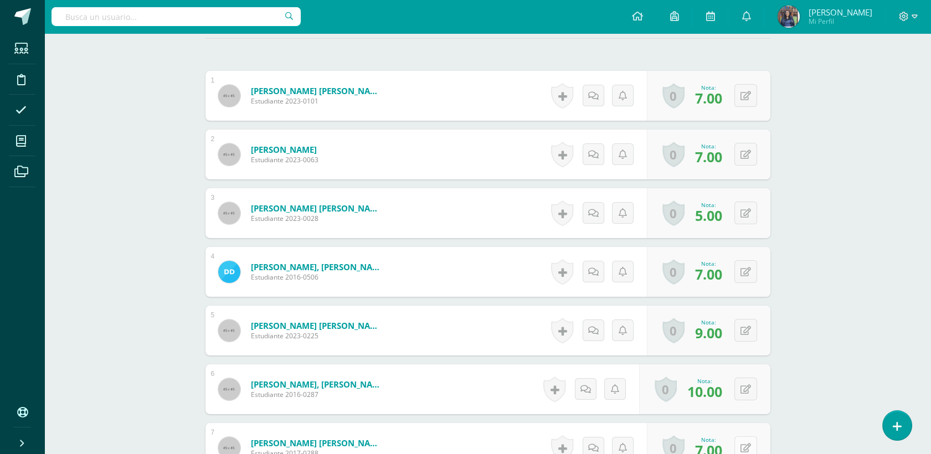
click at [735, 444] on div "0 Logros Logros obtenidos Aún no hay logros agregados Nota: 7.00" at bounding box center [709, 448] width 124 height 50
click at [745, 445] on button at bounding box center [753, 447] width 23 height 23
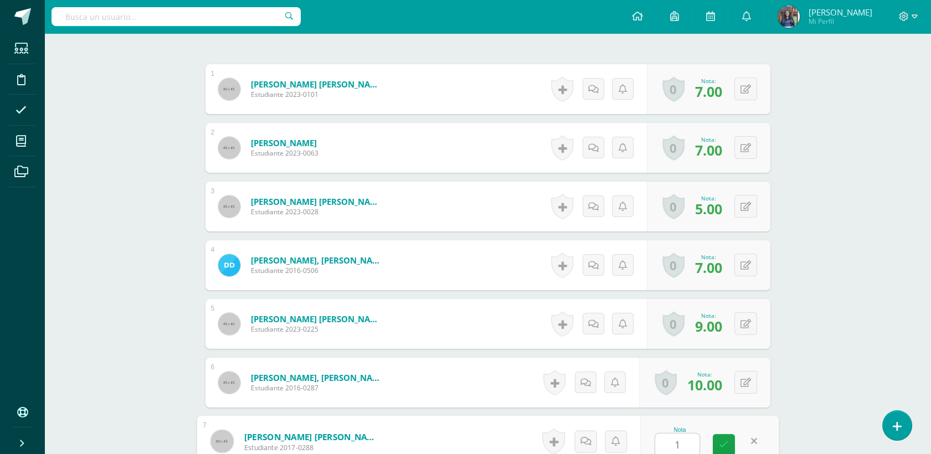
type input "10"
click at [713, 442] on link at bounding box center [724, 445] width 22 height 22
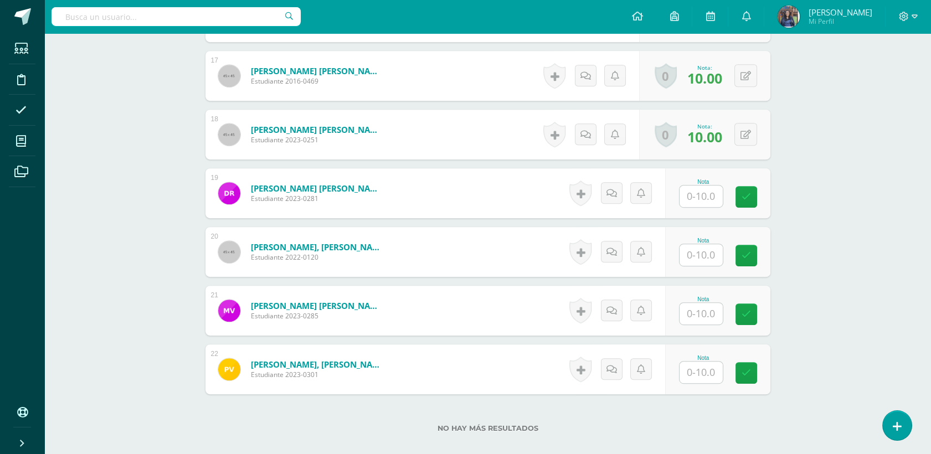
scroll to position [1342, 0]
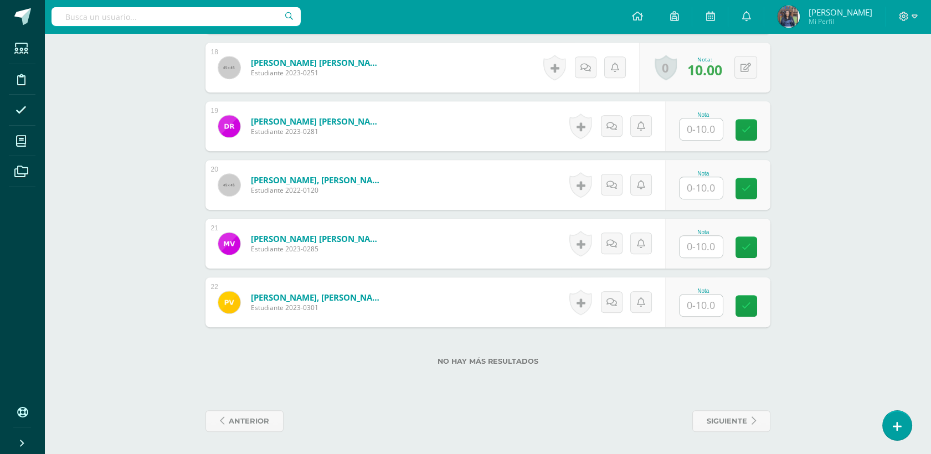
click at [688, 305] on input "text" at bounding box center [701, 306] width 43 height 22
type input "6"
click at [750, 305] on icon at bounding box center [754, 305] width 10 height 9
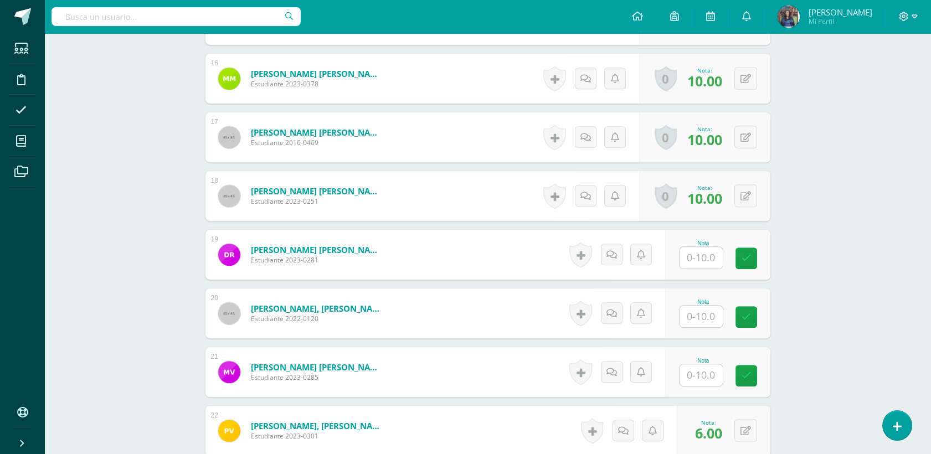
scroll to position [1220, 0]
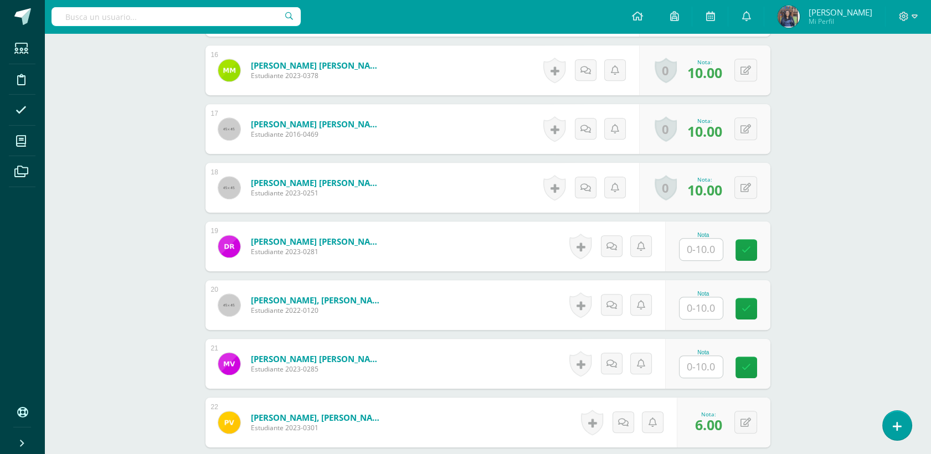
click at [715, 244] on input "text" at bounding box center [701, 250] width 43 height 22
type input "7"
click at [750, 248] on icon at bounding box center [754, 249] width 10 height 9
click at [700, 364] on input "text" at bounding box center [707, 367] width 44 height 22
type input "10"
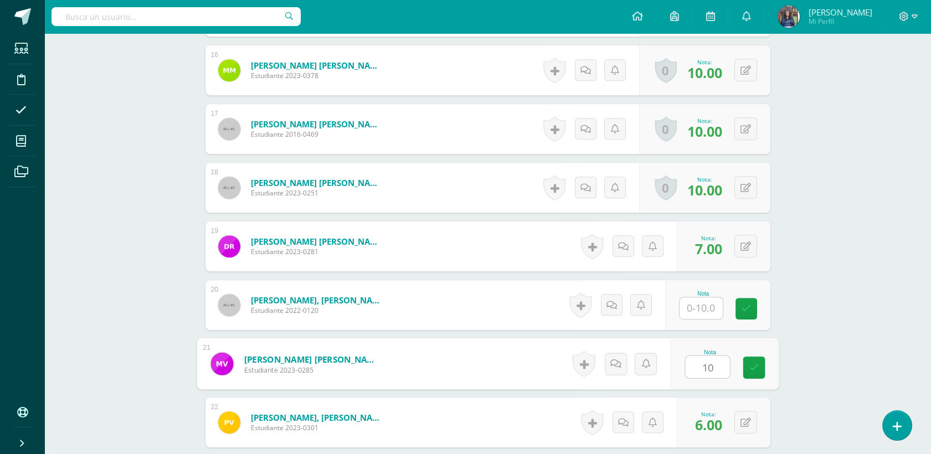
click at [704, 304] on input "text" at bounding box center [701, 308] width 43 height 22
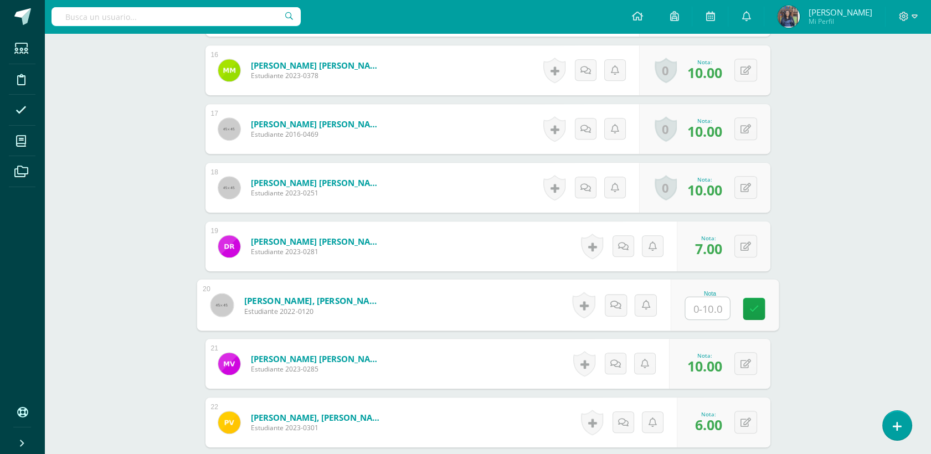
type input "7"
click at [761, 305] on link at bounding box center [754, 309] width 22 height 22
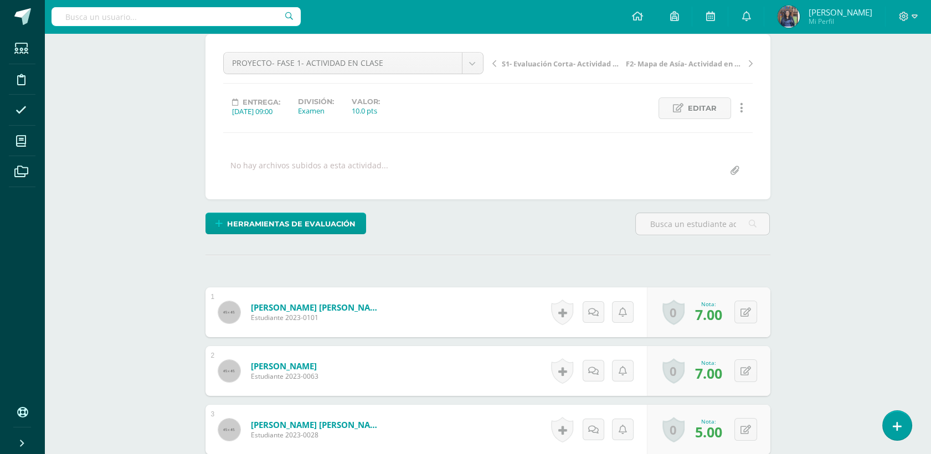
scroll to position [0, 0]
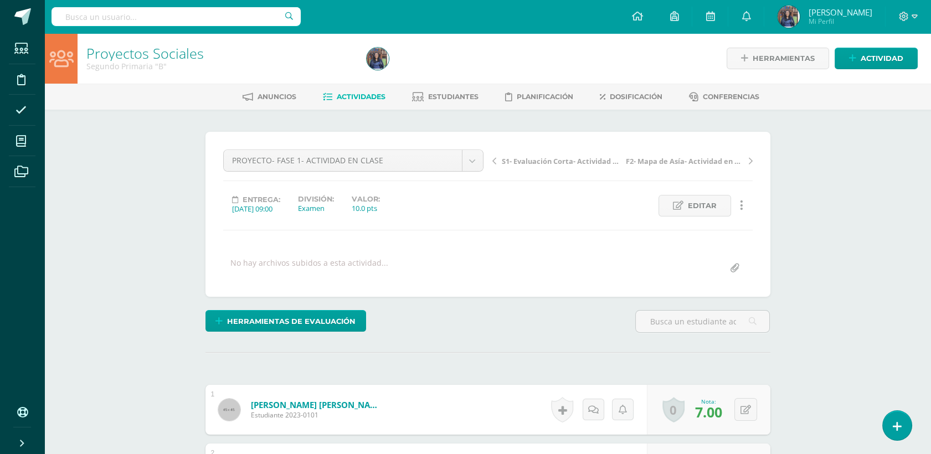
click at [368, 96] on span "Actividades" at bounding box center [361, 96] width 49 height 8
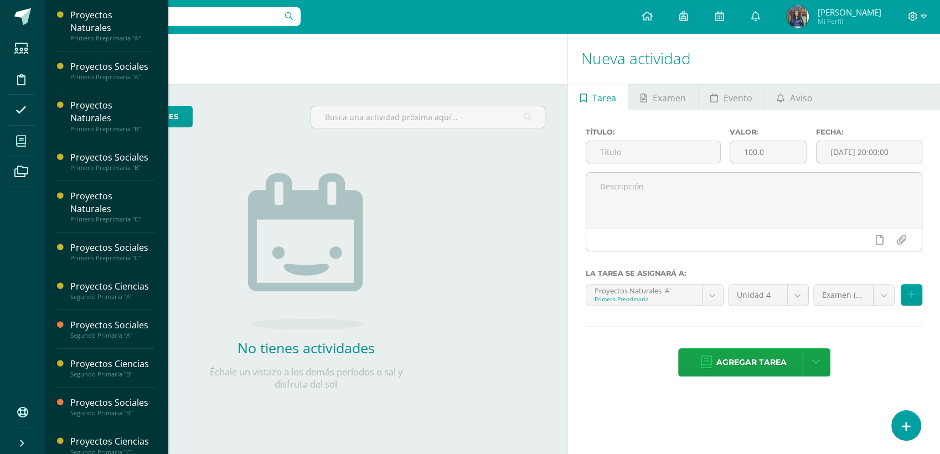
click at [27, 147] on span at bounding box center [21, 140] width 25 height 25
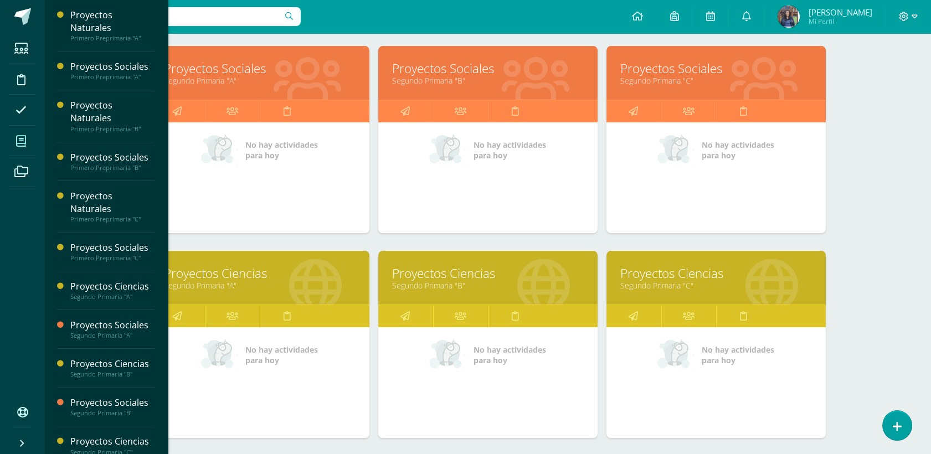
scroll to position [566, 0]
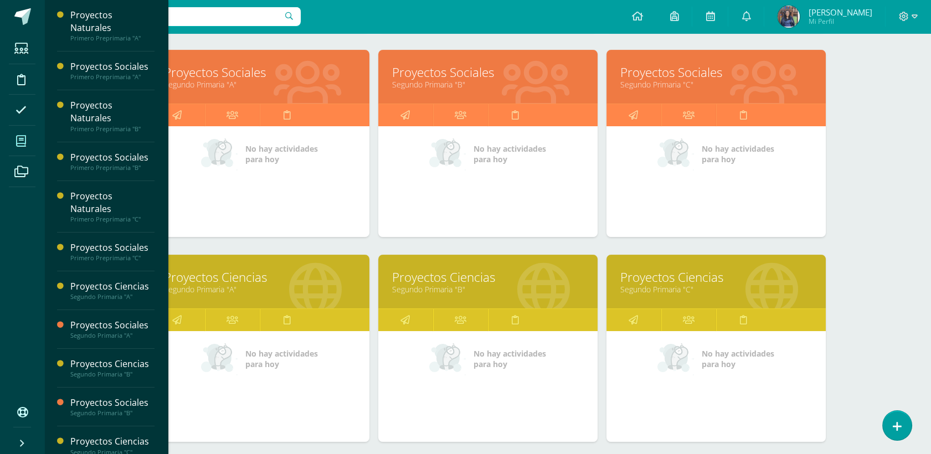
click at [476, 68] on link "Proyectos Sociales" at bounding box center [488, 72] width 192 height 17
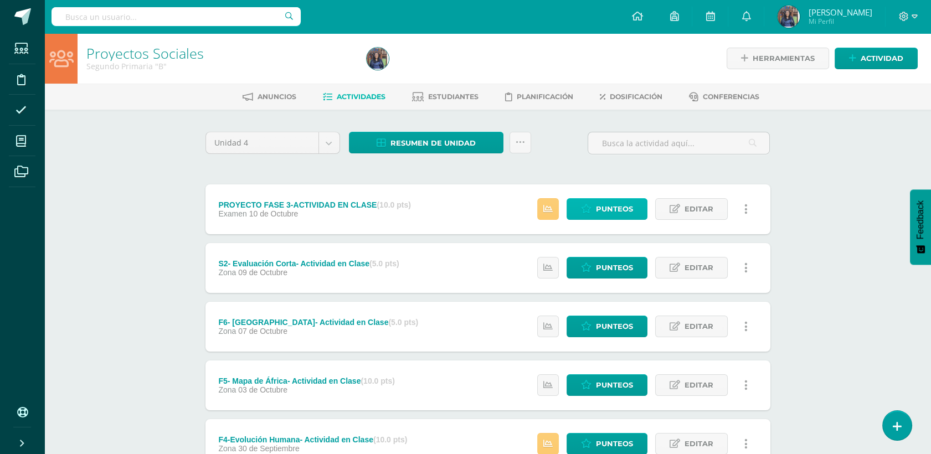
click at [605, 210] on span "Punteos" at bounding box center [614, 209] width 37 height 20
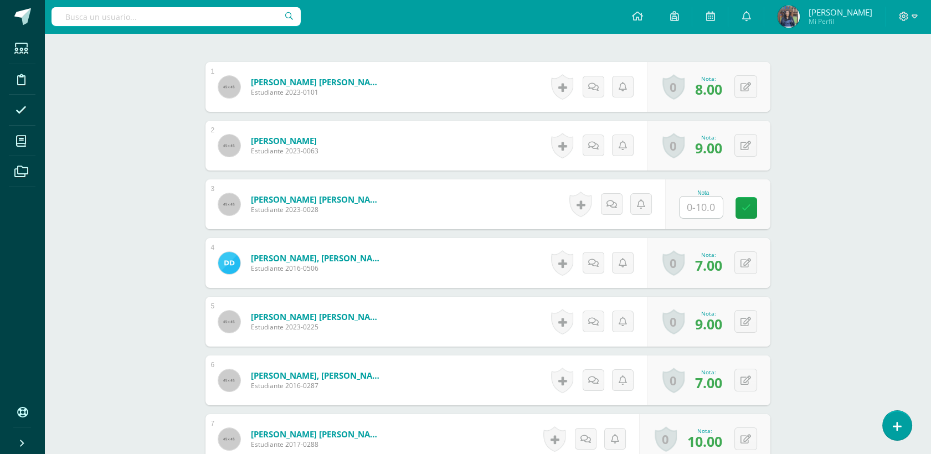
scroll to position [323, 0]
click at [748, 265] on icon at bounding box center [753, 262] width 11 height 9
type input "10"
click at [719, 263] on icon at bounding box center [724, 265] width 10 height 9
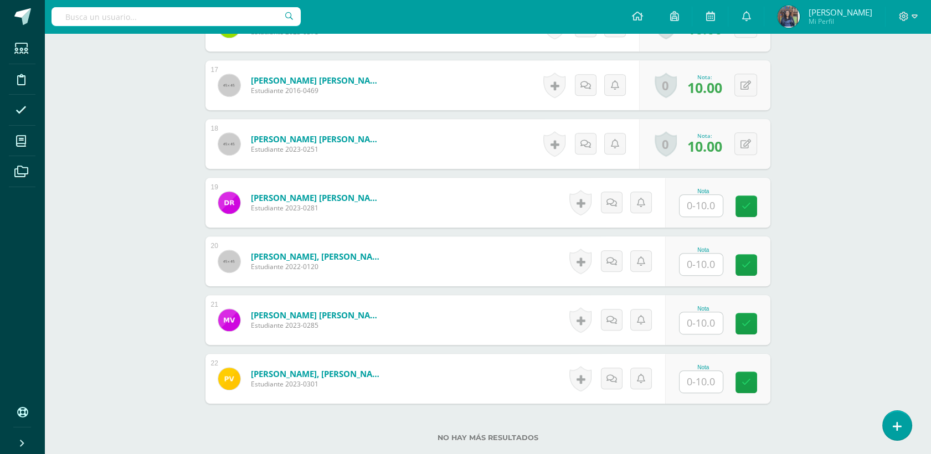
scroll to position [1285, 0]
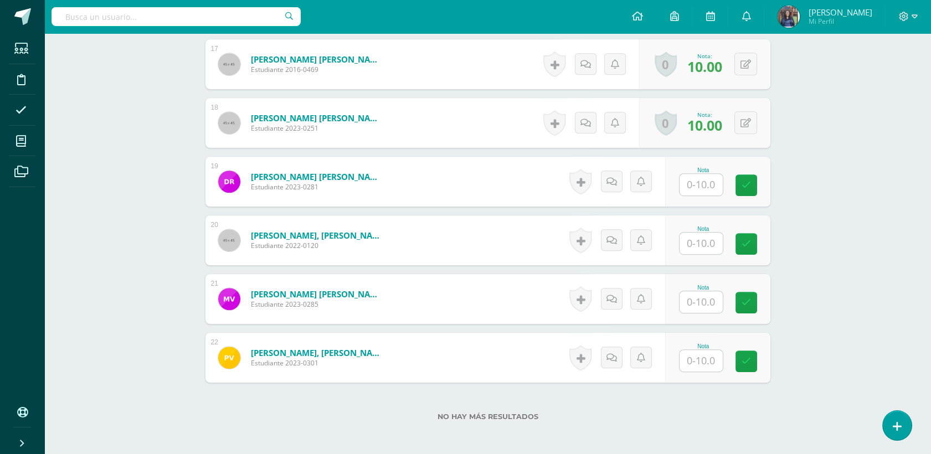
click at [695, 372] on div "Nota" at bounding box center [717, 358] width 105 height 50
click at [695, 368] on input "text" at bounding box center [707, 361] width 44 height 22
type input "10"
click at [685, 183] on input "text" at bounding box center [701, 185] width 43 height 22
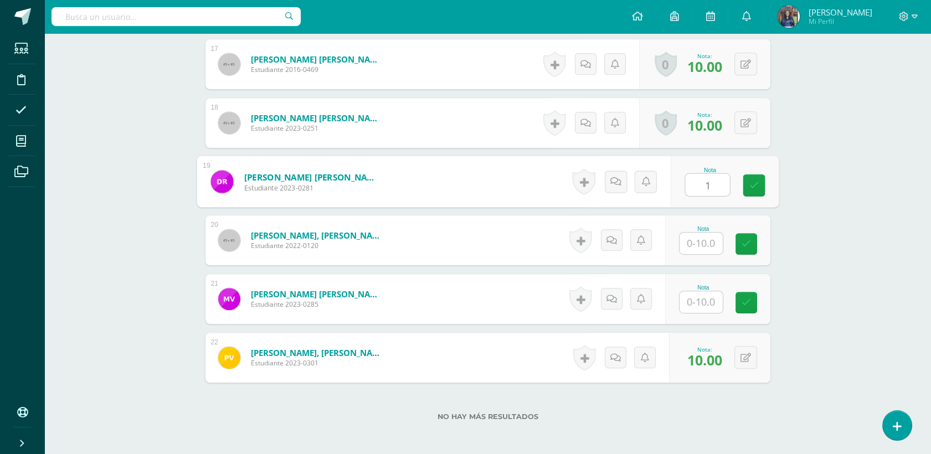
type input "10"
click at [755, 182] on icon at bounding box center [754, 185] width 10 height 9
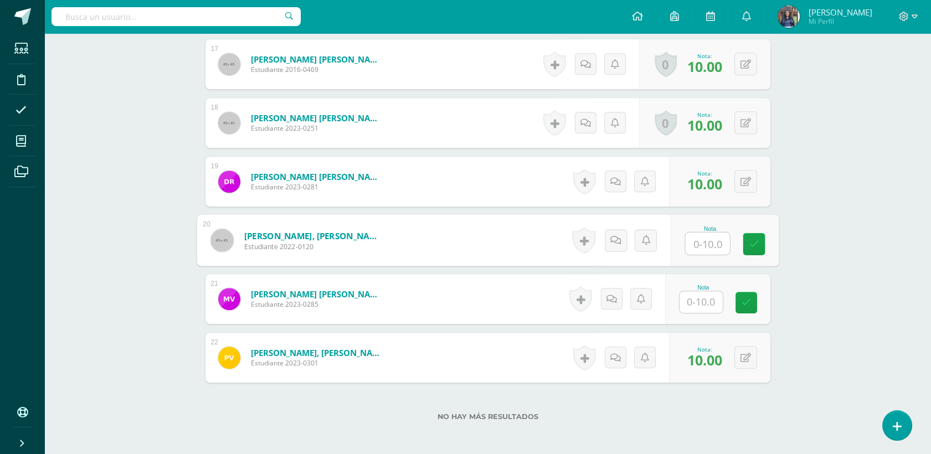
click at [717, 239] on input "text" at bounding box center [707, 244] width 44 height 22
click at [709, 297] on input "text" at bounding box center [707, 302] width 44 height 22
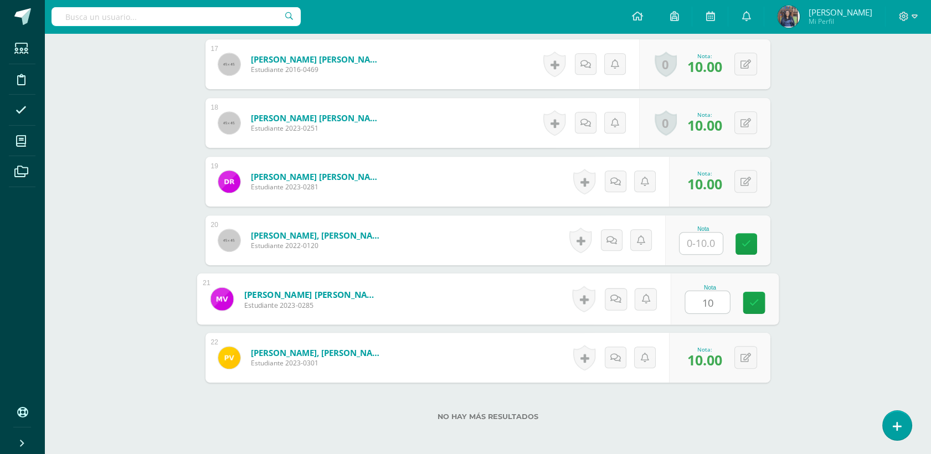
type input "10"
click at [712, 237] on input "text" at bounding box center [701, 244] width 43 height 22
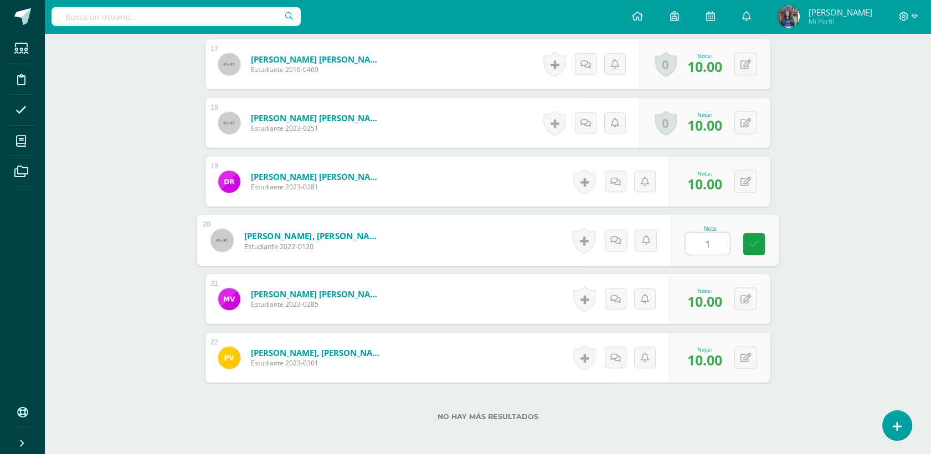
type input "10"
click at [749, 248] on icon at bounding box center [754, 243] width 10 height 9
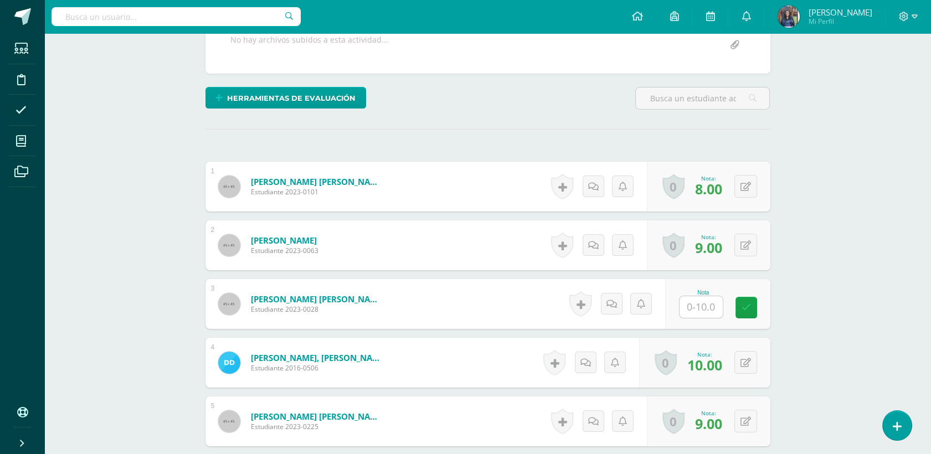
scroll to position [273, 0]
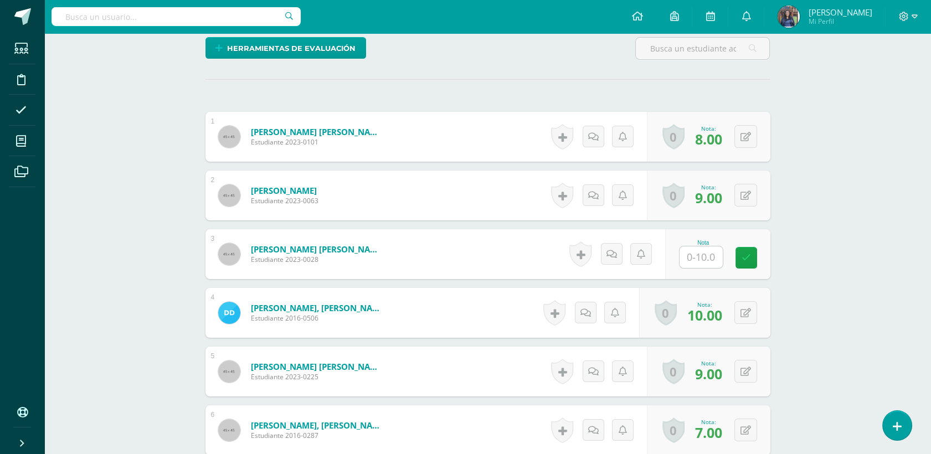
click at [714, 261] on input "text" at bounding box center [701, 257] width 43 height 22
type input "5"
click at [752, 268] on link at bounding box center [754, 258] width 22 height 22
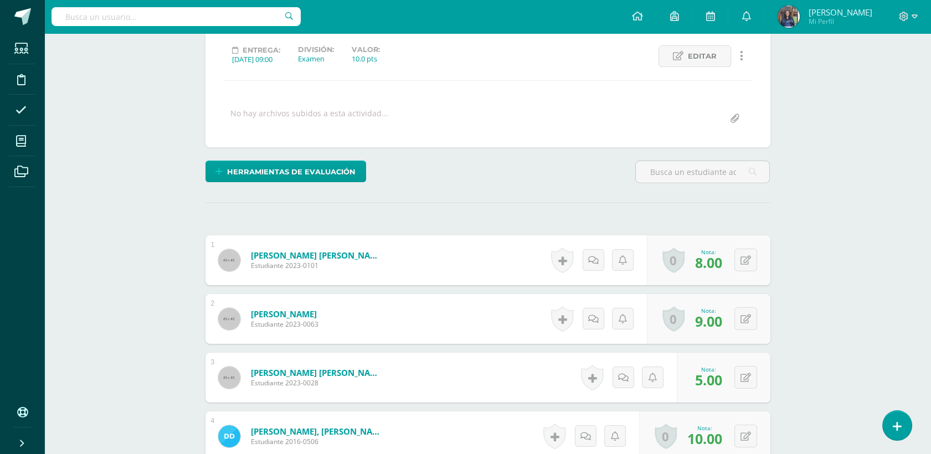
scroll to position [0, 0]
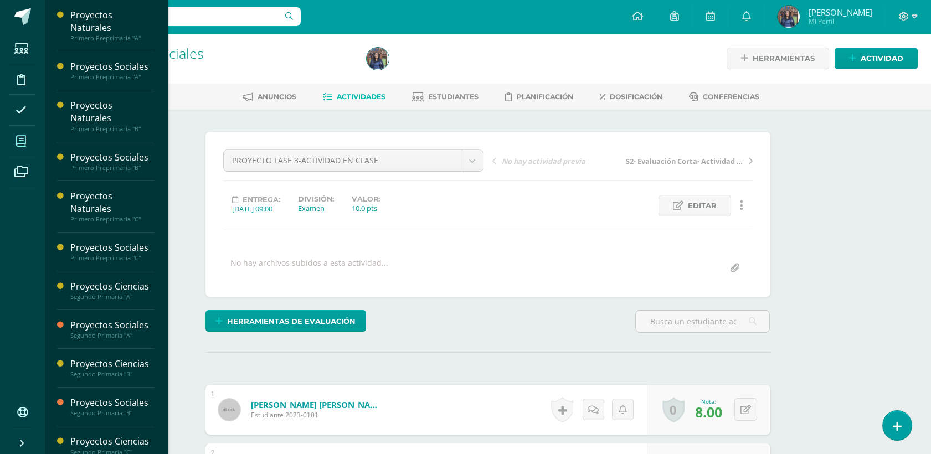
click at [27, 143] on span at bounding box center [21, 140] width 25 height 25
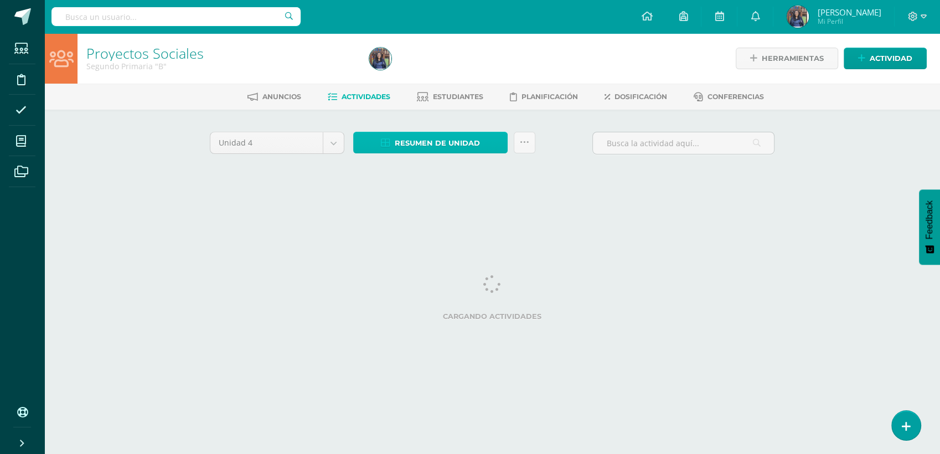
click at [420, 139] on span "Resumen de unidad" at bounding box center [437, 143] width 85 height 20
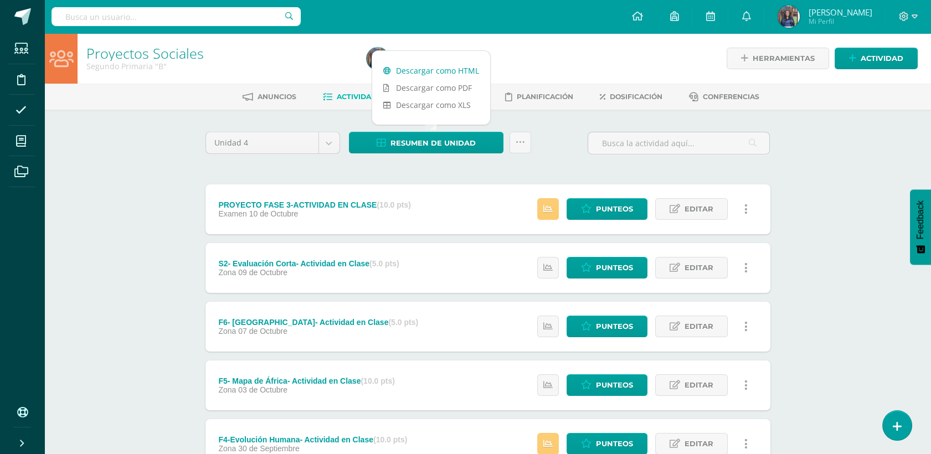
click at [436, 70] on link "Descargar como HTML" at bounding box center [431, 70] width 118 height 17
click at [431, 69] on link "Descargar como HTML" at bounding box center [431, 70] width 118 height 17
click at [595, 204] on link "Punteos" at bounding box center [607, 209] width 81 height 22
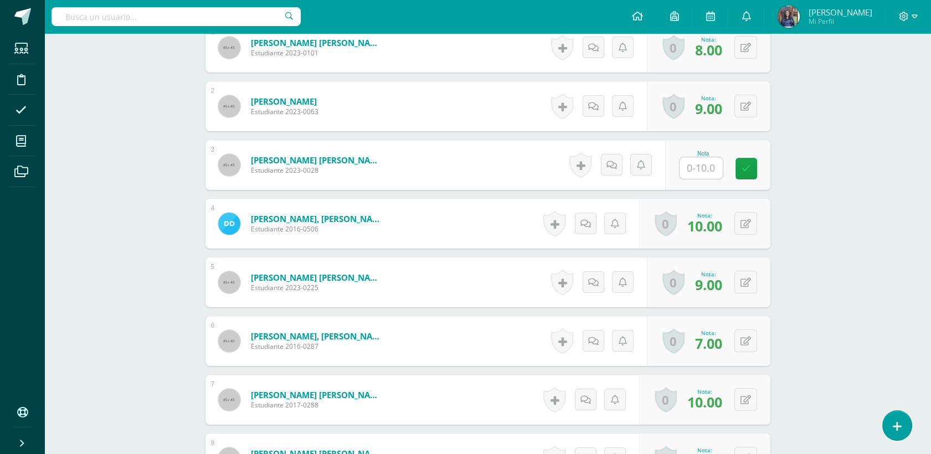
scroll to position [344, 0]
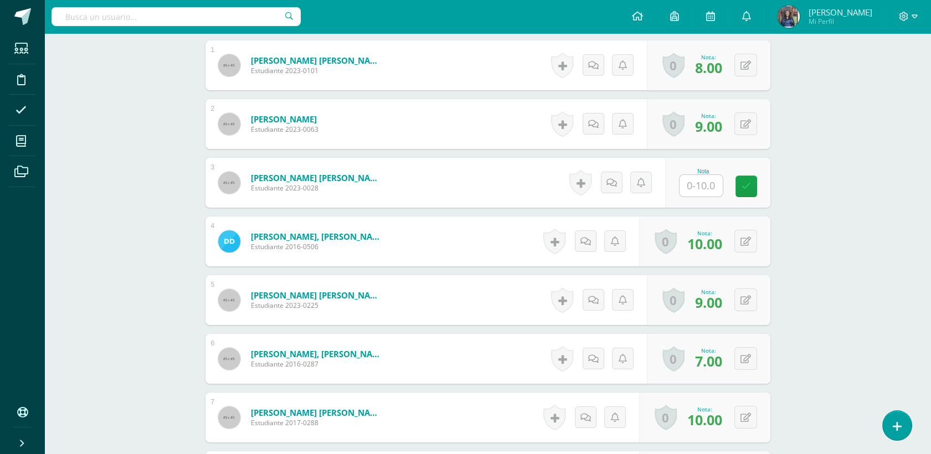
click at [698, 194] on input "text" at bounding box center [701, 186] width 43 height 22
type input "5"
click at [751, 188] on icon at bounding box center [754, 186] width 10 height 9
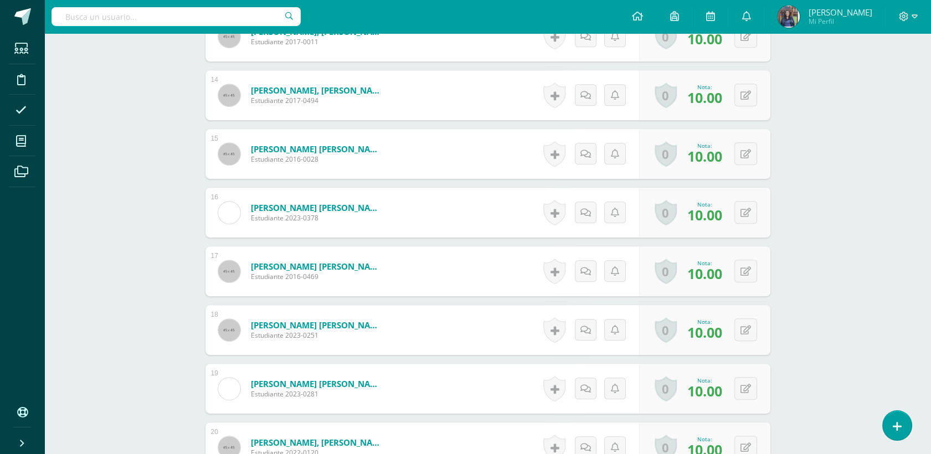
scroll to position [1244, 0]
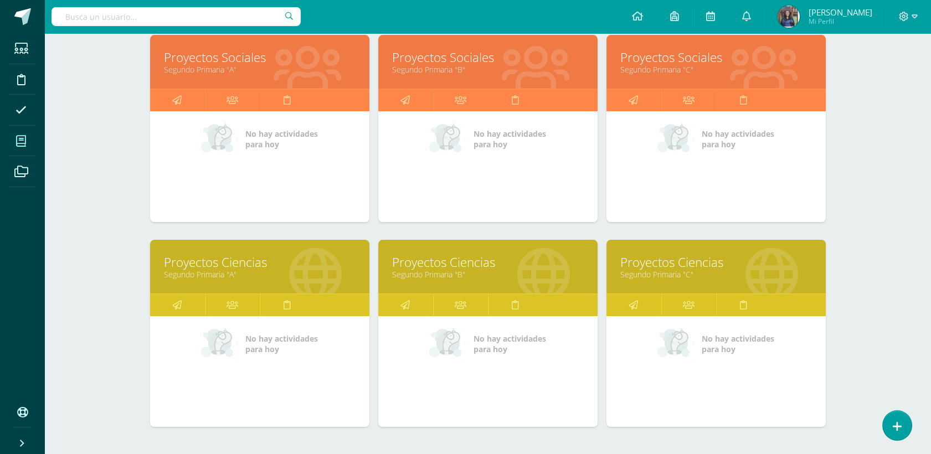
scroll to position [585, 0]
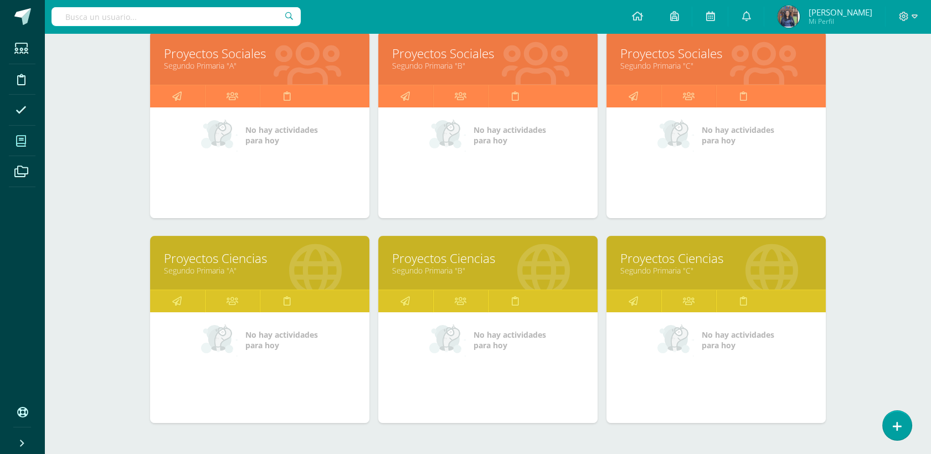
click at [448, 267] on link "Segundo Primaria "B"" at bounding box center [488, 270] width 192 height 11
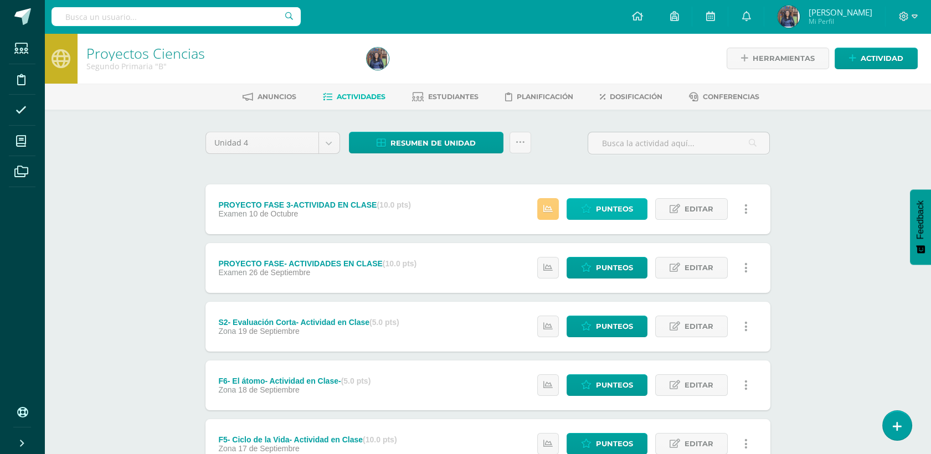
click at [594, 205] on link "Punteos" at bounding box center [607, 209] width 81 height 22
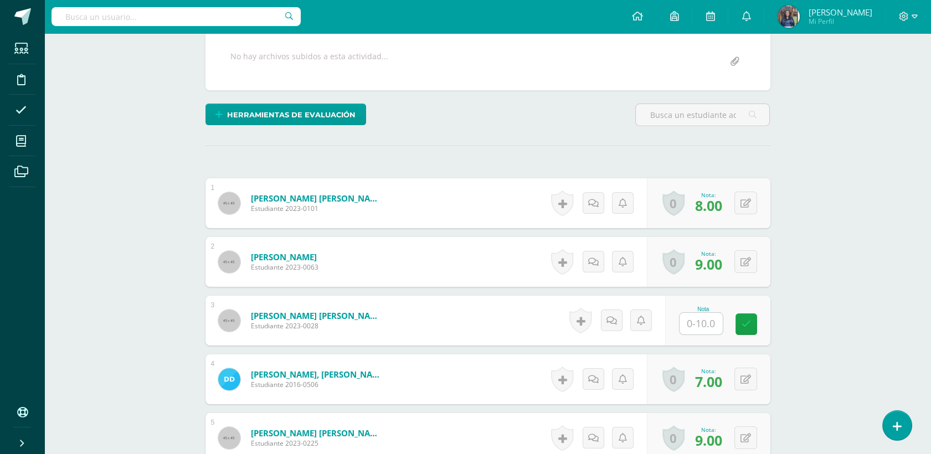
scroll to position [207, 0]
click at [704, 325] on input "text" at bounding box center [701, 323] width 43 height 22
type input "1"
type input "5"
click at [756, 321] on icon at bounding box center [754, 323] width 10 height 9
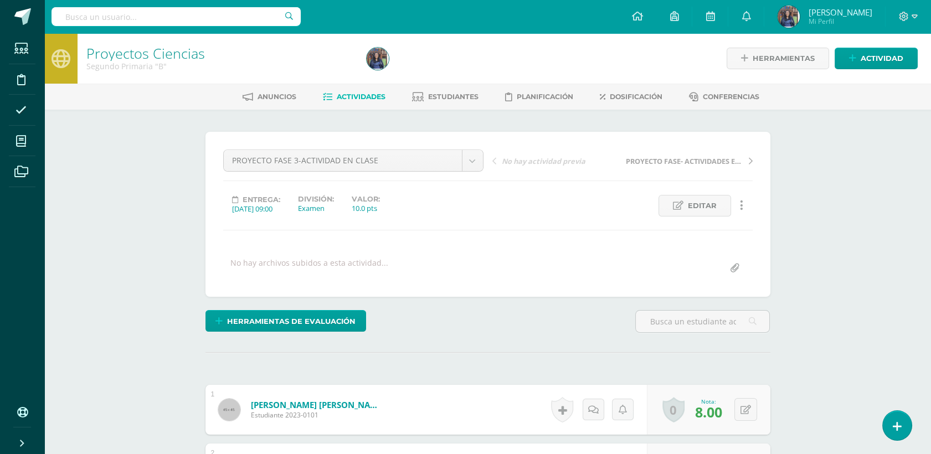
scroll to position [0, 0]
click at [354, 92] on span "Actividades" at bounding box center [361, 96] width 49 height 8
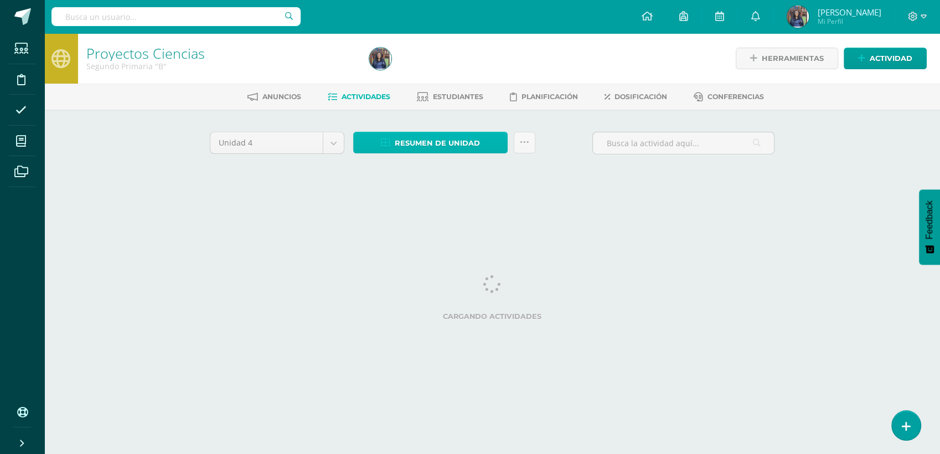
click at [418, 149] on span "Resumen de unidad" at bounding box center [437, 143] width 85 height 20
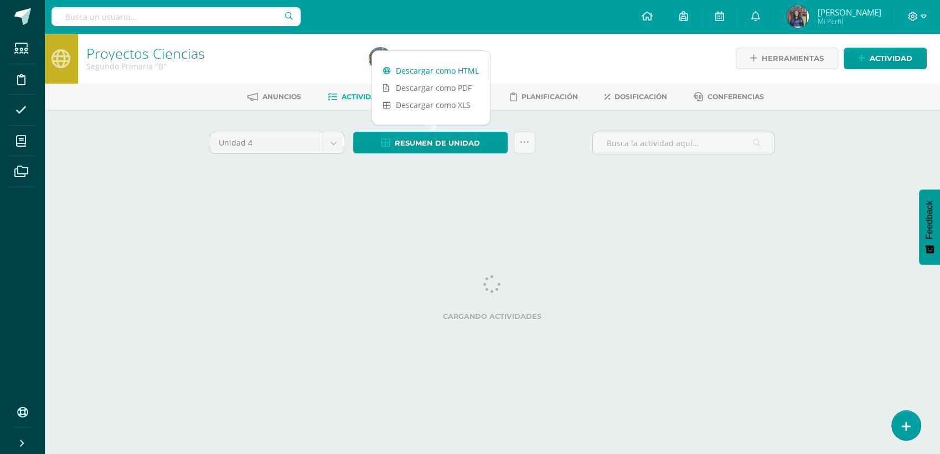
click at [430, 70] on link "Descargar como HTML" at bounding box center [431, 70] width 118 height 17
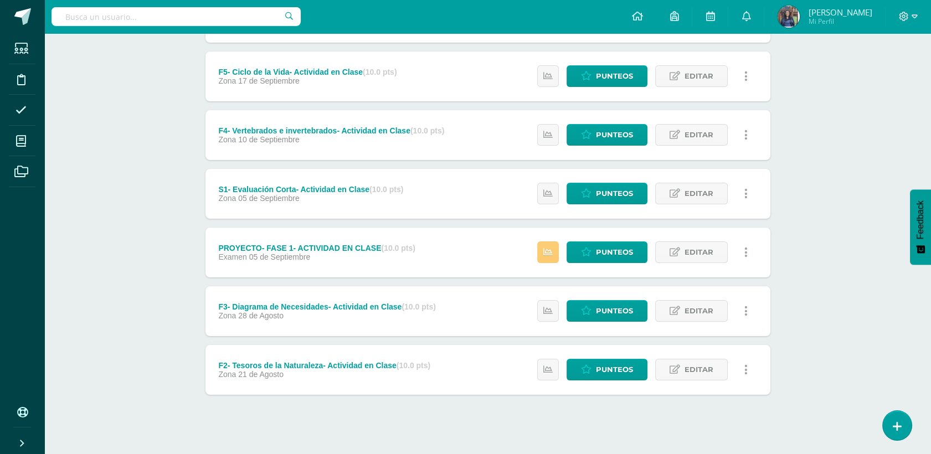
scroll to position [378, 0]
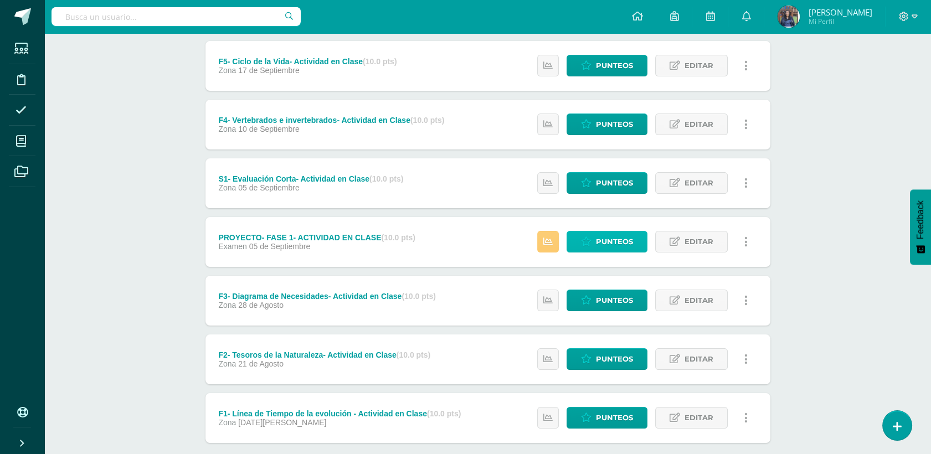
click at [616, 249] on span "Punteos" at bounding box center [614, 242] width 37 height 20
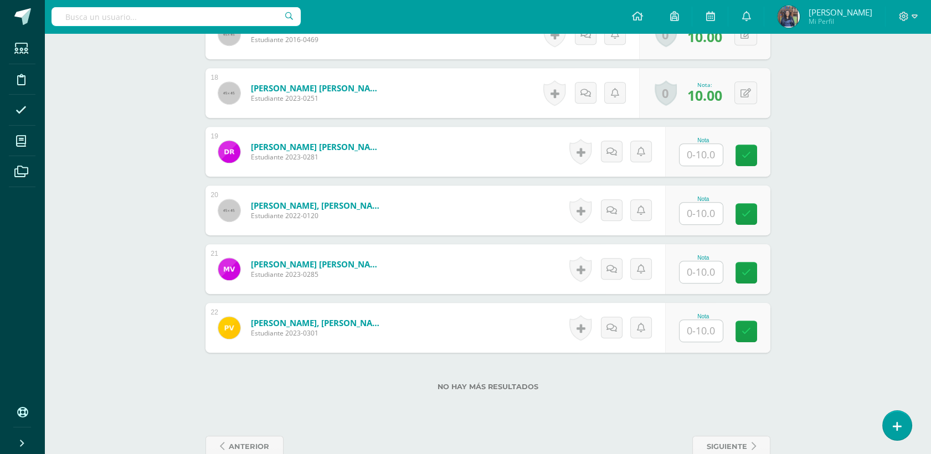
scroll to position [1325, 0]
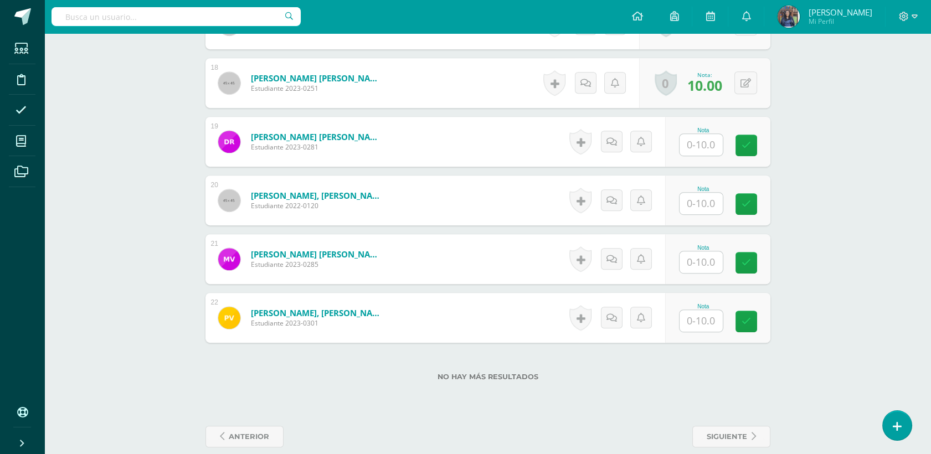
click at [713, 145] on input "text" at bounding box center [701, 145] width 43 height 22
type input "10"
click at [713, 202] on input "1" at bounding box center [701, 204] width 43 height 22
type input "10"
click at [699, 256] on input "text" at bounding box center [701, 262] width 43 height 22
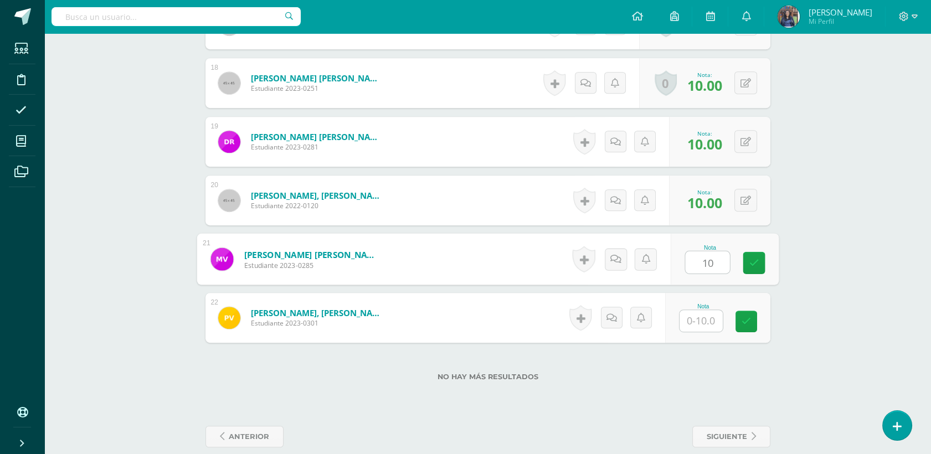
type input "10"
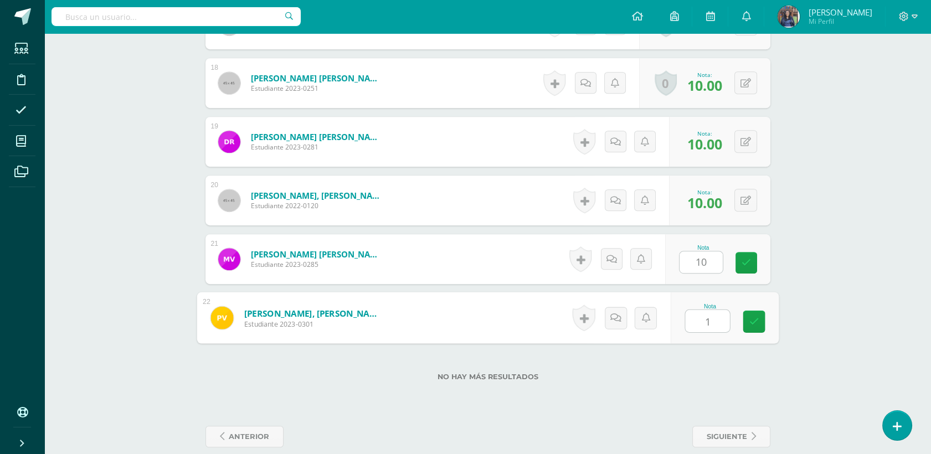
click at [708, 317] on input "1" at bounding box center [707, 321] width 44 height 22
type input "10"
click at [727, 366] on div "No hay más resultados" at bounding box center [487, 369] width 565 height 52
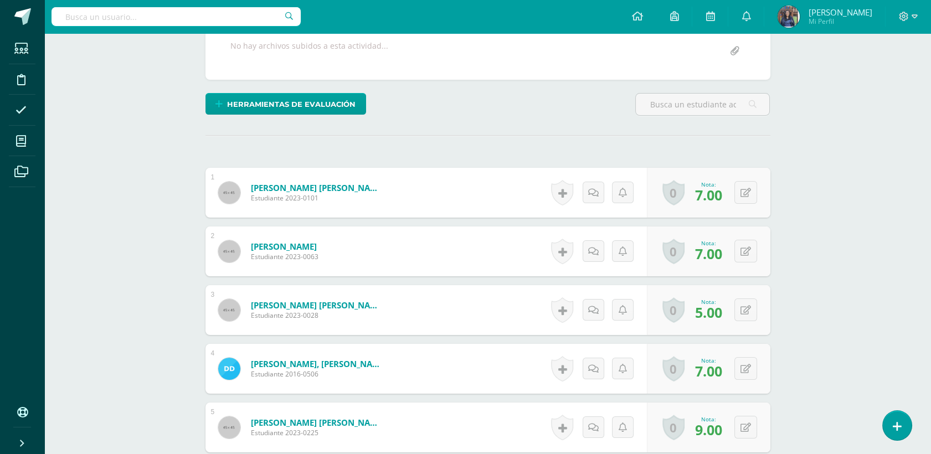
scroll to position [0, 0]
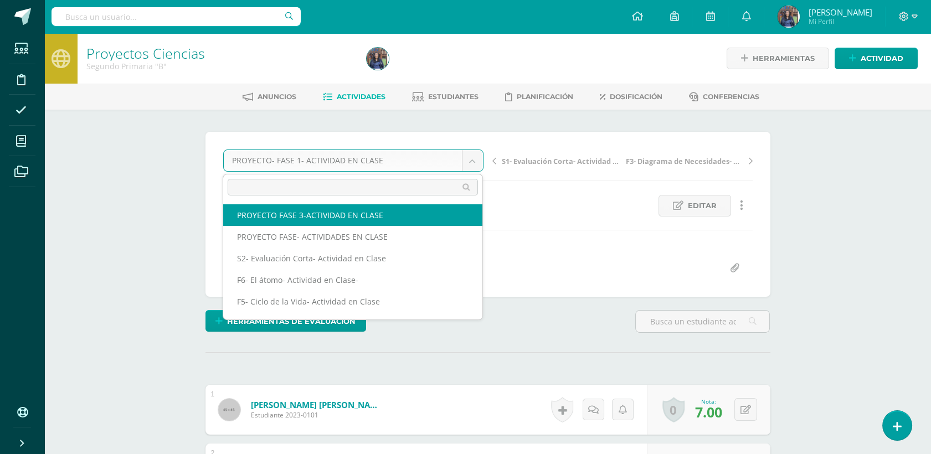
select select "/dashboard/teacher/grade-activity/50273/"
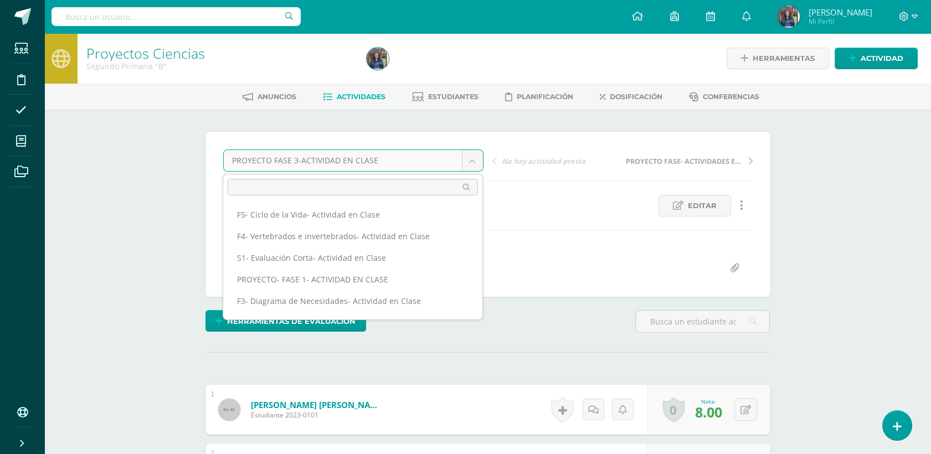
scroll to position [126, 0]
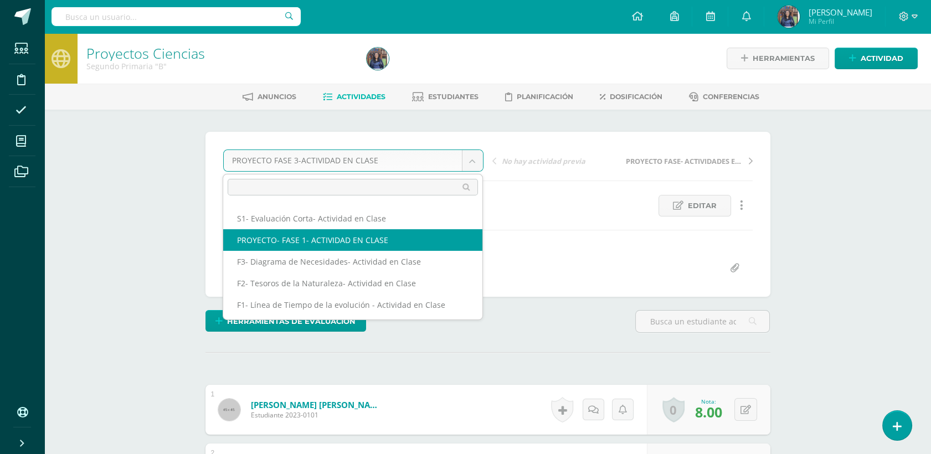
select select "/dashboard/teacher/grade-activity/50249/"
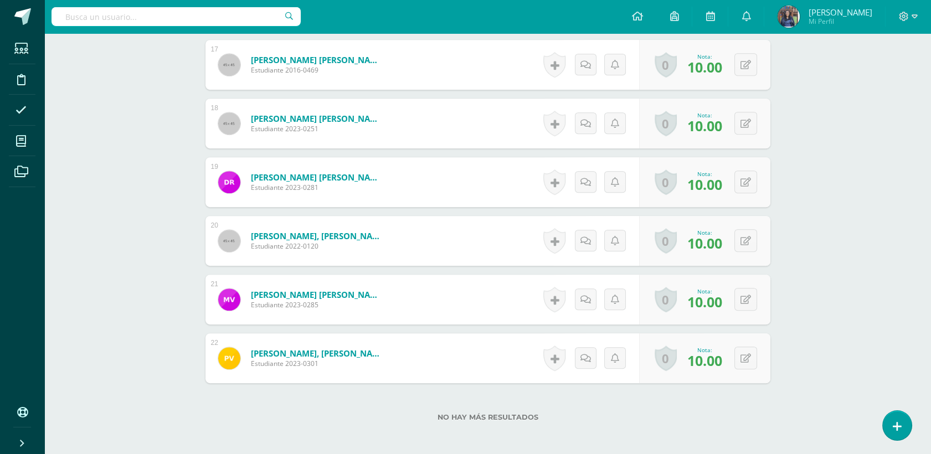
scroll to position [1342, 0]
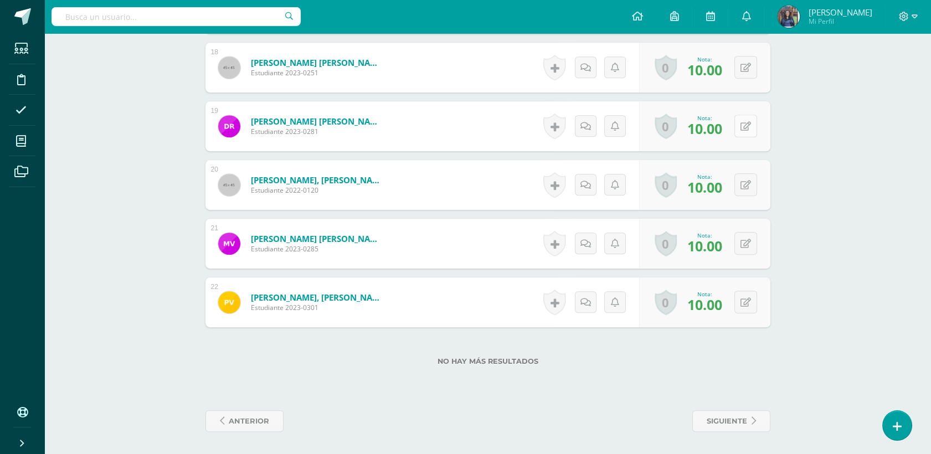
click at [744, 121] on button at bounding box center [745, 126] width 23 height 23
type input "7"
click at [739, 180] on button at bounding box center [745, 184] width 23 height 23
type input "7"
click at [742, 308] on button at bounding box center [745, 302] width 23 height 23
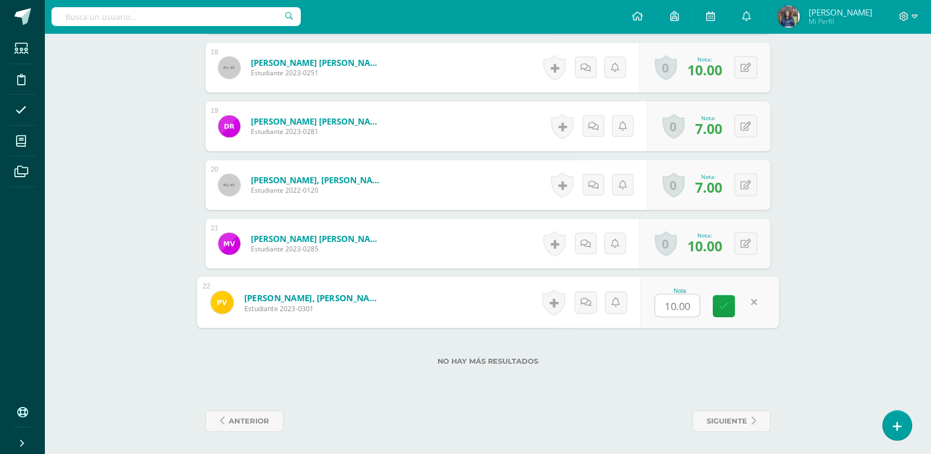
type input "6"
click at [717, 300] on link at bounding box center [724, 306] width 22 height 22
click at [739, 343] on div "No hay más resultados" at bounding box center [487, 353] width 565 height 52
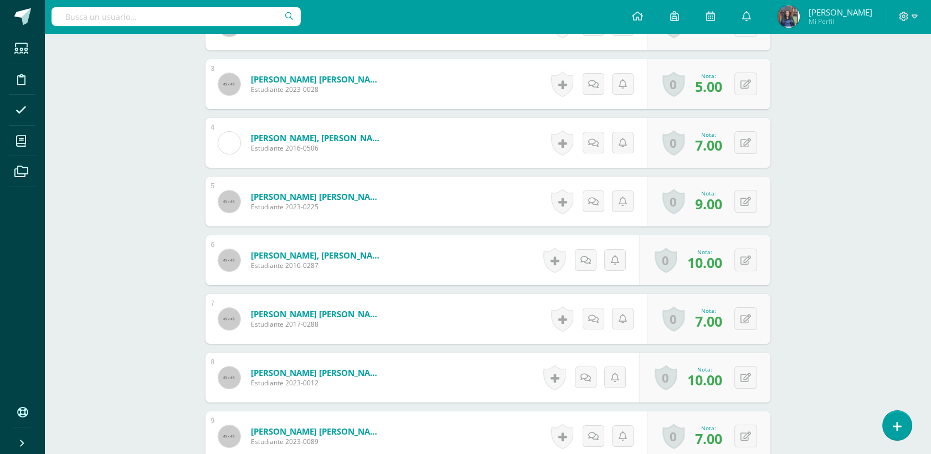
scroll to position [0, 0]
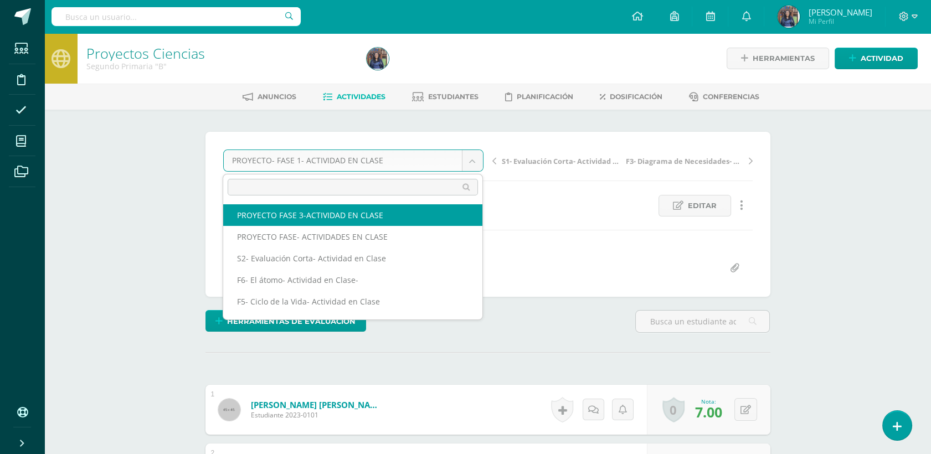
select select "/dashboard/teacher/grade-activity/50273/"
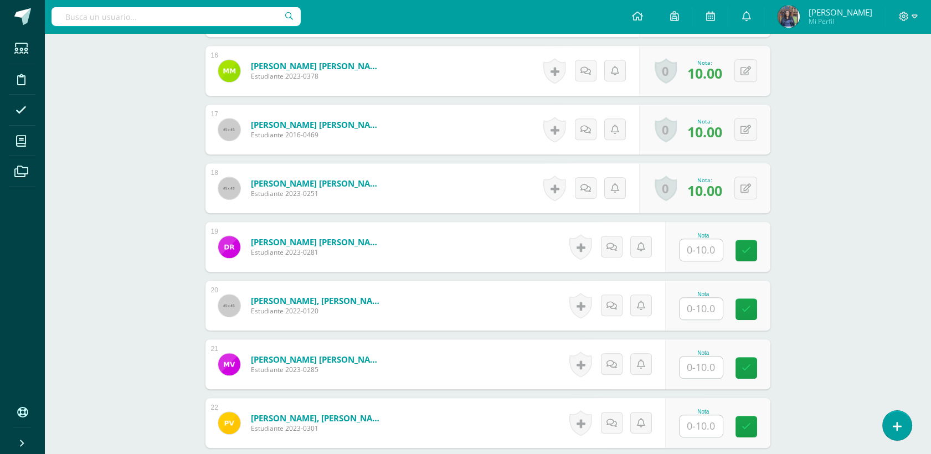
scroll to position [1220, 0]
click at [697, 256] on input "text" at bounding box center [707, 250] width 44 height 22
type input "10"
click at [704, 302] on input "text" at bounding box center [701, 308] width 43 height 22
type input "10"
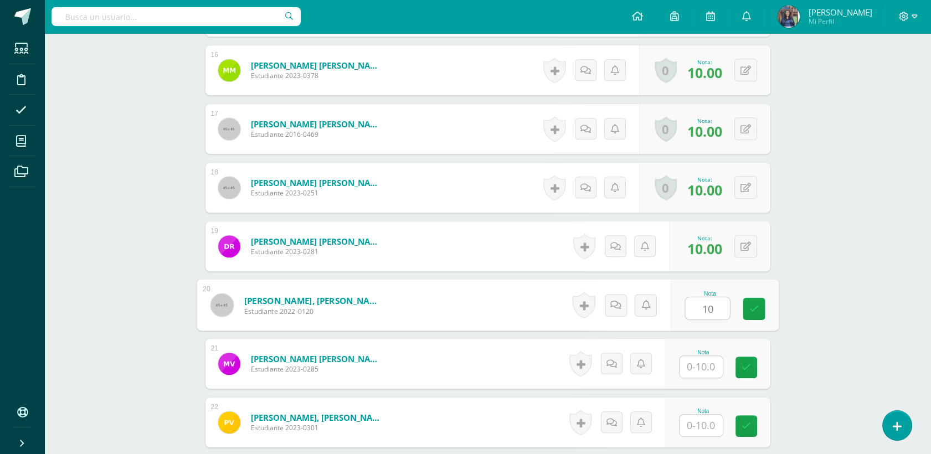
click at [712, 373] on input "text" at bounding box center [701, 367] width 43 height 22
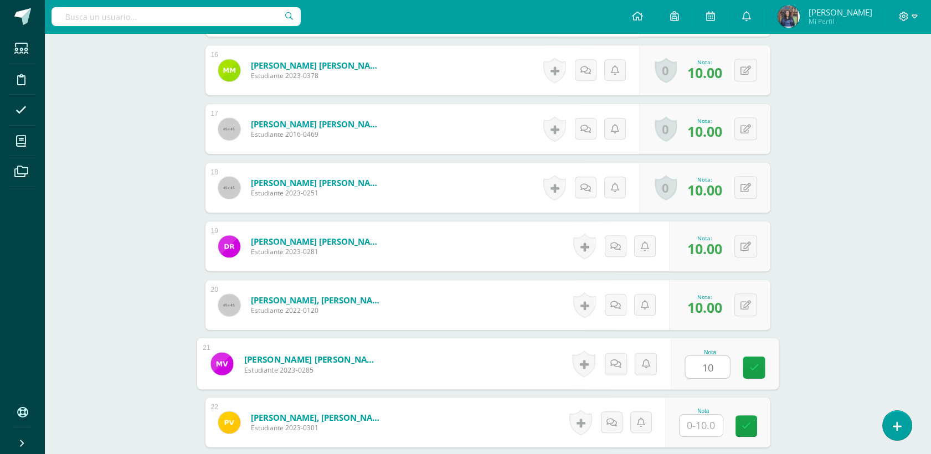
type input "10"
click at [704, 424] on input "text" at bounding box center [701, 426] width 43 height 22
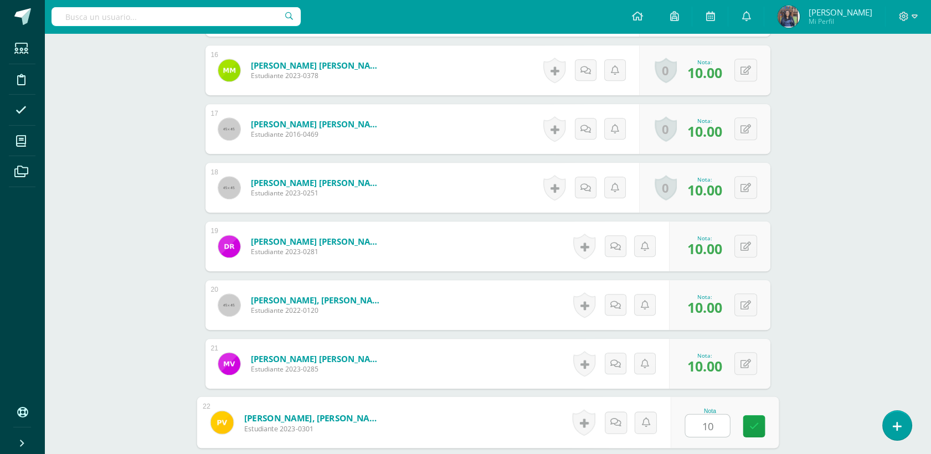
type input "10"
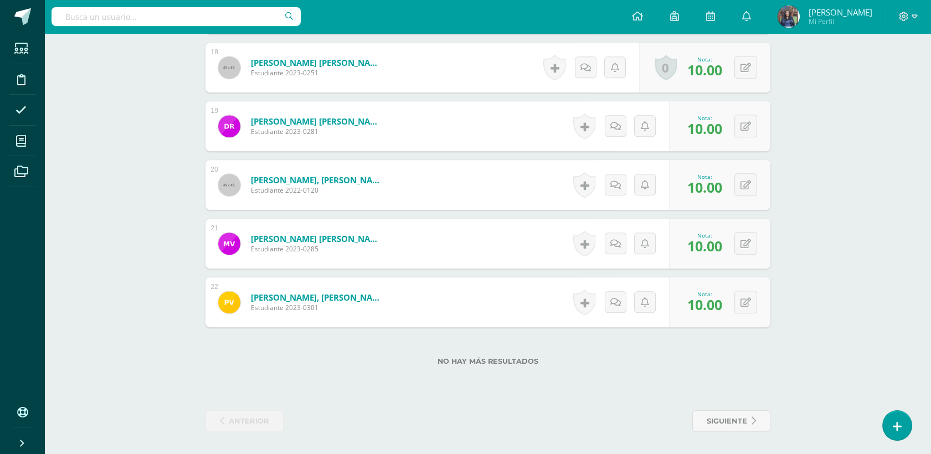
scroll to position [1342, 0]
